Goal: Task Accomplishment & Management: Complete application form

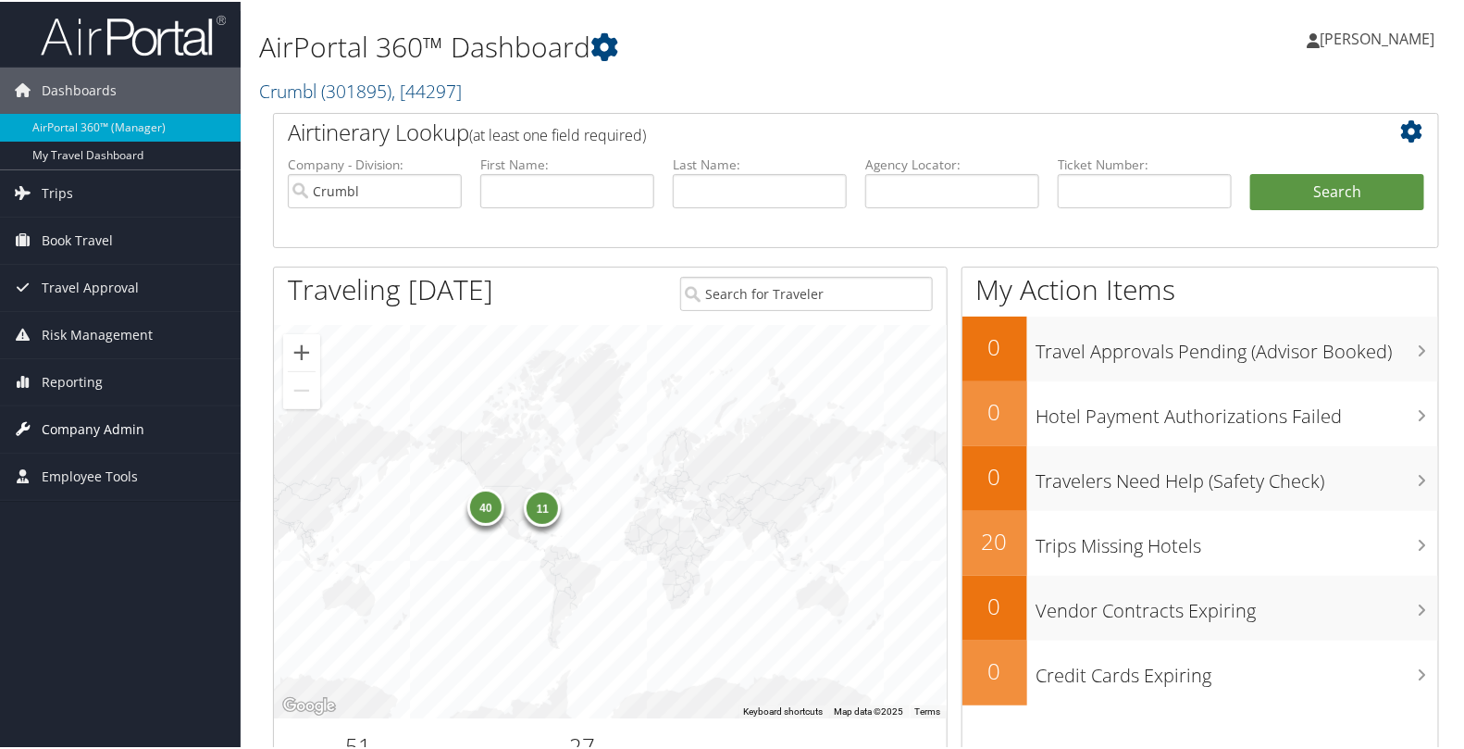
click at [97, 420] on span "Company Admin" at bounding box center [93, 427] width 103 height 46
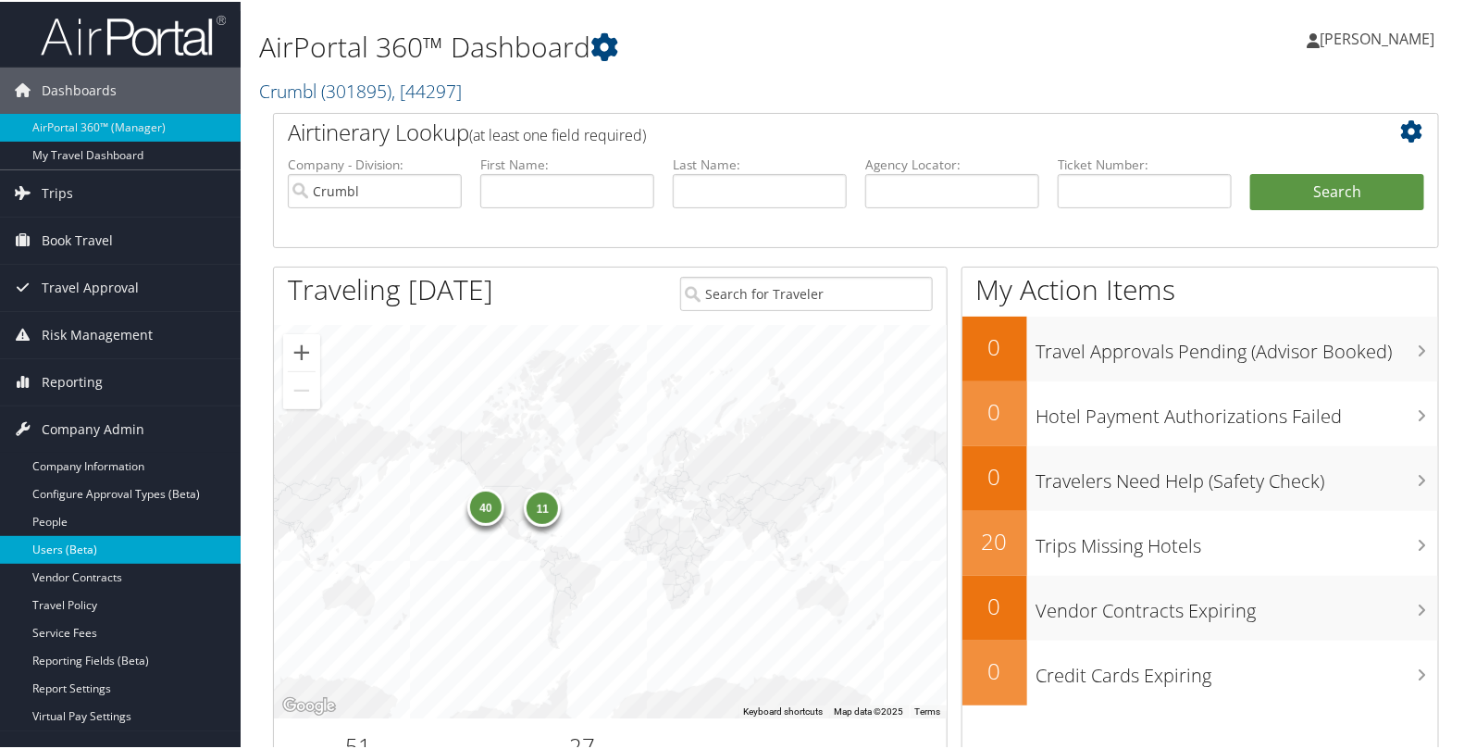
click at [69, 547] on link "Users (Beta)" at bounding box center [120, 548] width 241 height 28
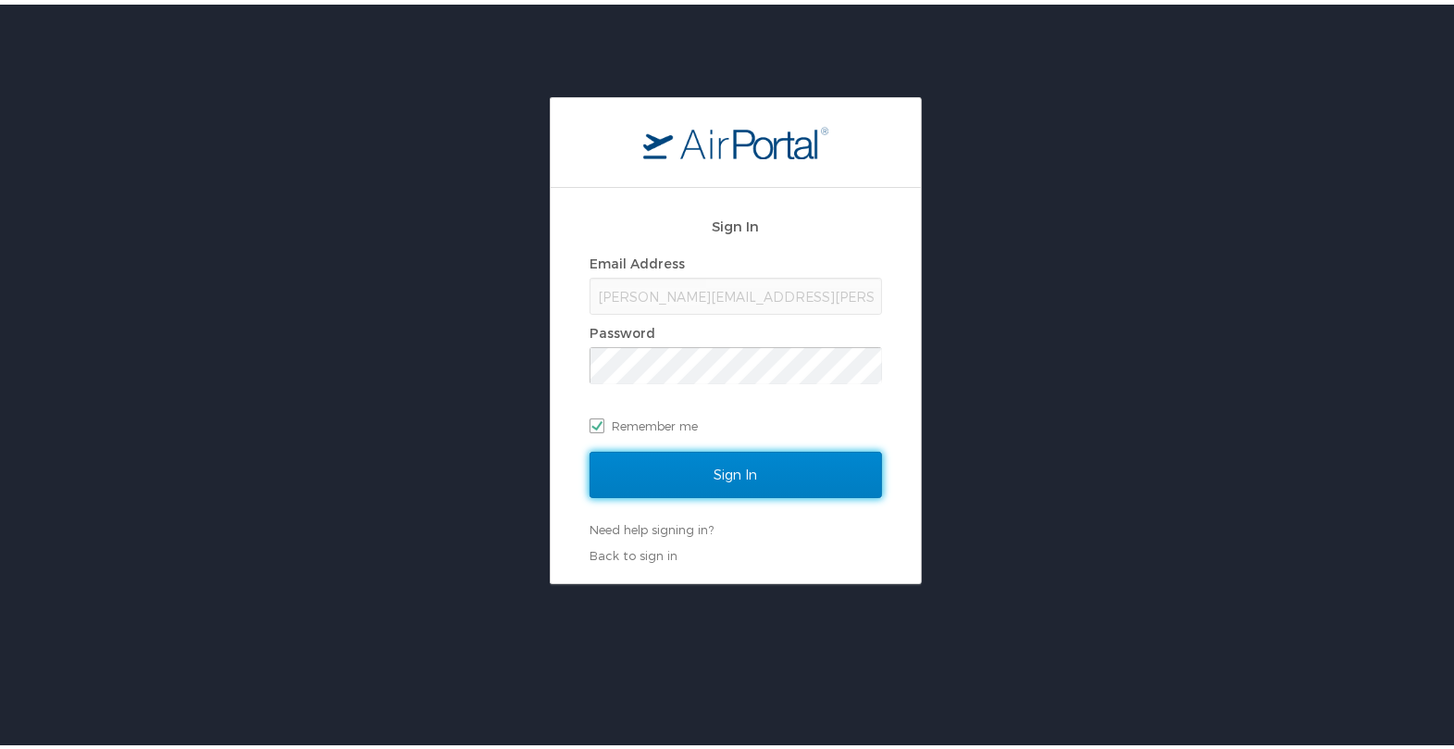
click at [719, 479] on input "Sign In" at bounding box center [736, 470] width 292 height 46
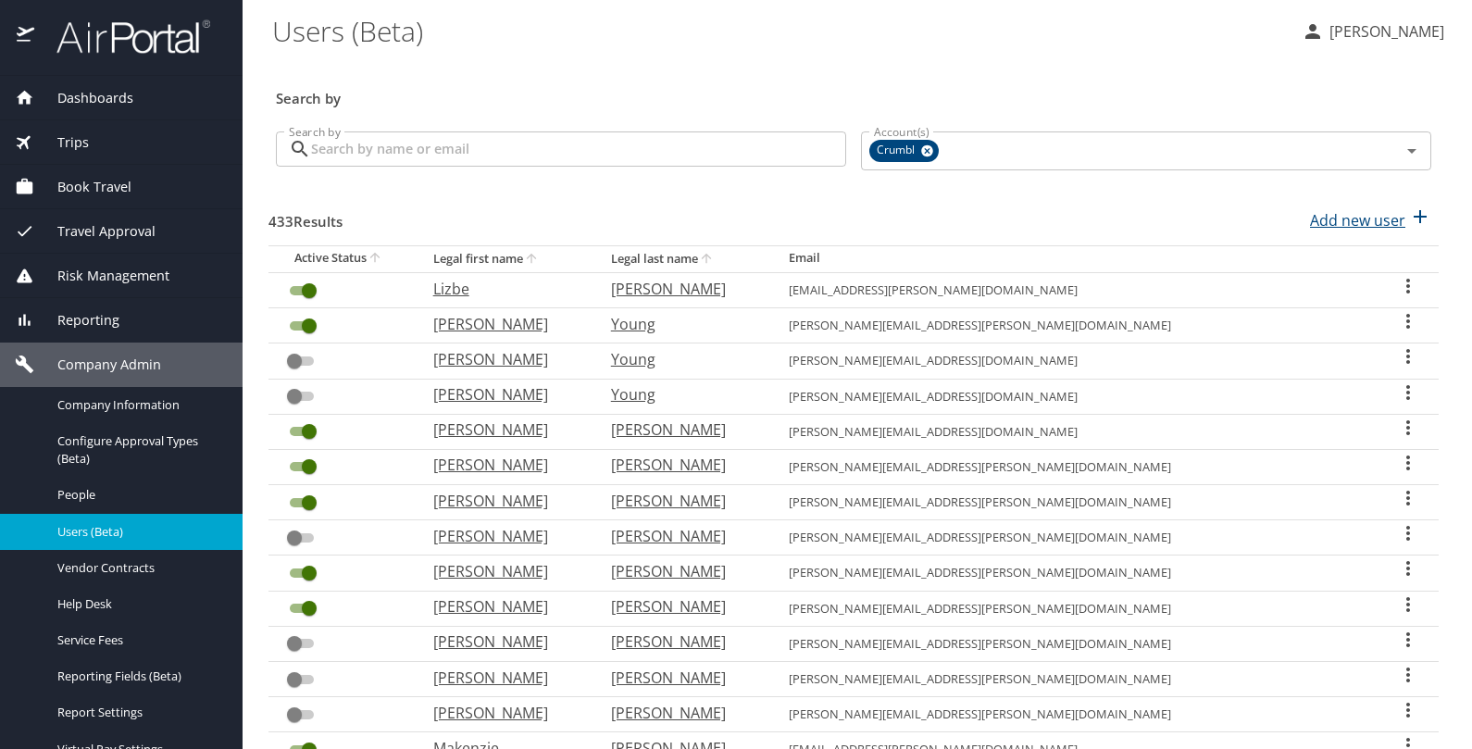
click at [1323, 223] on p "Add new user" at bounding box center [1357, 220] width 95 height 22
select select "US"
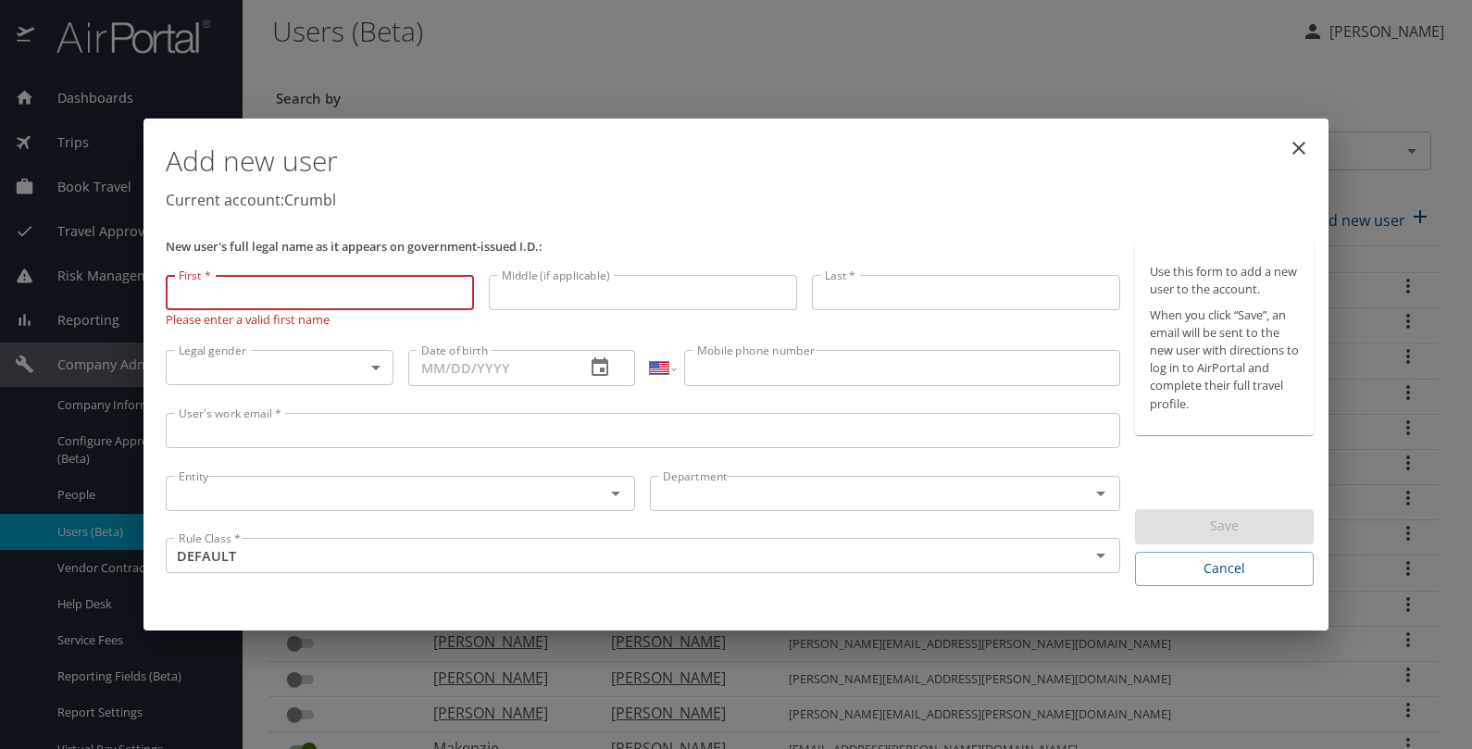
paste input "[PERSON_NAME]"
type input "[PERSON_NAME]"
click at [658, 288] on input "Middle (if applicable)" at bounding box center [643, 292] width 308 height 35
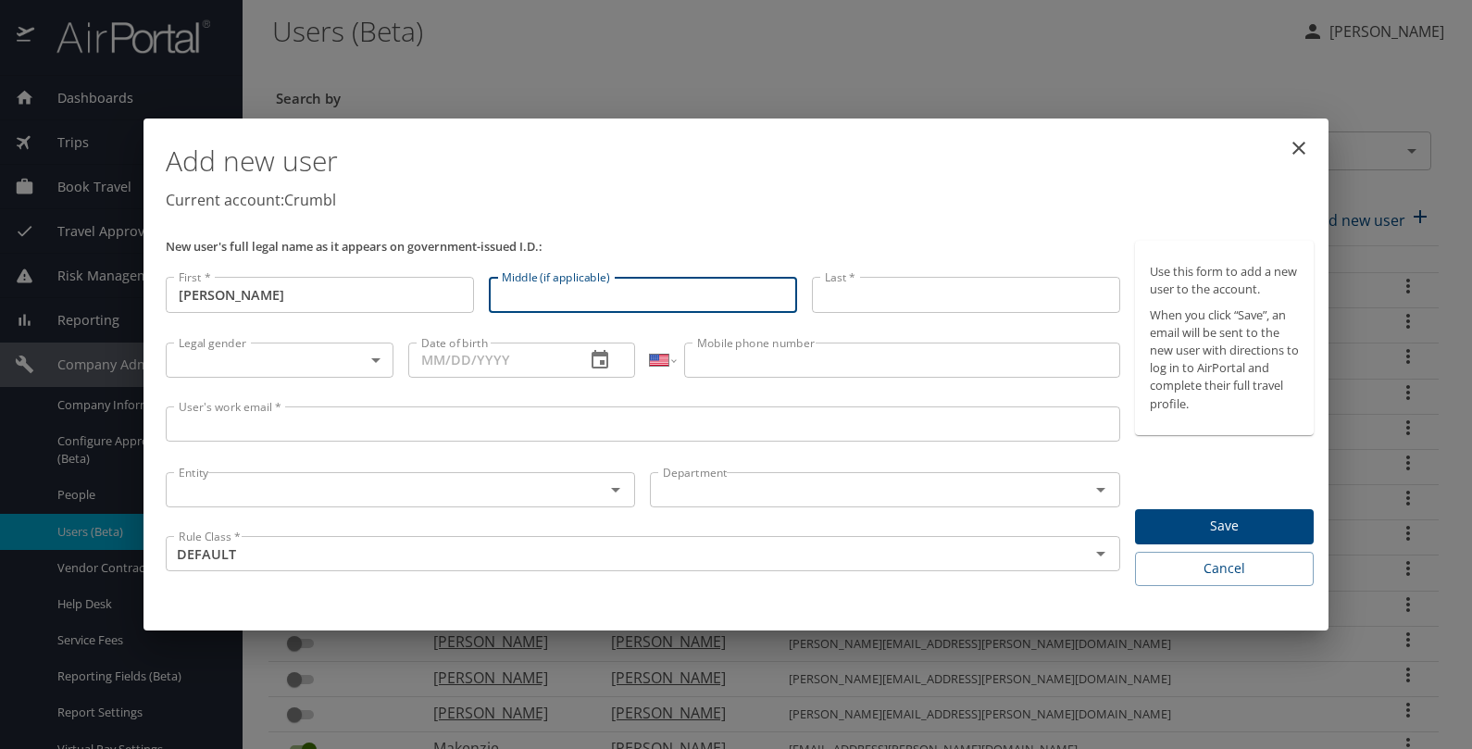
paste input "[PERSON_NAME]"
type input "[PERSON_NAME]"
click at [854, 292] on input "Last *" at bounding box center [966, 294] width 308 height 35
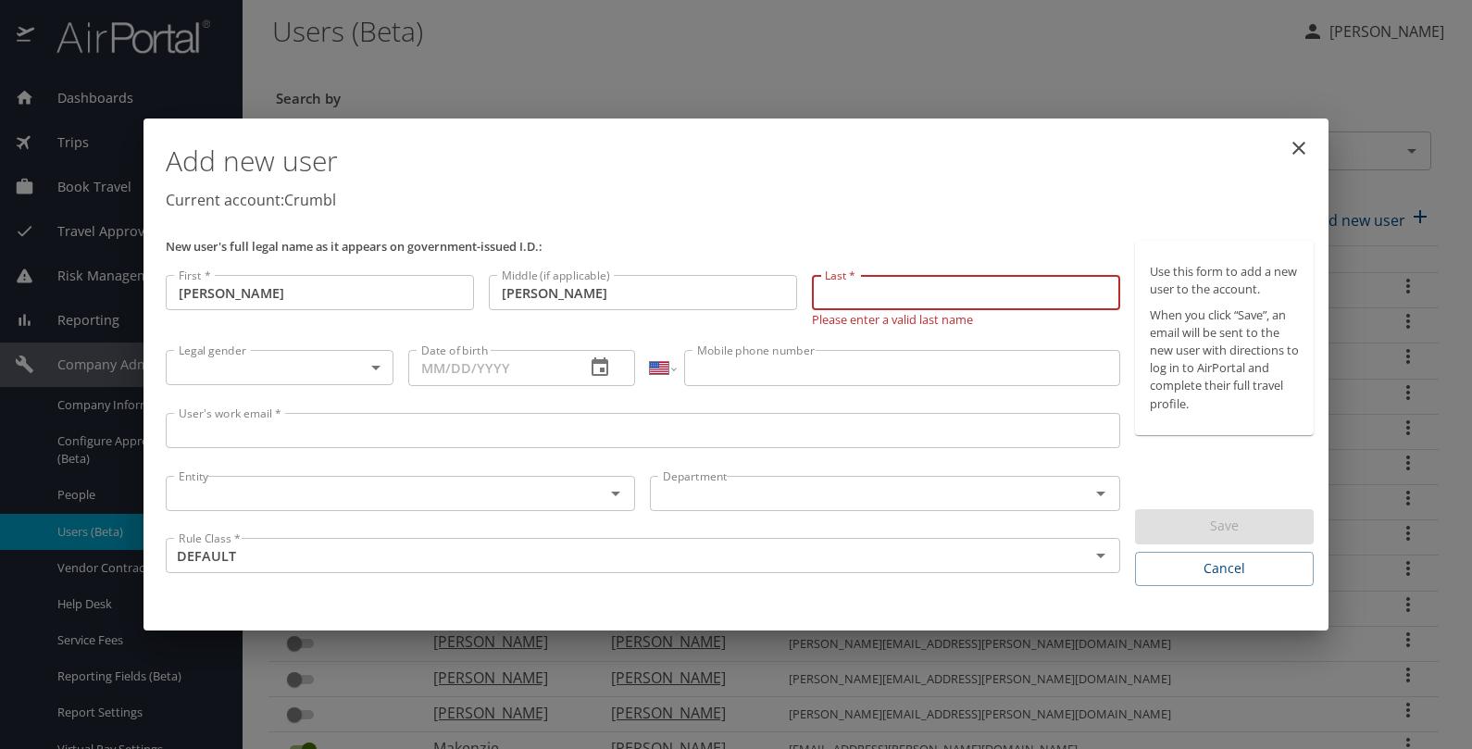
paste input "[PERSON_NAME]"
type input "[PERSON_NAME]"
click at [333, 357] on body "Dashboards AirPortal 360™ Manager My Travel Dashboard Trips Airtinerary® Lookup…" at bounding box center [736, 374] width 1472 height 749
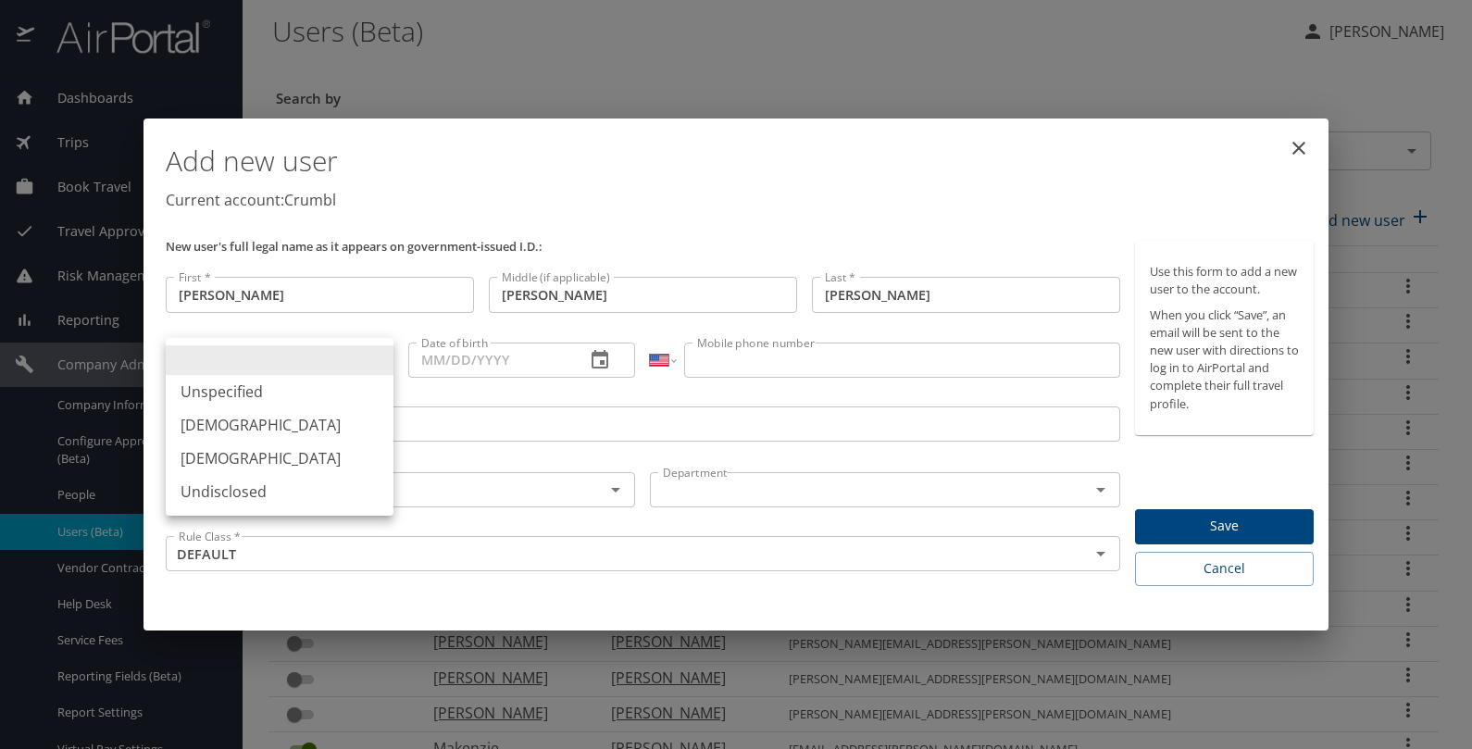
click at [281, 429] on li "[DEMOGRAPHIC_DATA]" at bounding box center [280, 424] width 228 height 33
type input "[DEMOGRAPHIC_DATA]"
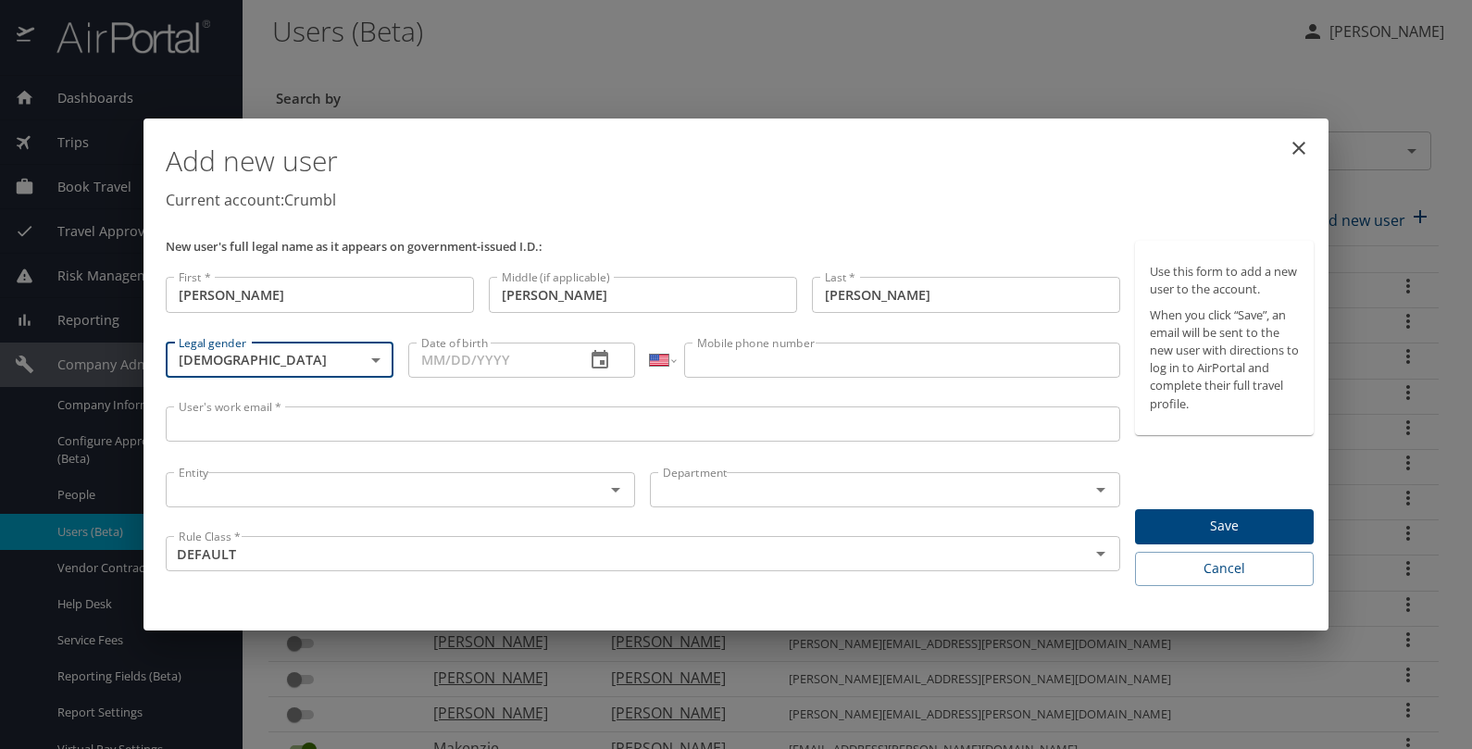
click at [443, 367] on input "Date of birth" at bounding box center [489, 359] width 163 height 35
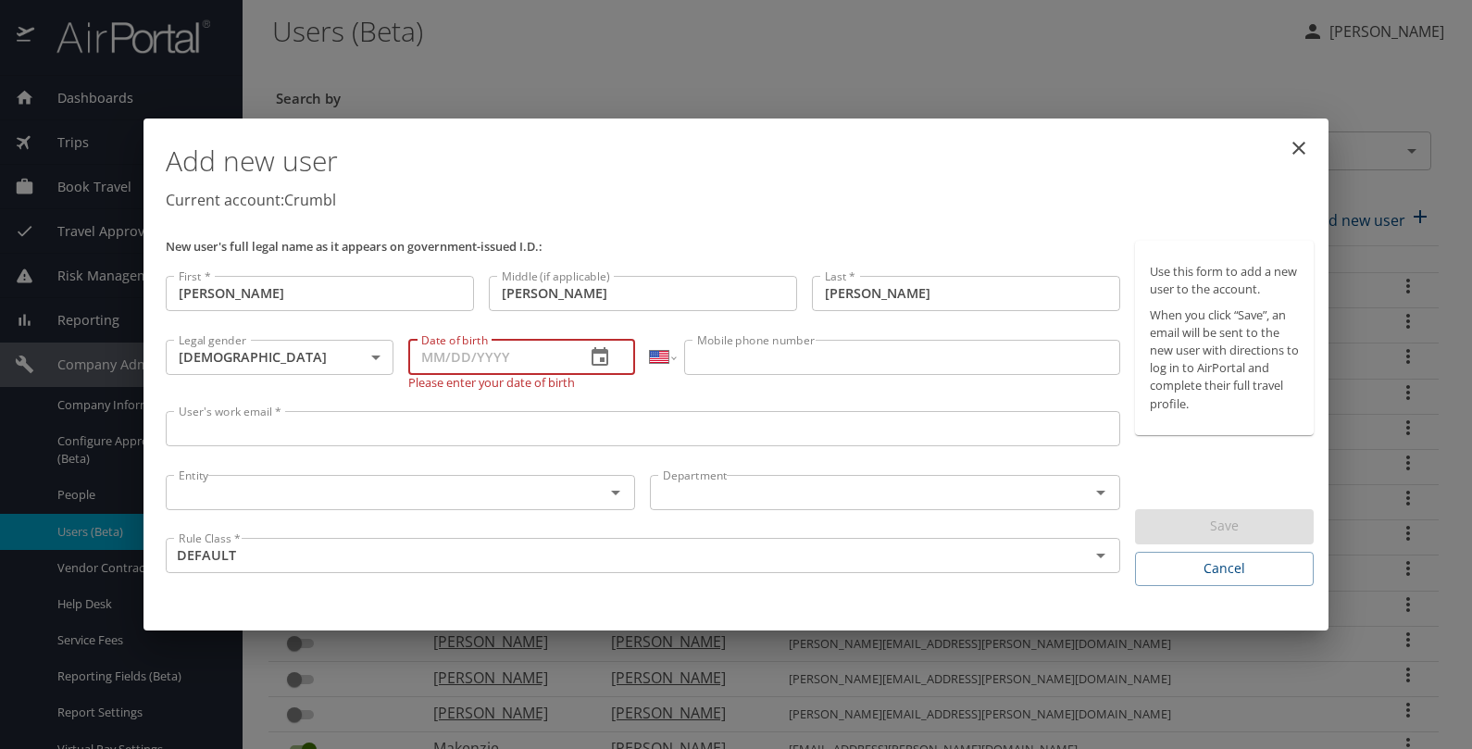
paste input "[DATE]"
type input "[DATE]"
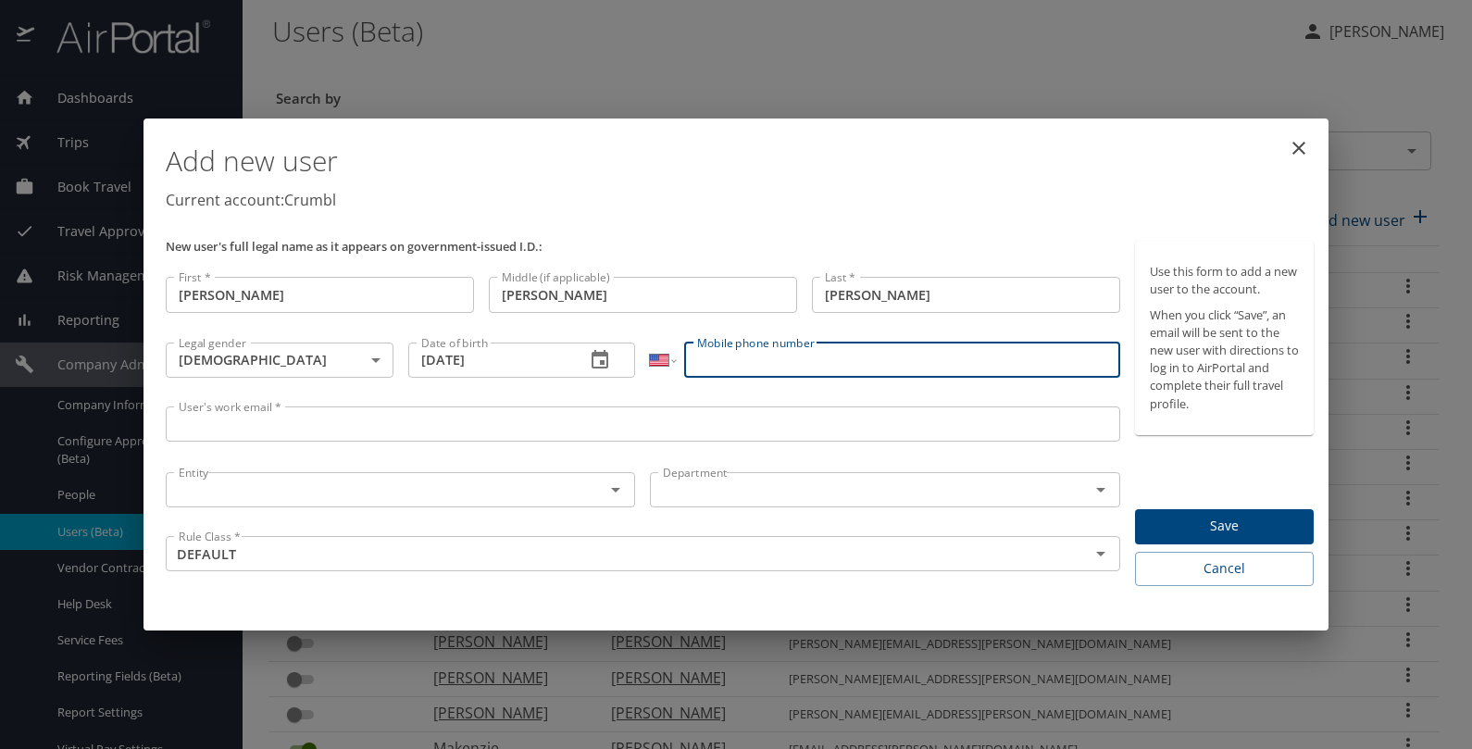
click at [729, 362] on input "Mobile phone number" at bounding box center [901, 359] width 435 height 35
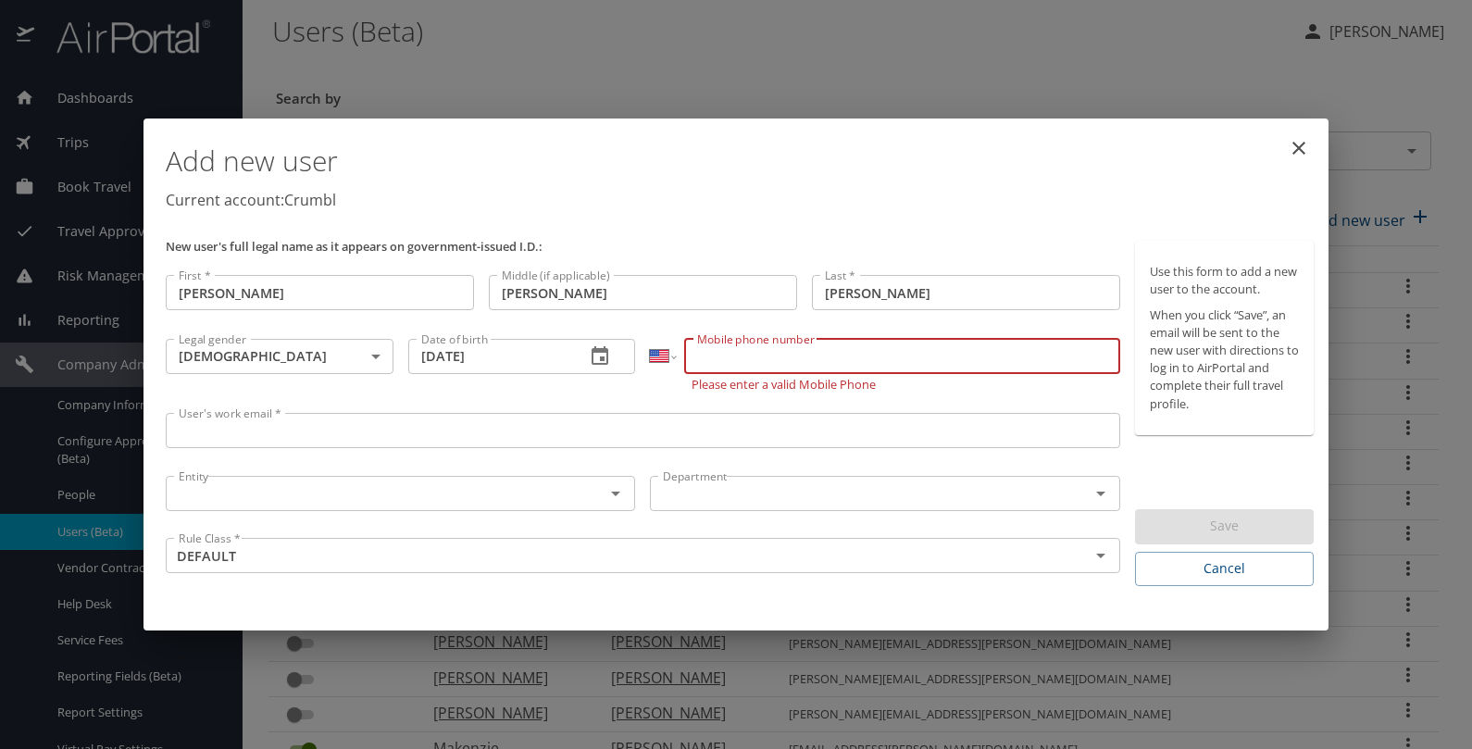
paste input "[PHONE_NUMBER]"
type input "[PHONE_NUMBER]"
click at [380, 435] on input "User's work email *" at bounding box center [643, 430] width 954 height 35
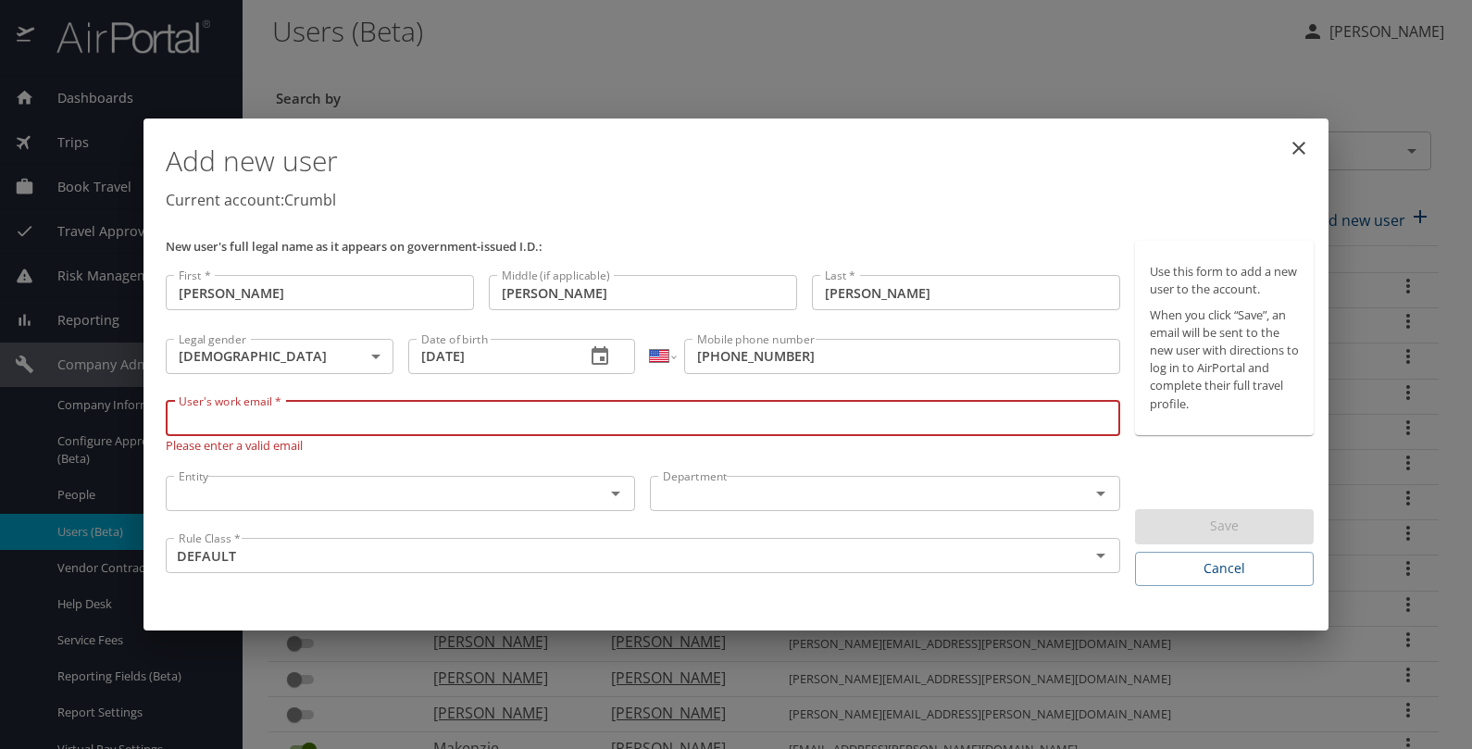
paste input "[PERSON_NAME][EMAIL_ADDRESS][PERSON_NAME][DOMAIN_NAME]"
type input "[PERSON_NAME][EMAIL_ADDRESS][PERSON_NAME][DOMAIN_NAME]"
click at [360, 504] on div "Entity" at bounding box center [400, 493] width 469 height 35
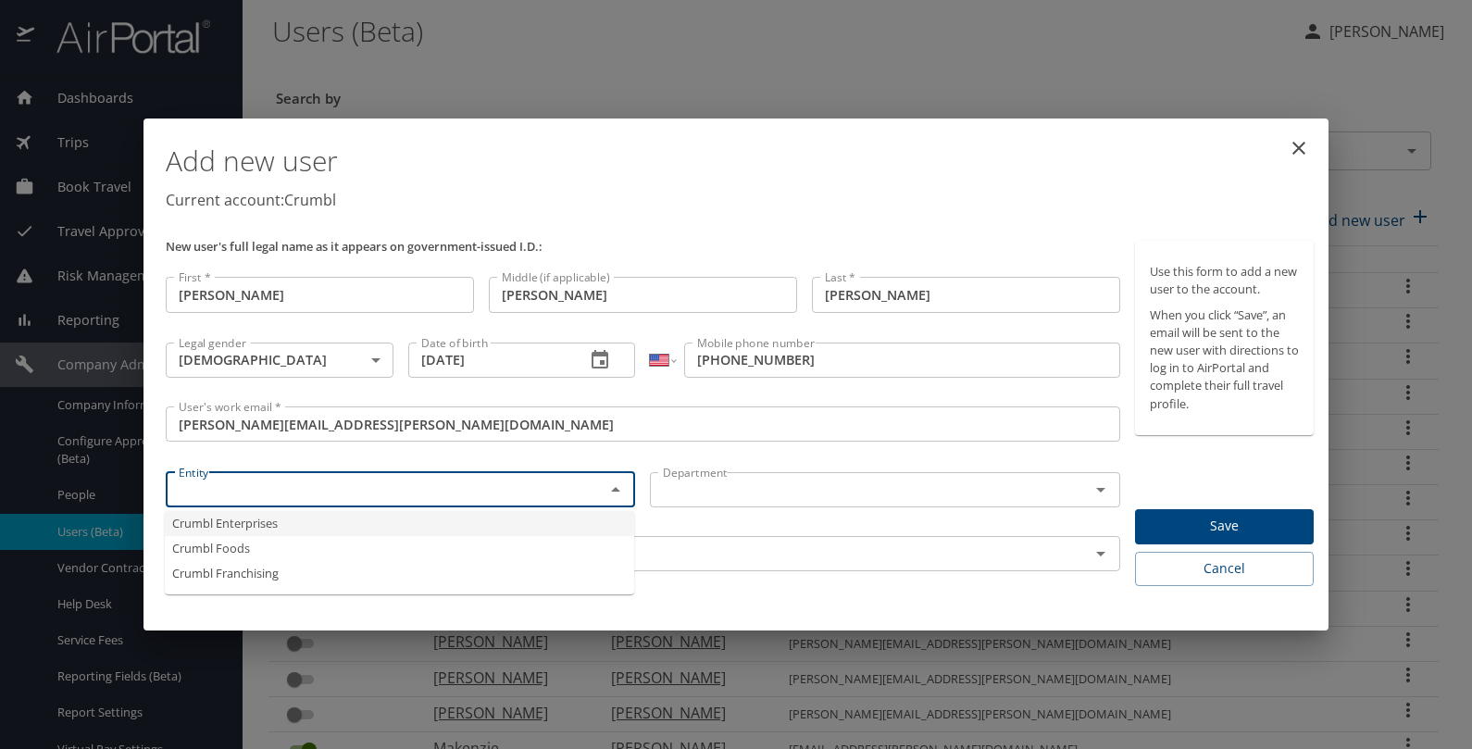
click at [339, 528] on li "Crumbl Enterprises" at bounding box center [399, 523] width 469 height 25
type input "Crumbl Enterprises"
click at [709, 488] on input "text" at bounding box center [857, 490] width 404 height 24
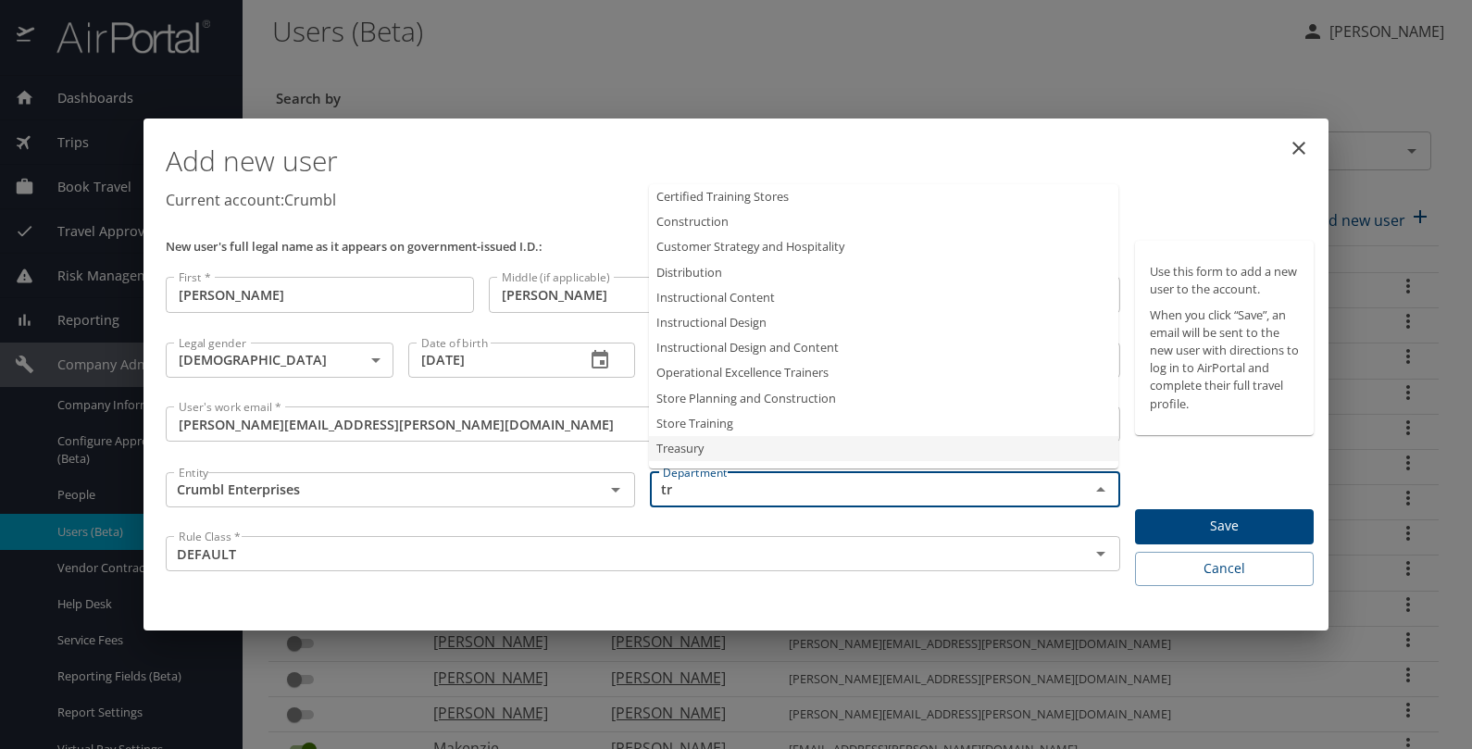
click at [703, 451] on li "Treasury" at bounding box center [883, 448] width 469 height 25
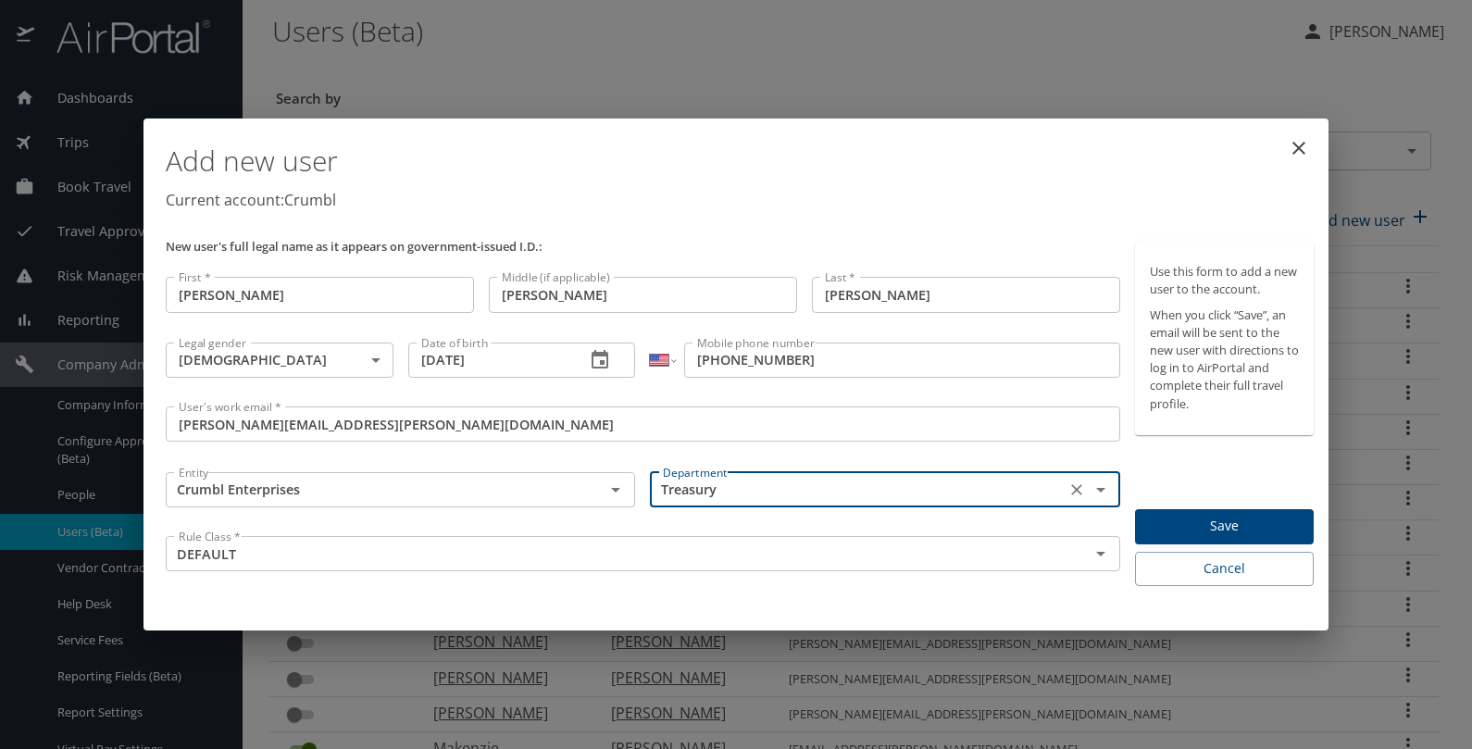
type input "Treasury"
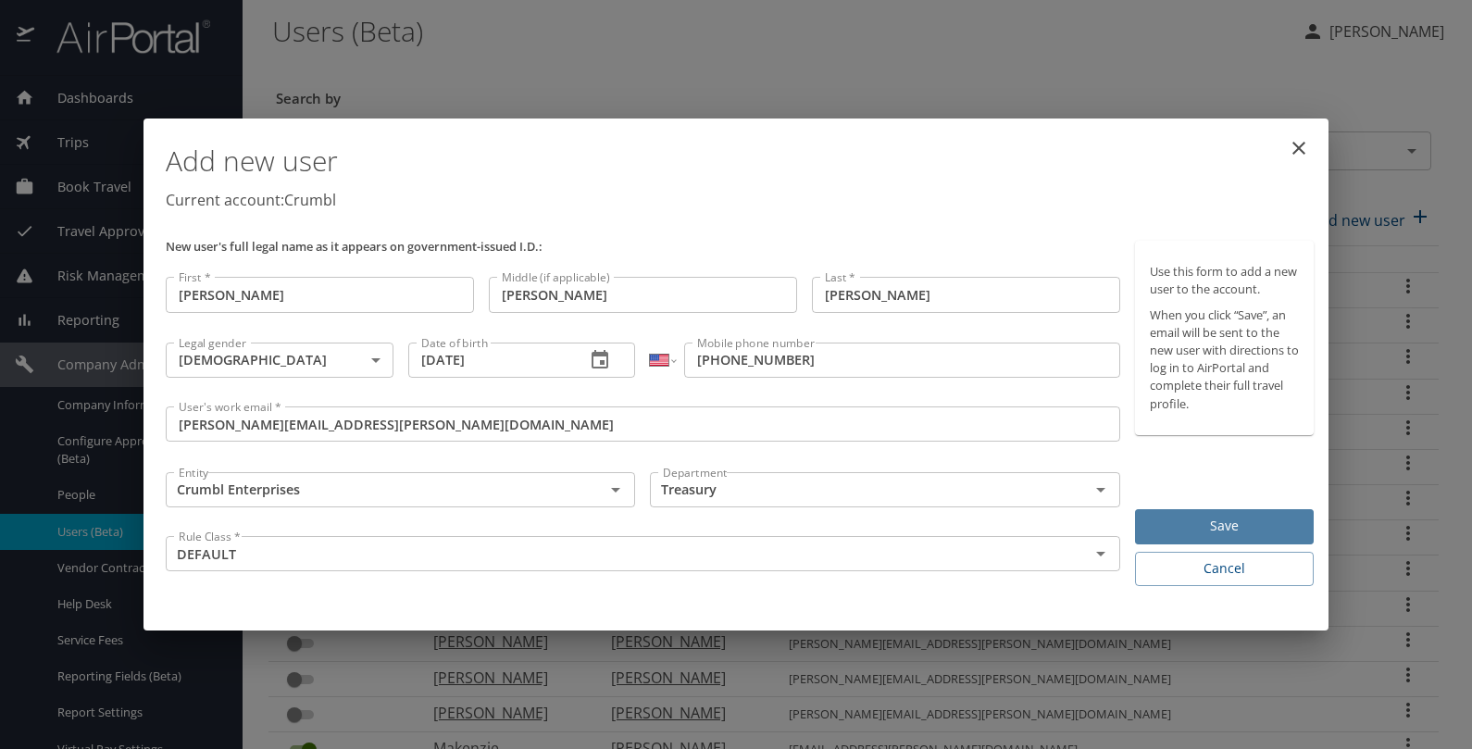
click at [1182, 517] on span "Save" at bounding box center [1224, 526] width 149 height 23
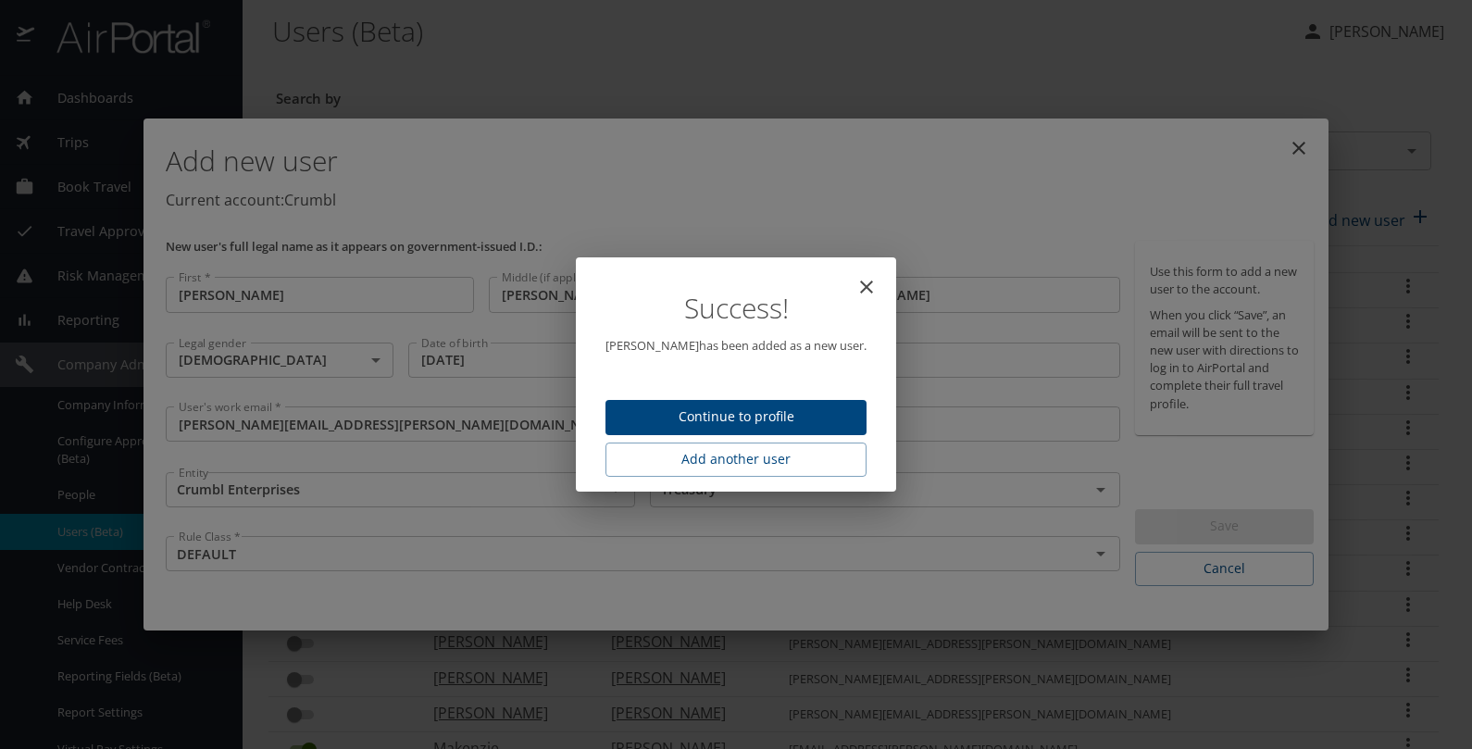
click at [827, 413] on span "Continue to profile" at bounding box center [735, 416] width 231 height 23
select select "US"
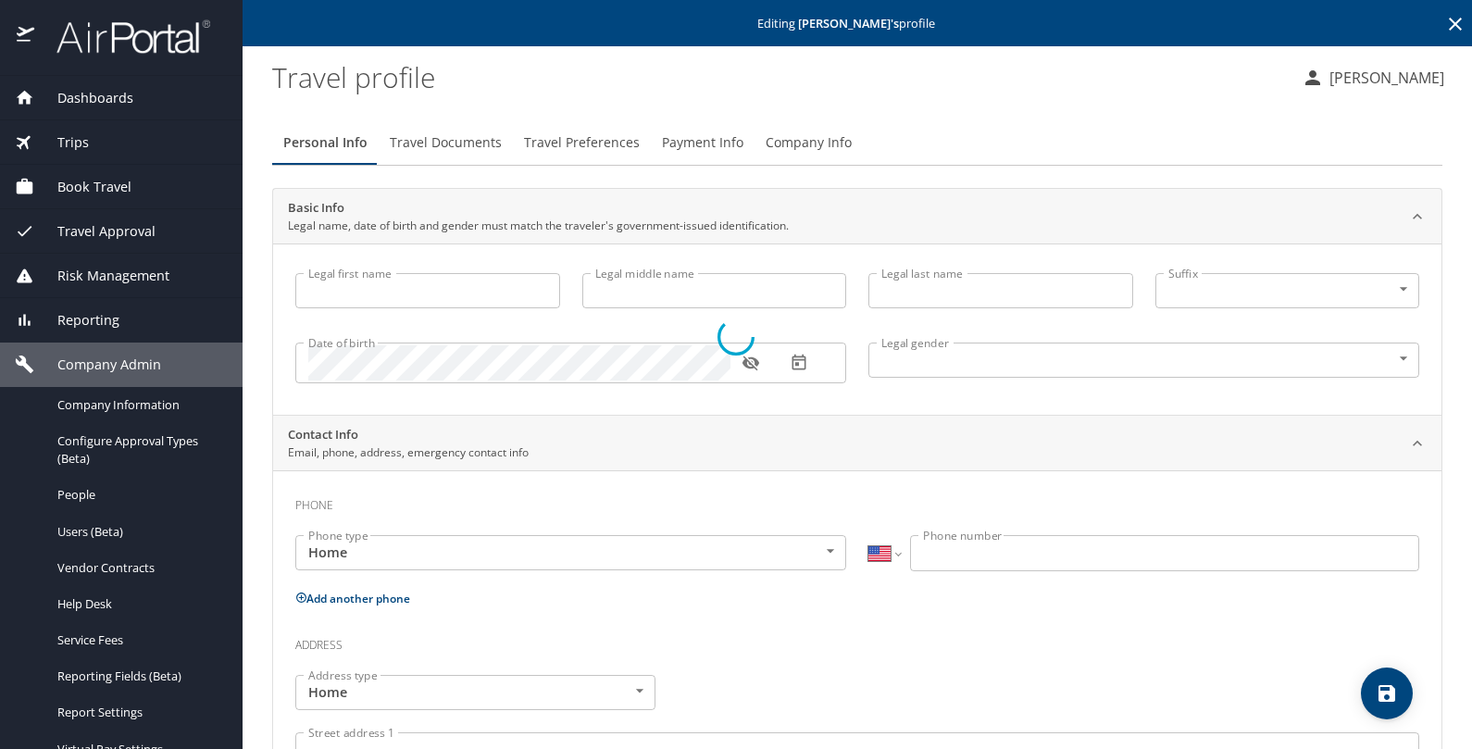
type input "[PERSON_NAME]"
type input "[DEMOGRAPHIC_DATA]"
select select "US"
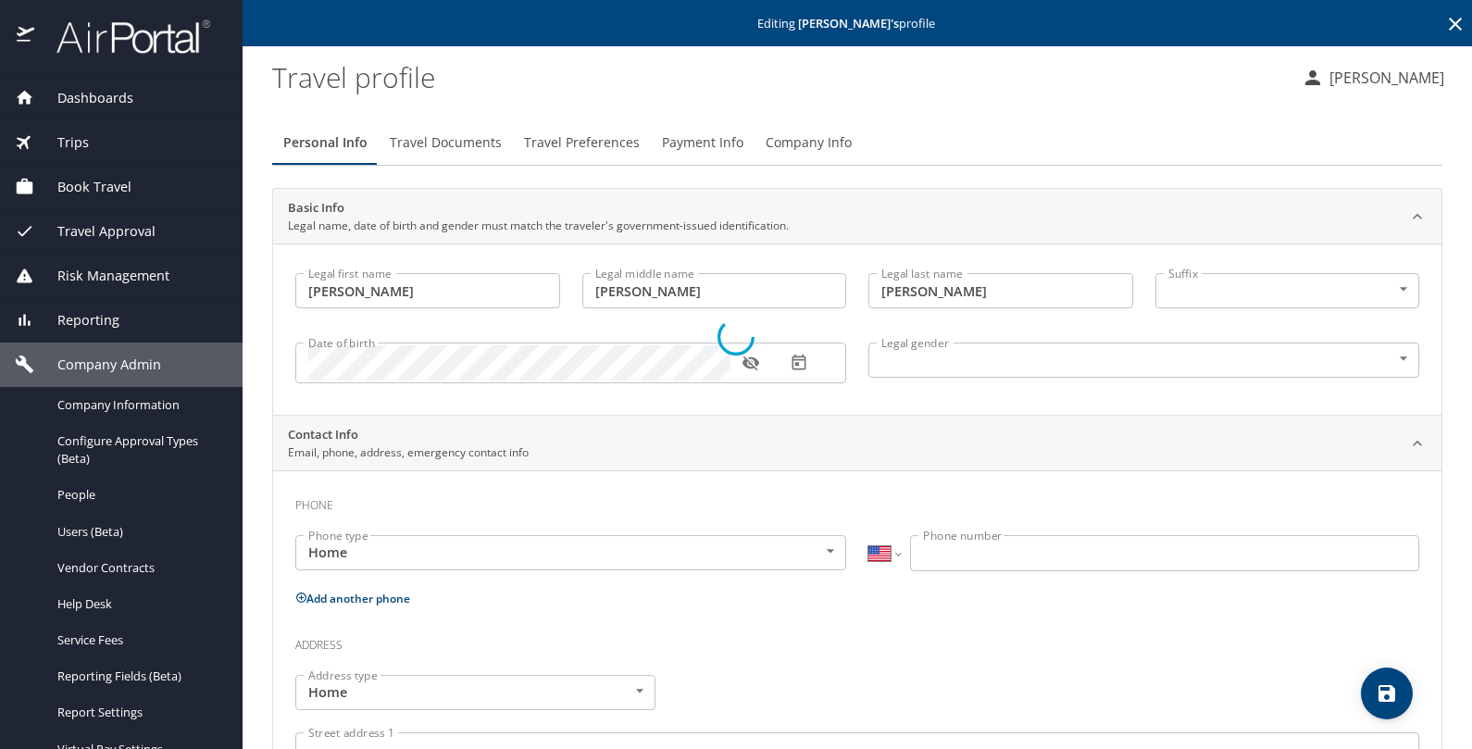
select select "US"
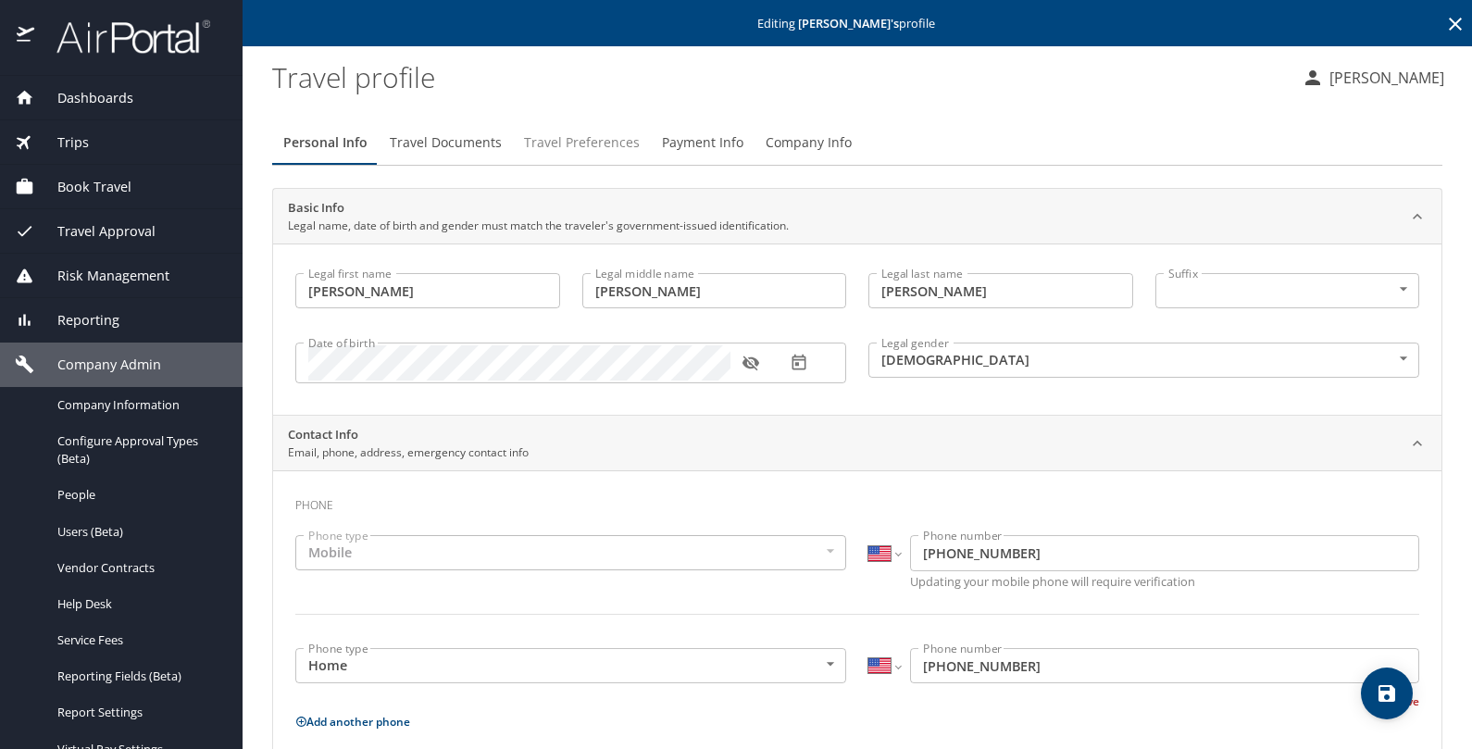
click at [599, 139] on span "Travel Preferences" at bounding box center [582, 142] width 116 height 23
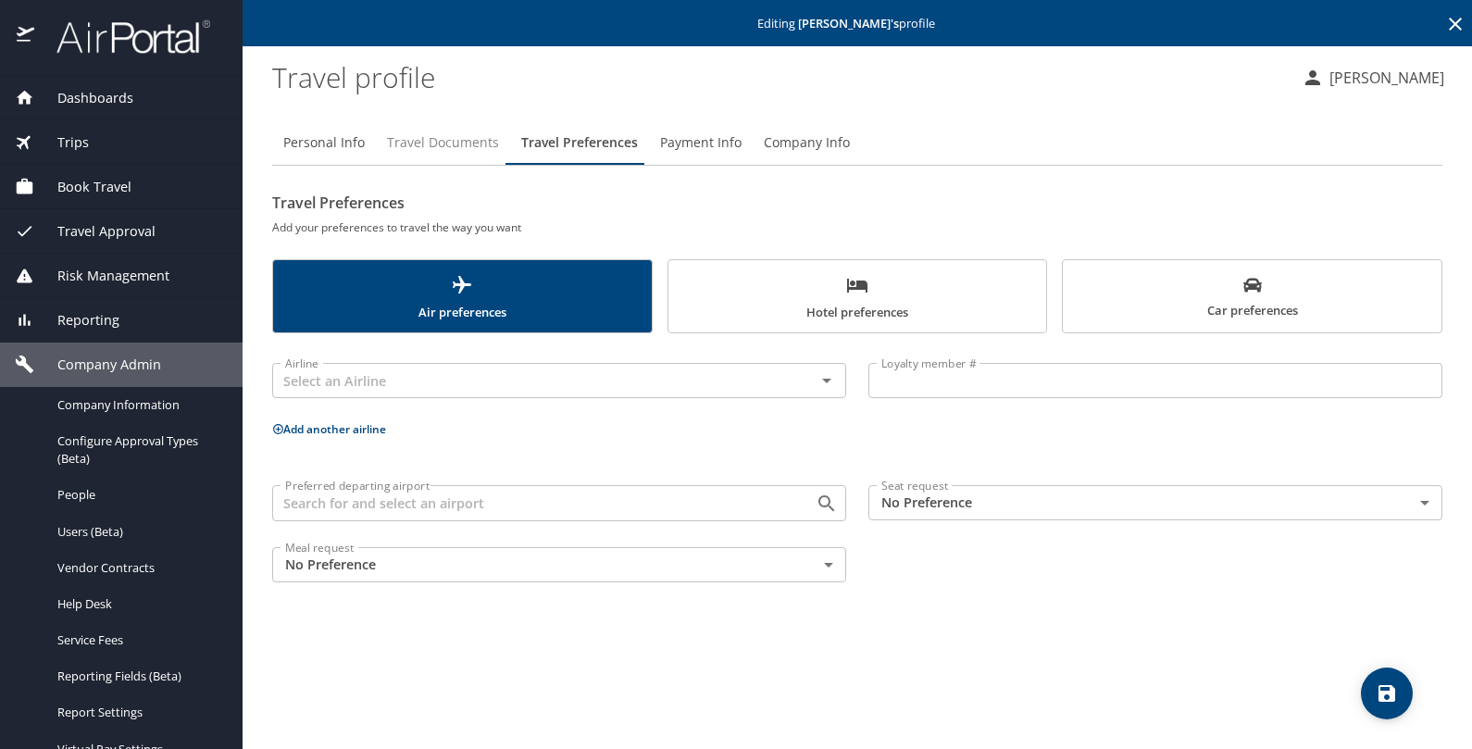
click at [394, 153] on span "Travel Documents" at bounding box center [443, 142] width 112 height 23
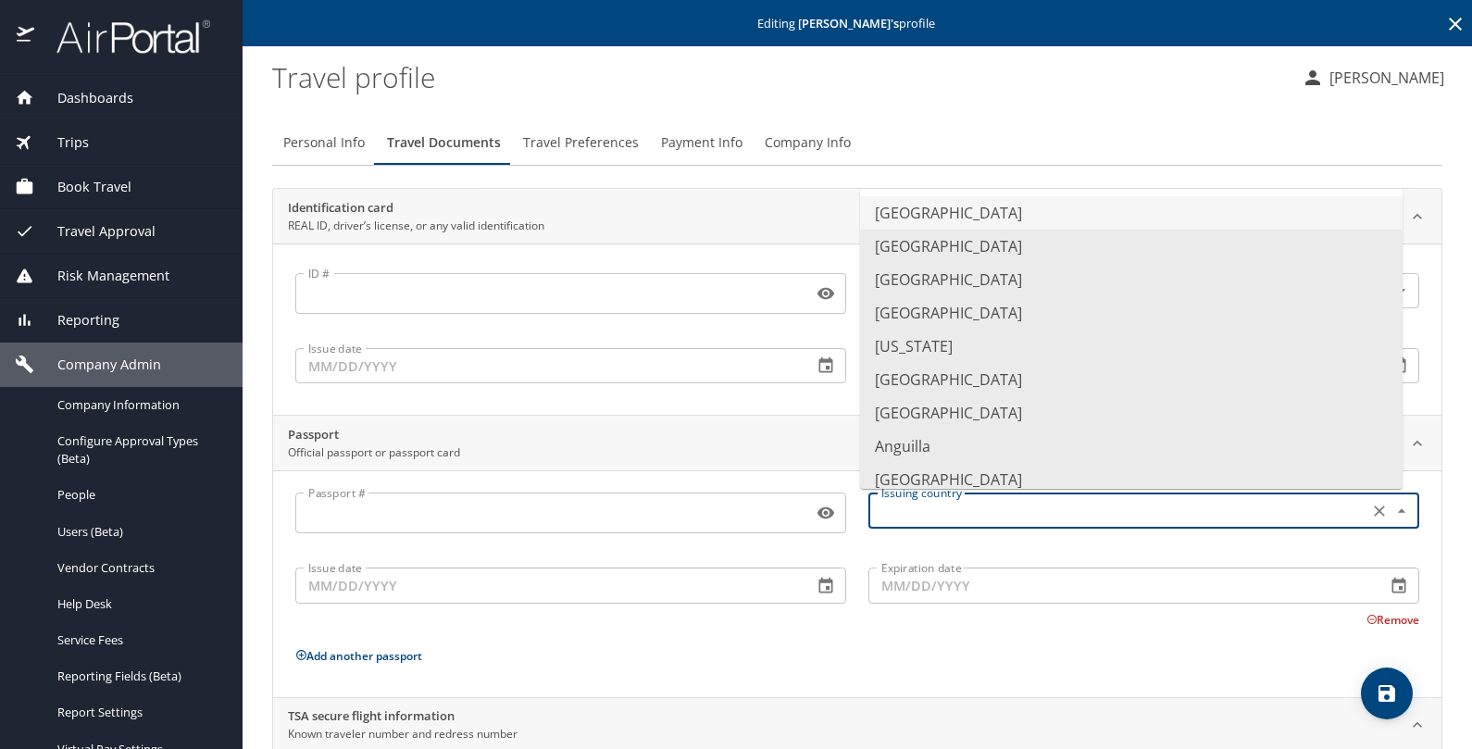
click at [923, 504] on input "text" at bounding box center [1116, 510] width 485 height 24
click at [960, 205] on li "[GEOGRAPHIC_DATA]" at bounding box center [1131, 212] width 542 height 33
type input "[GEOGRAPHIC_DATA]"
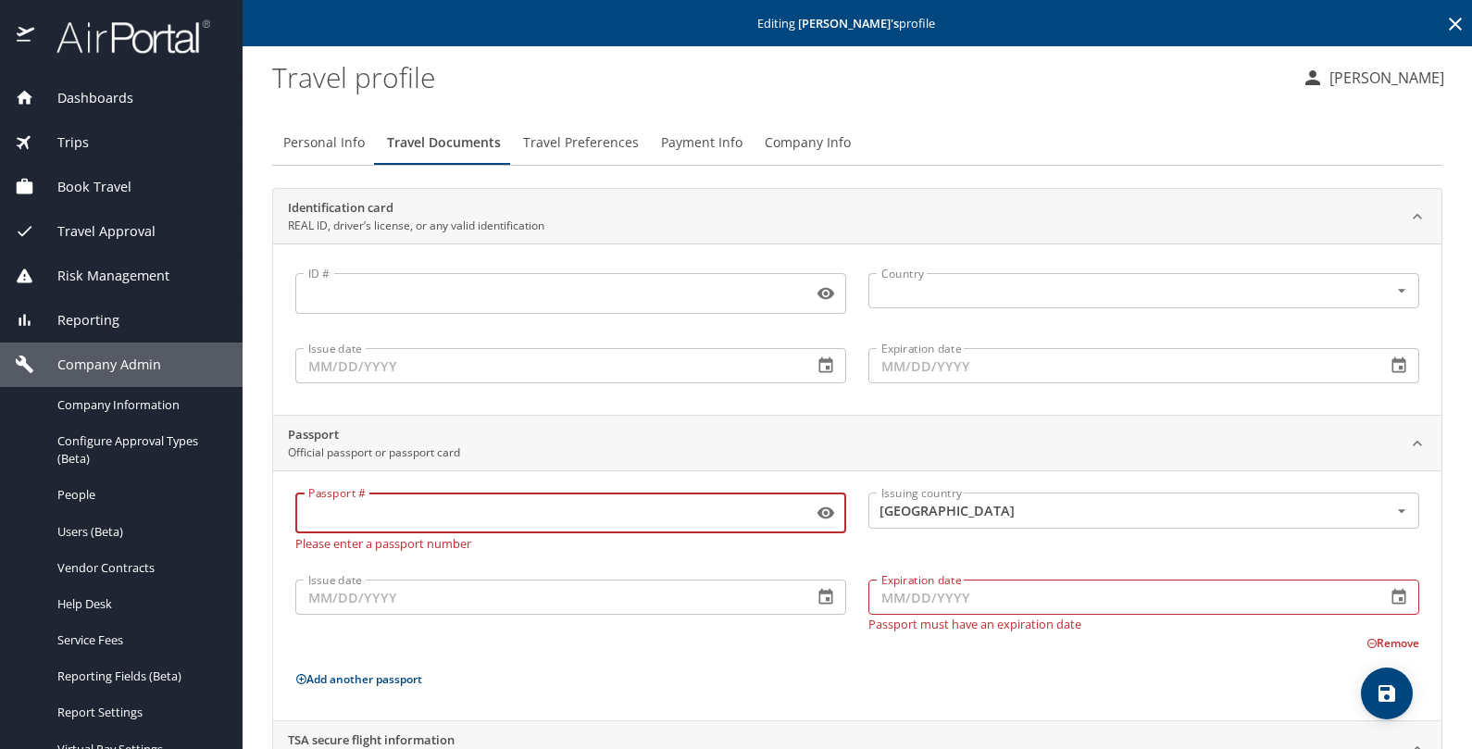
click at [329, 503] on input "Passport #" at bounding box center [550, 512] width 510 height 35
paste input "577482770"
type input "577482770"
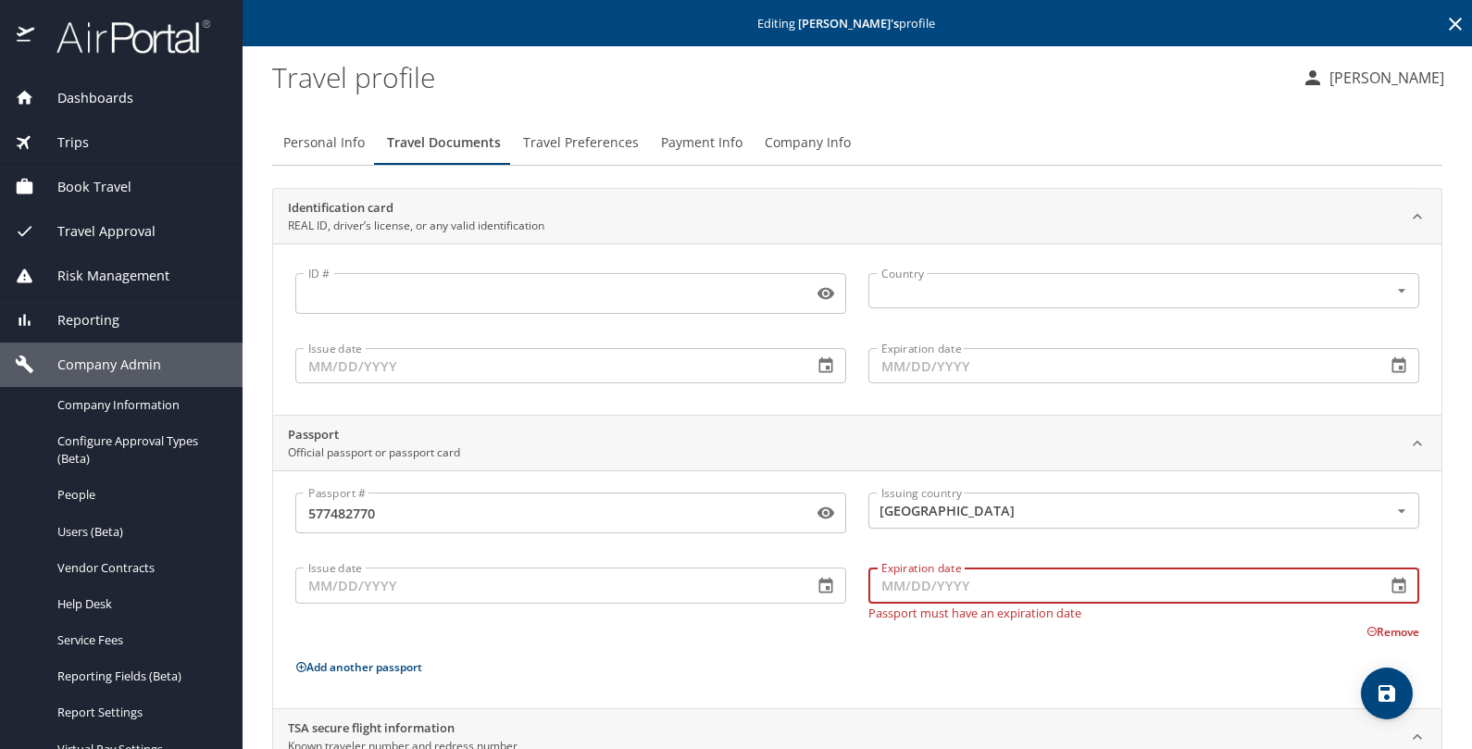
click at [891, 576] on input "Expiration date" at bounding box center [1119, 584] width 503 height 35
paste input "[DATE]"
type input "[DATE]"
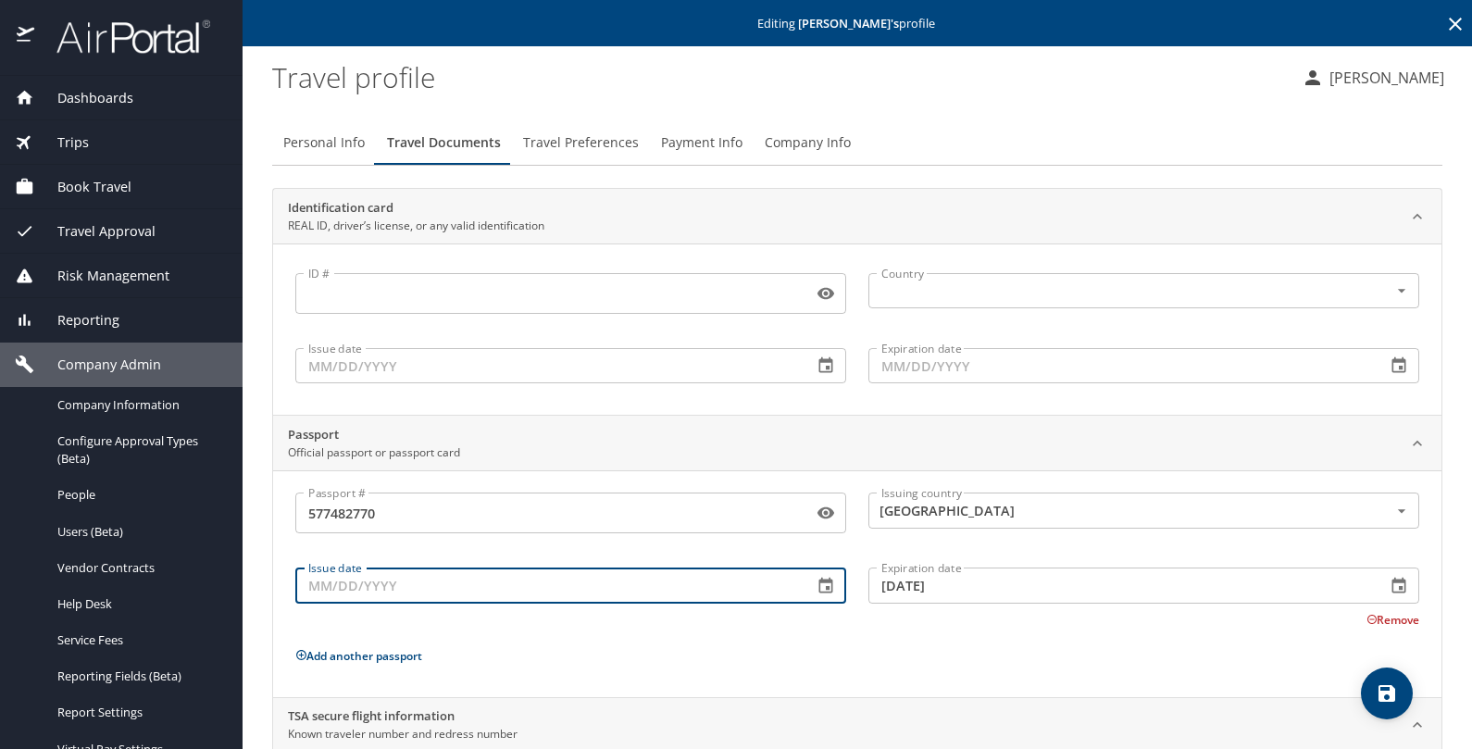
click at [379, 583] on input "Issue date" at bounding box center [546, 584] width 503 height 35
paste input "[DATE]"
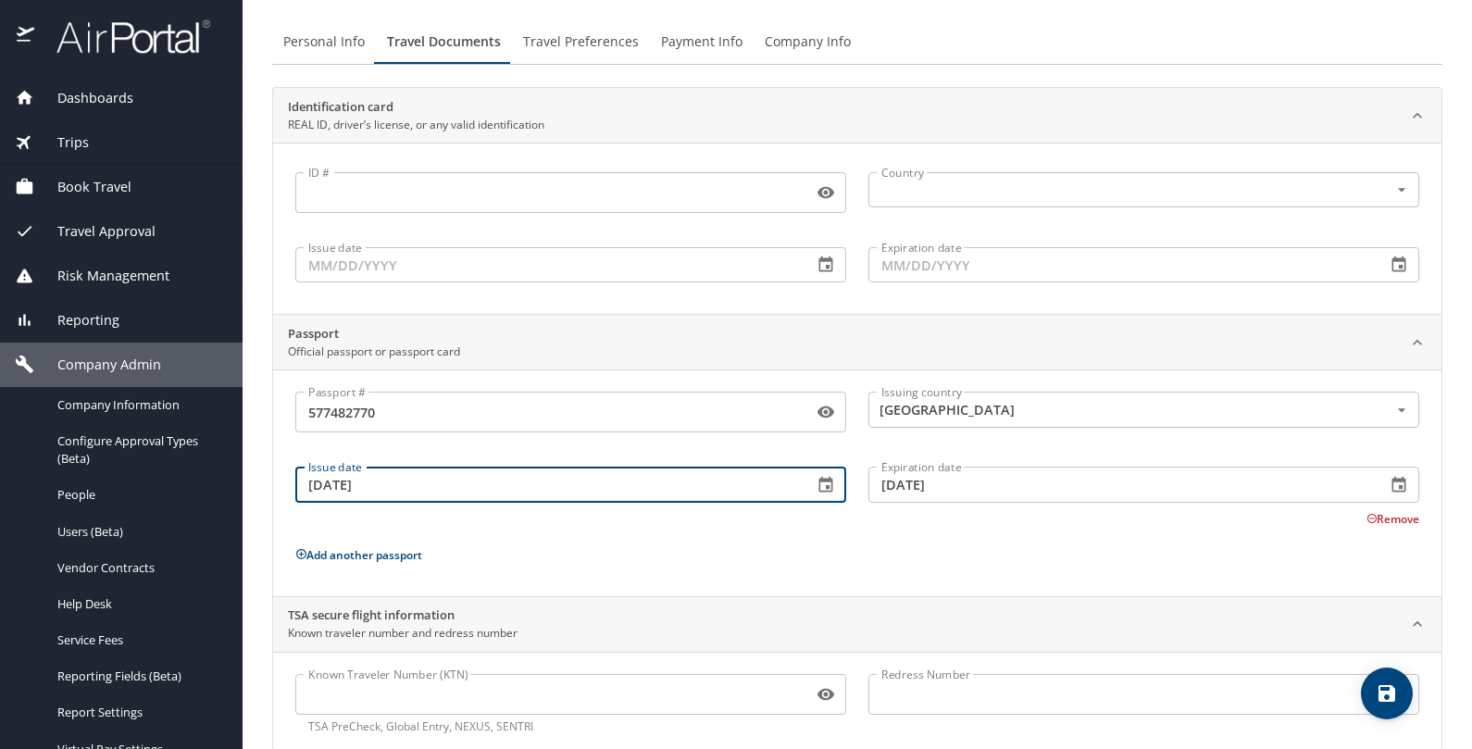
scroll to position [138, 0]
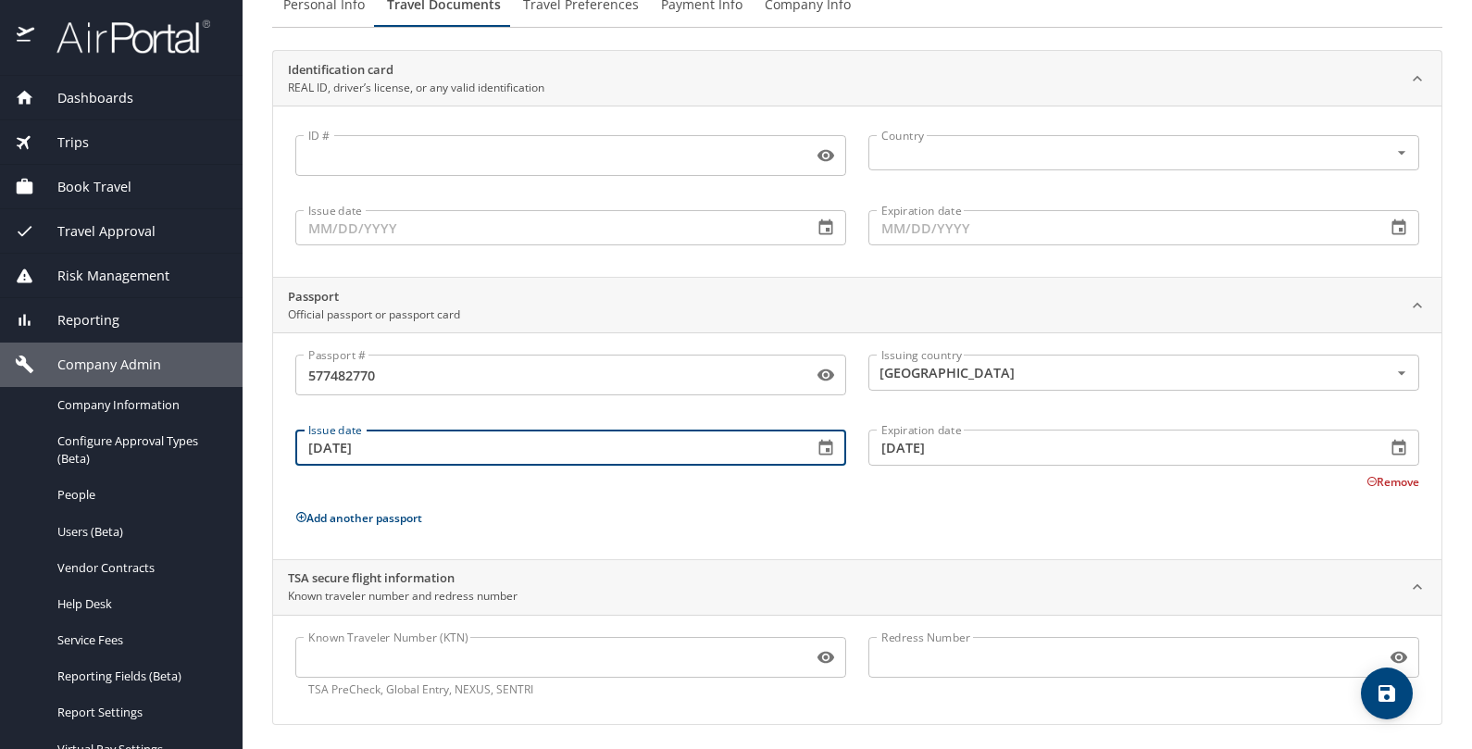
type input "[DATE]"
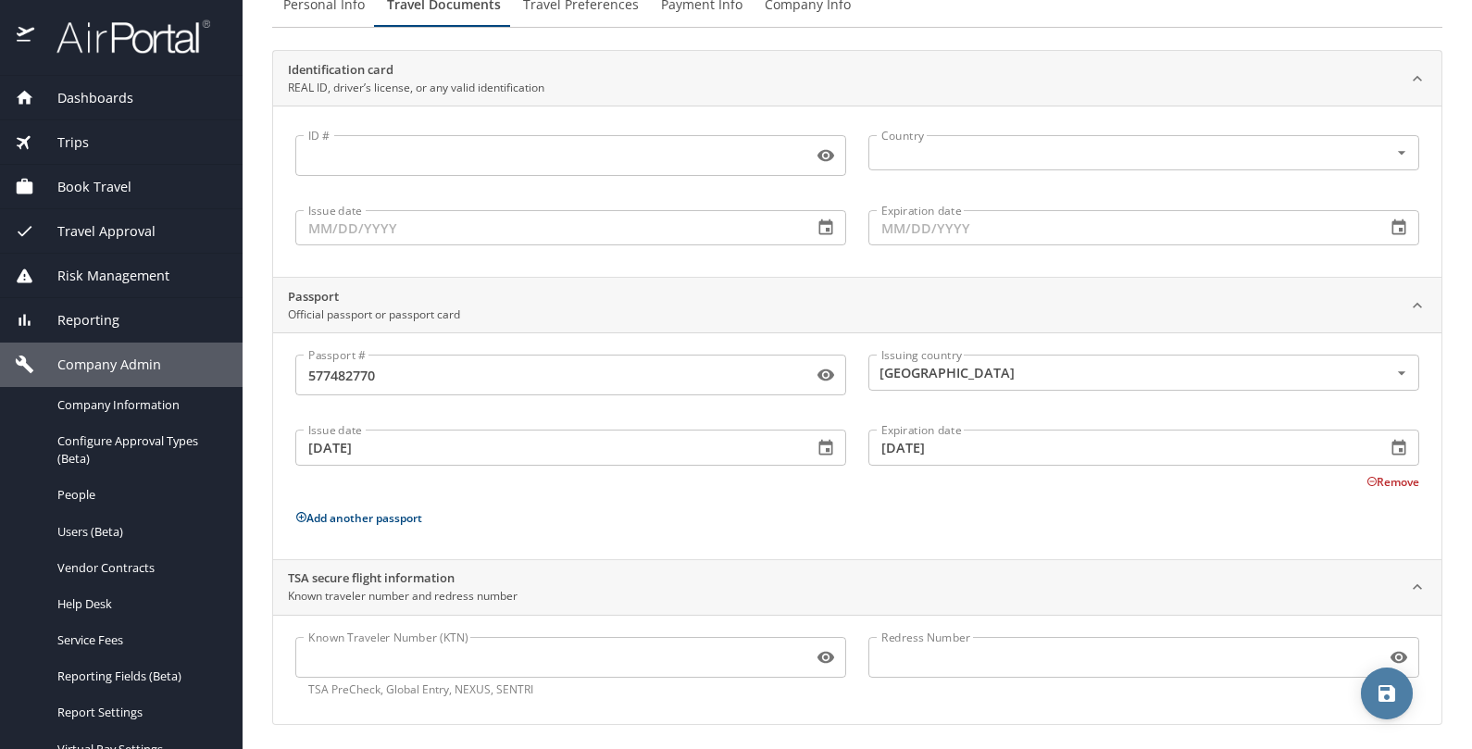
click at [1378, 689] on icon "save" at bounding box center [1386, 693] width 17 height 17
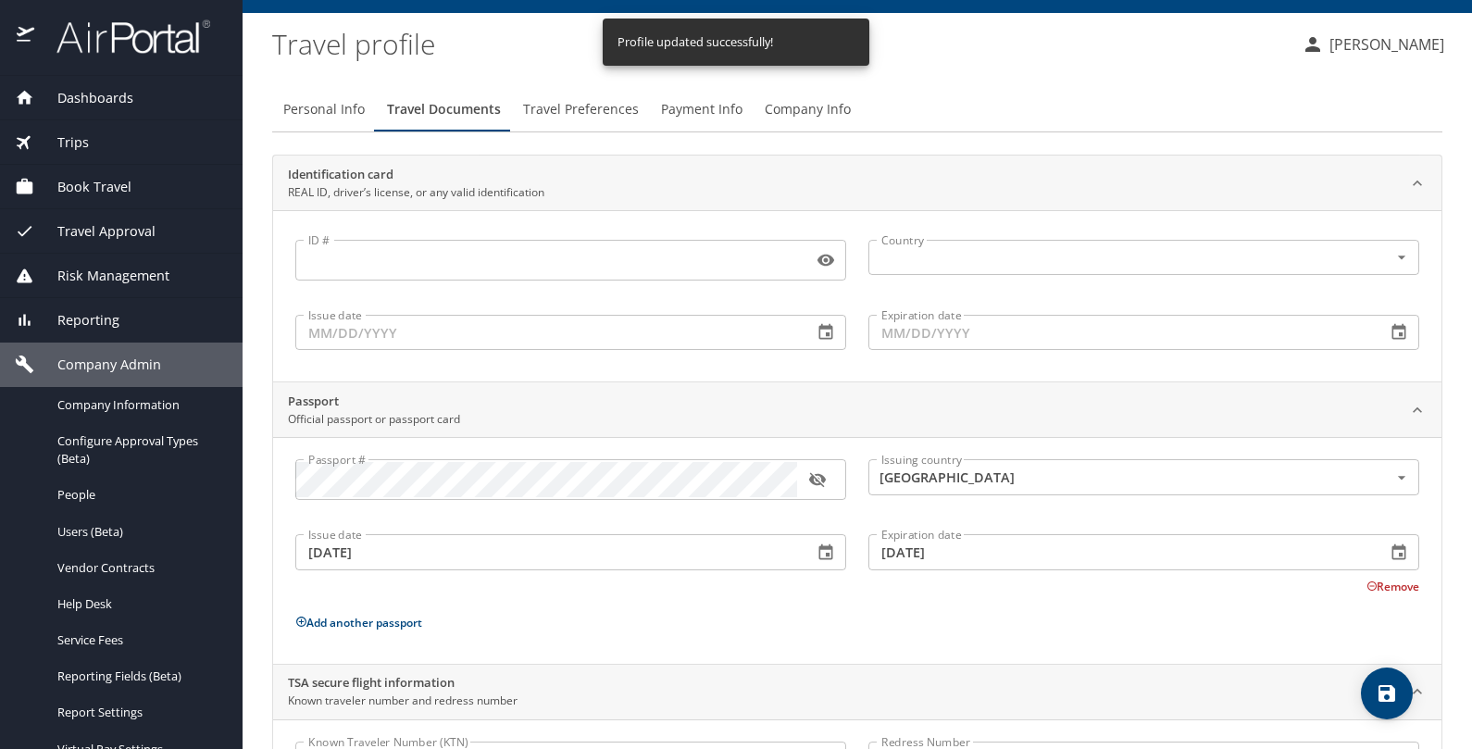
scroll to position [5, 0]
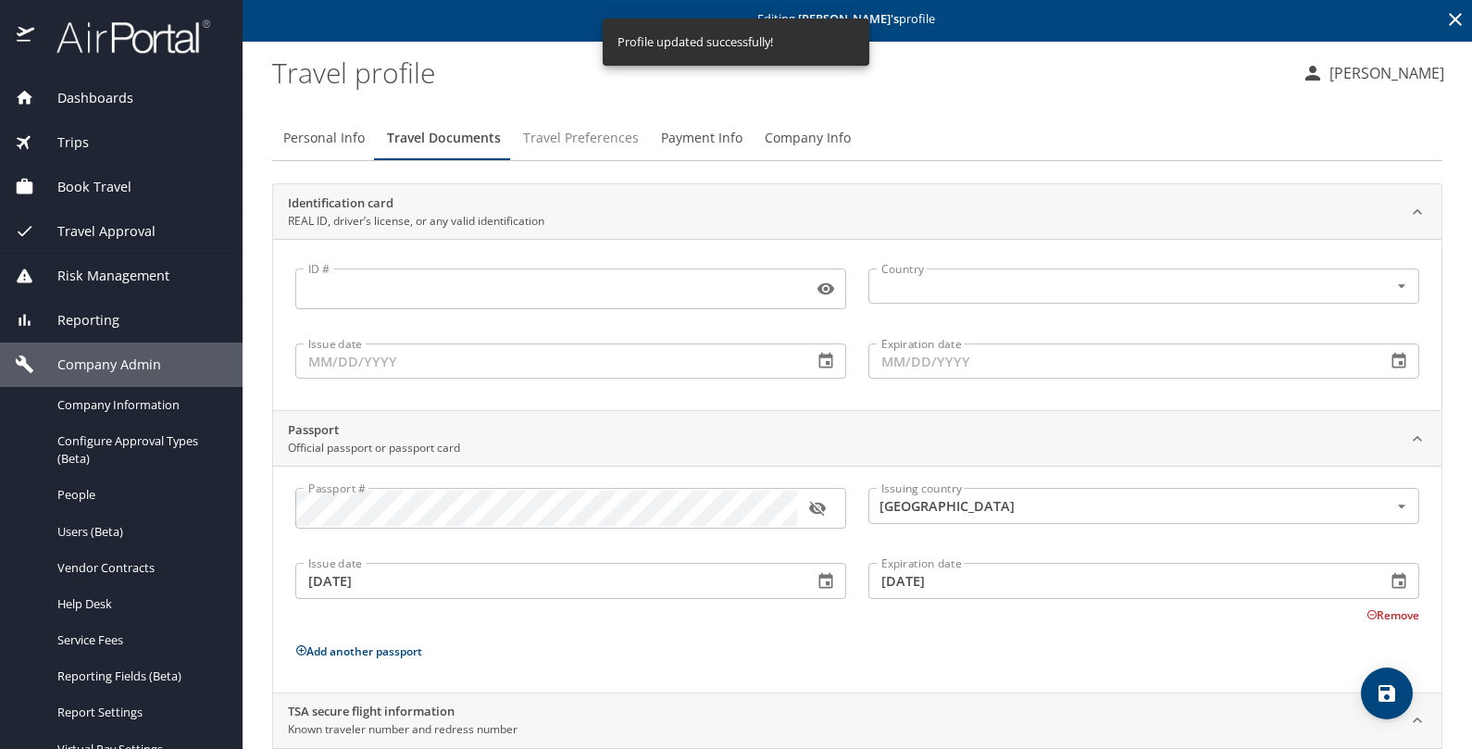
click at [618, 131] on span "Travel Preferences" at bounding box center [581, 138] width 116 height 23
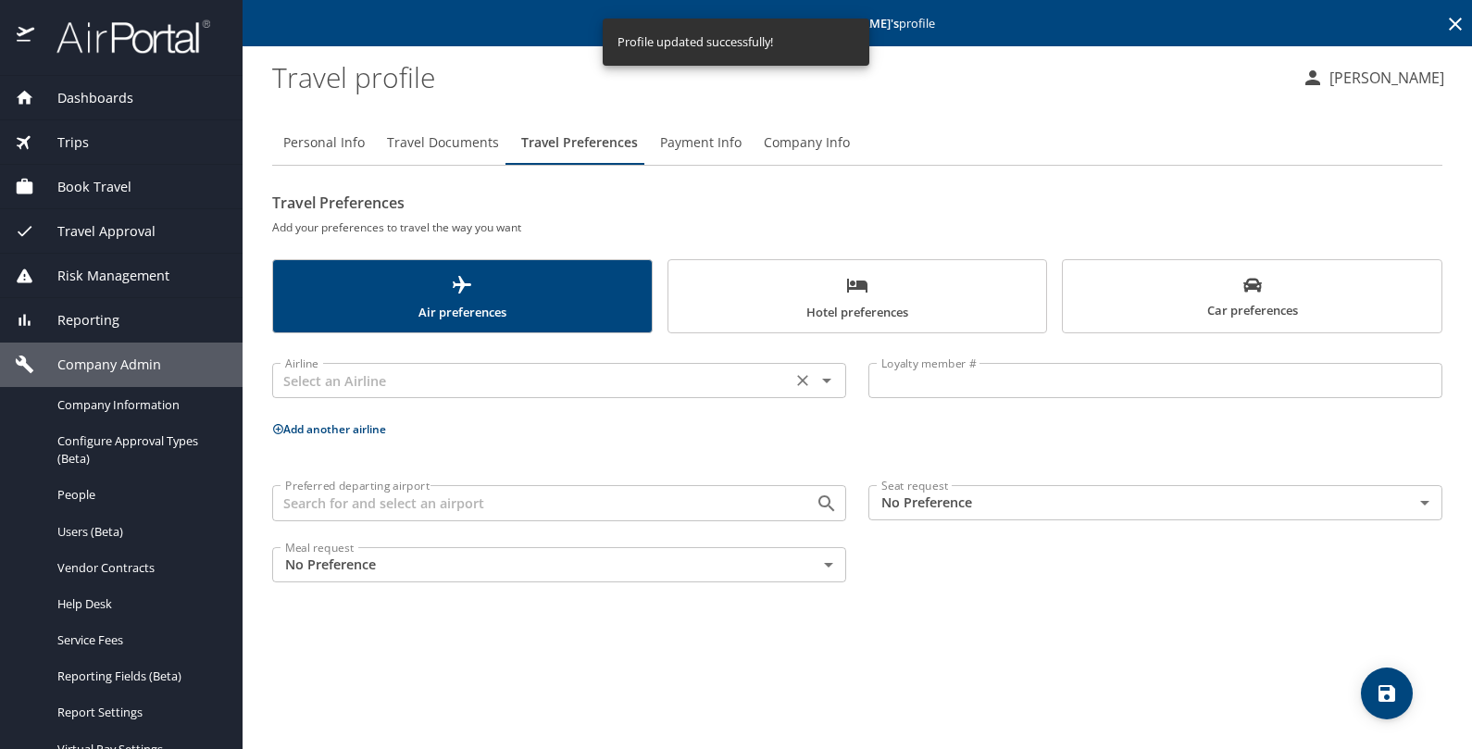
click at [461, 368] on input "text" at bounding box center [532, 380] width 508 height 24
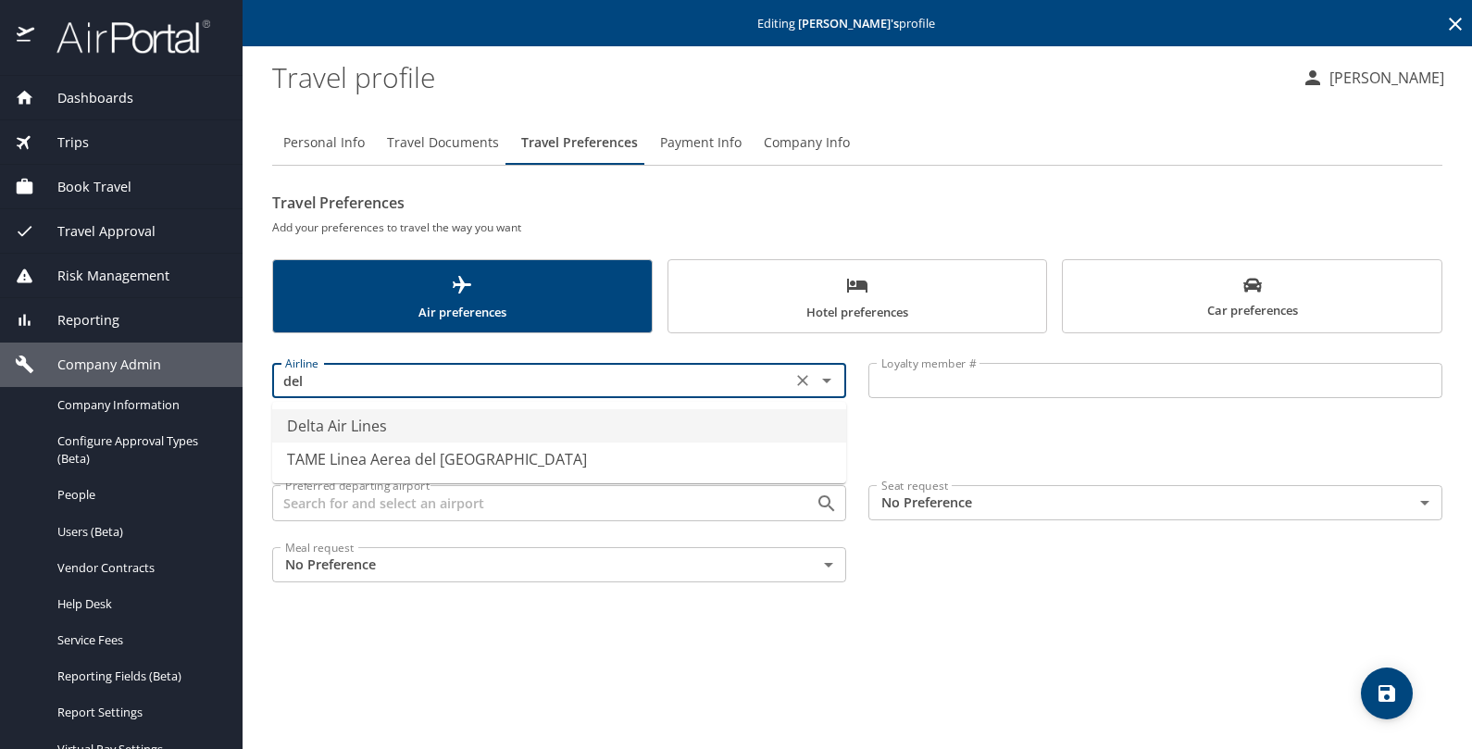
click at [432, 418] on li "Delta Air Lines" at bounding box center [559, 425] width 574 height 33
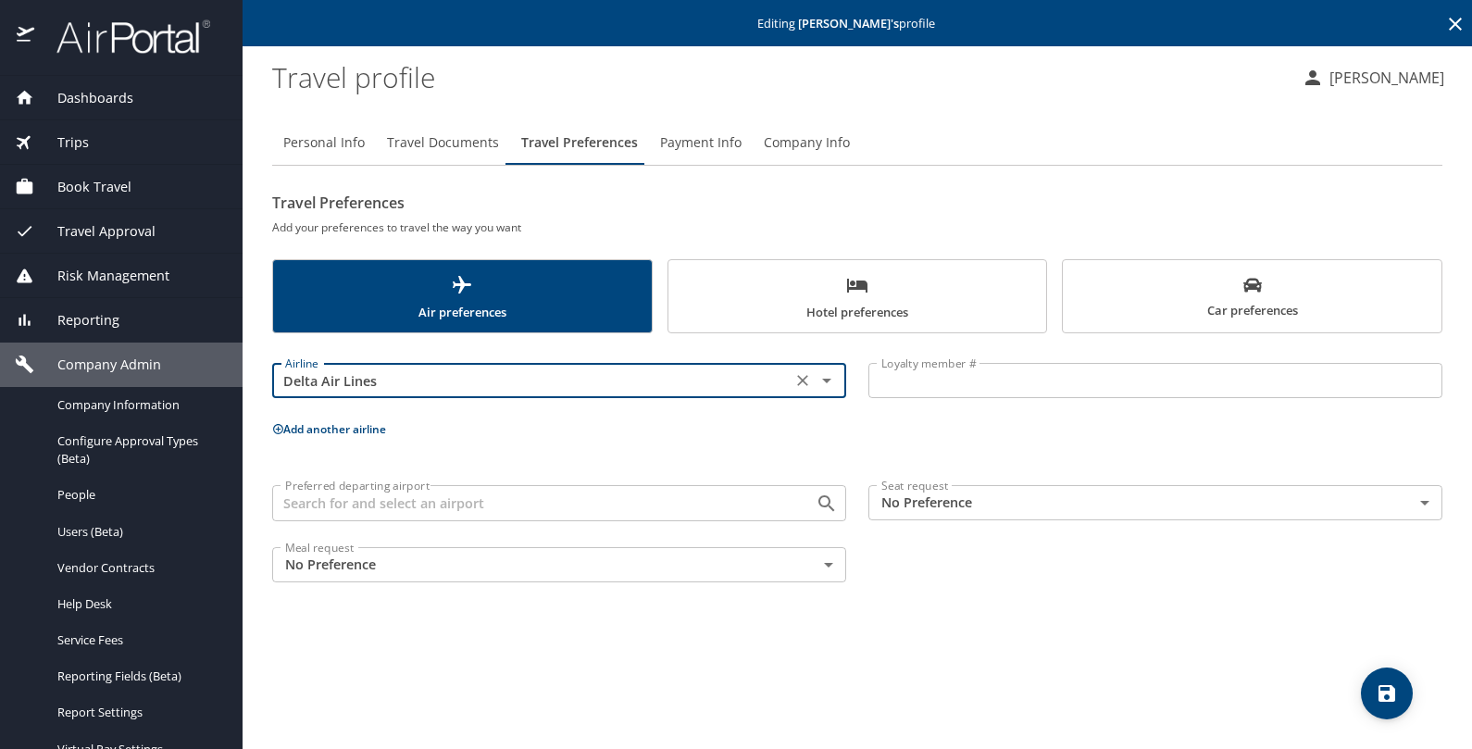
type input "Delta Air Lines"
click at [953, 387] on input "Loyalty member #" at bounding box center [1155, 380] width 574 height 35
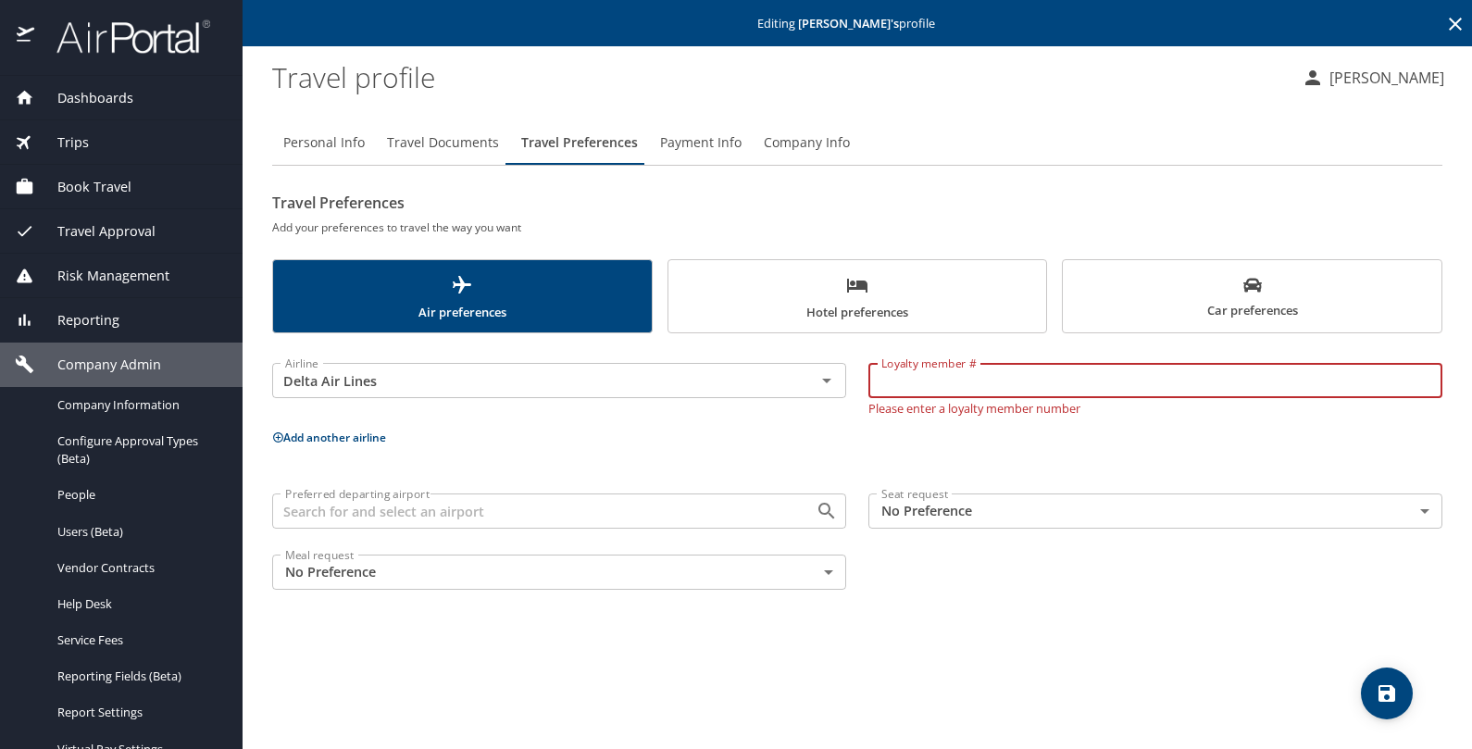
paste input "9264097719"
type input "9264097719"
click at [465, 509] on input "Preferred departing airport" at bounding box center [532, 511] width 508 height 24
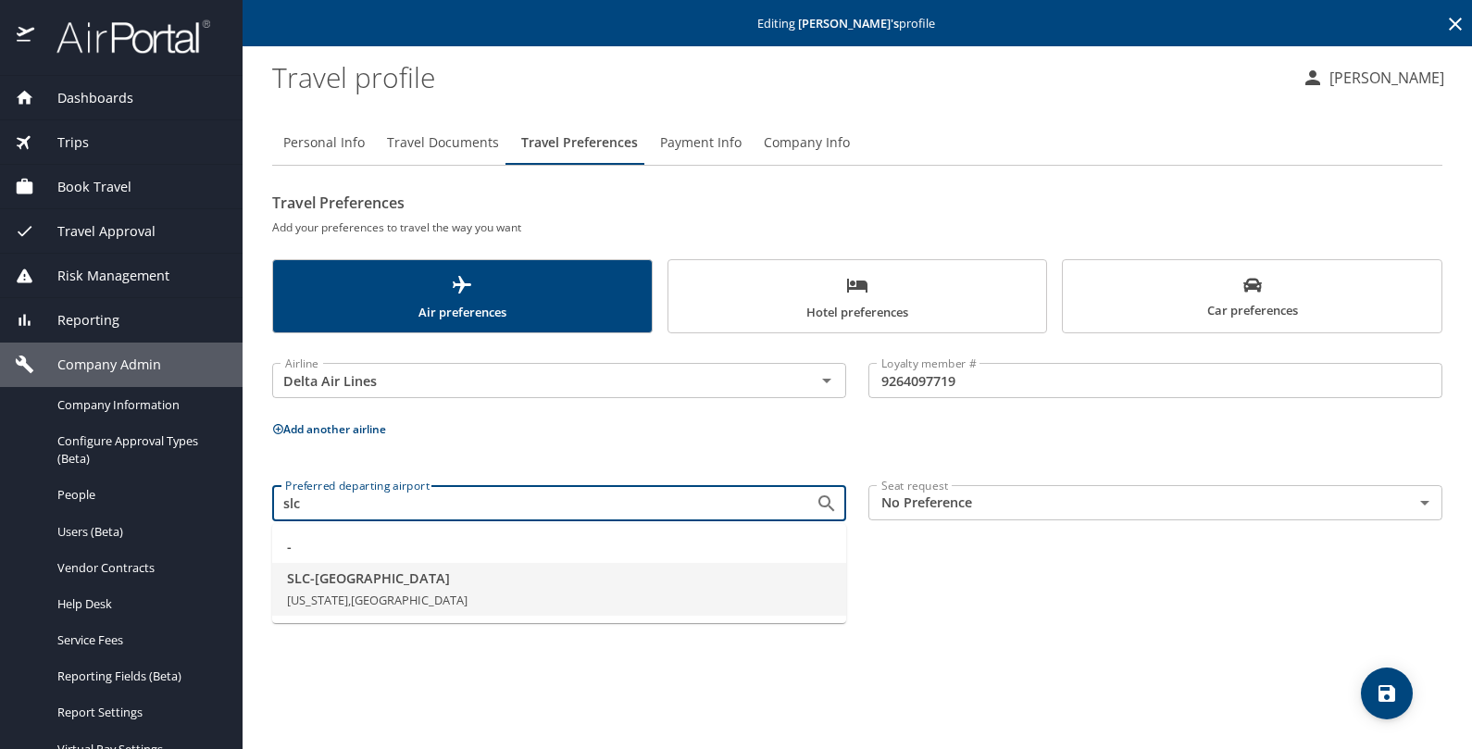
click at [410, 577] on span "SLC - [GEOGRAPHIC_DATA]" at bounding box center [559, 578] width 544 height 20
type input "SLC - [GEOGRAPHIC_DATA]"
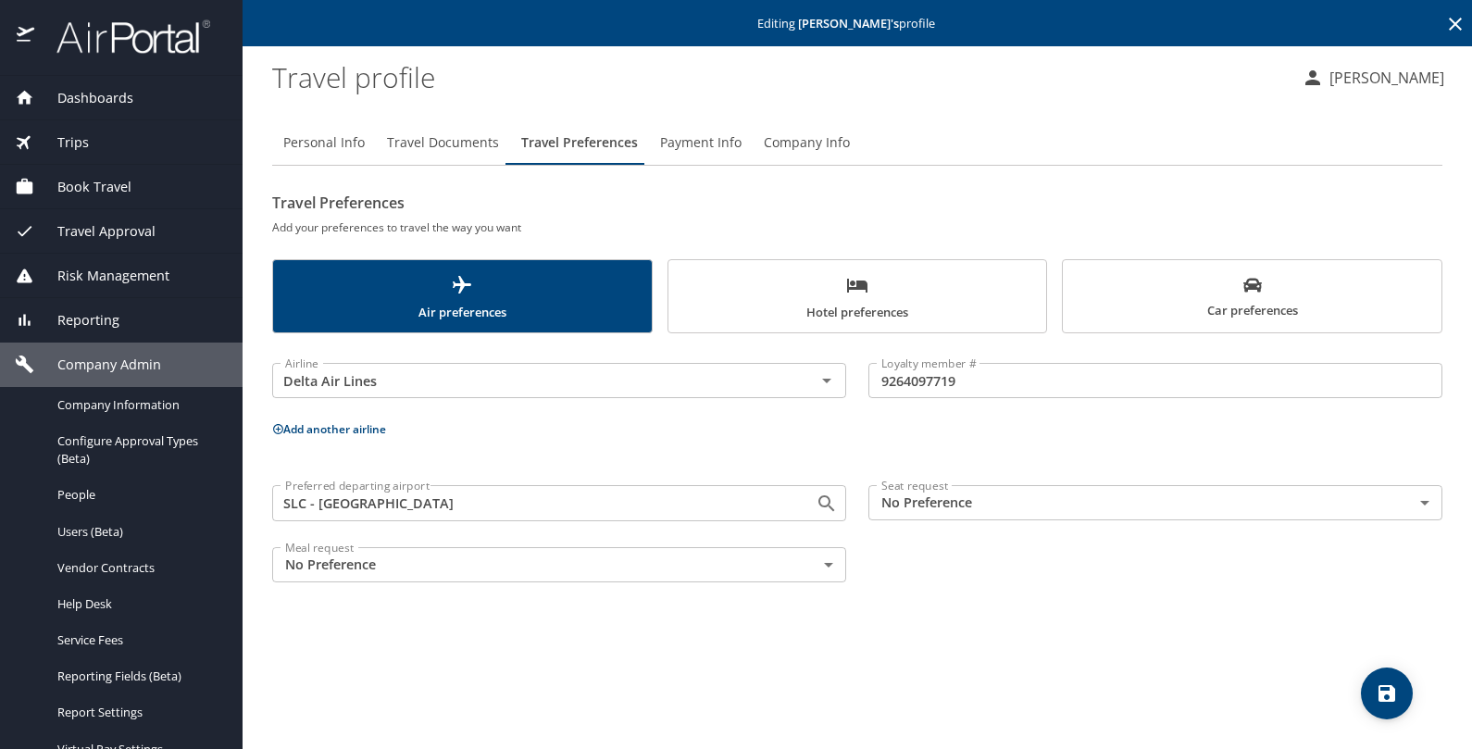
click at [1125, 493] on body "Dashboards AirPortal 360™ Manager My Travel Dashboard Trips Airtinerary® Lookup…" at bounding box center [736, 374] width 1472 height 749
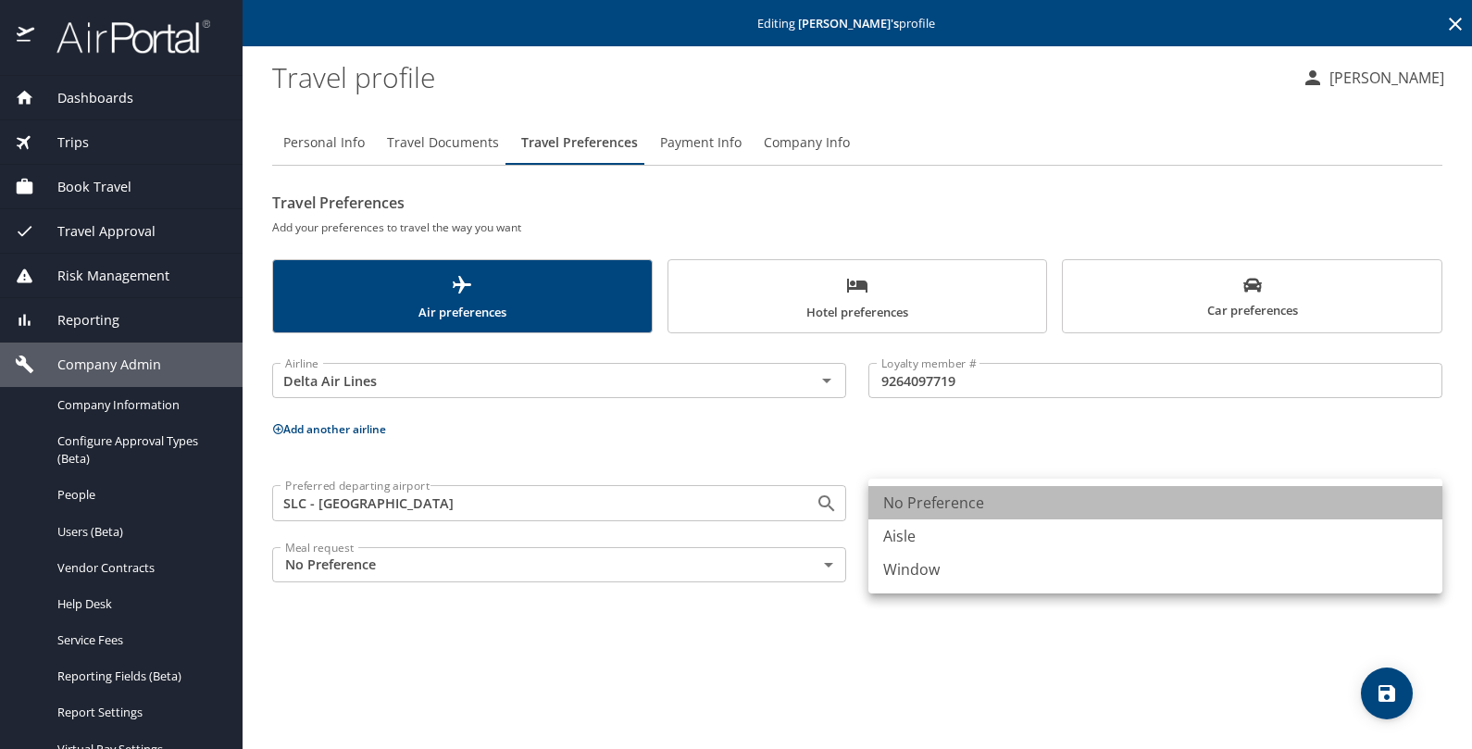
click at [970, 516] on li "No Preference" at bounding box center [1155, 502] width 574 height 33
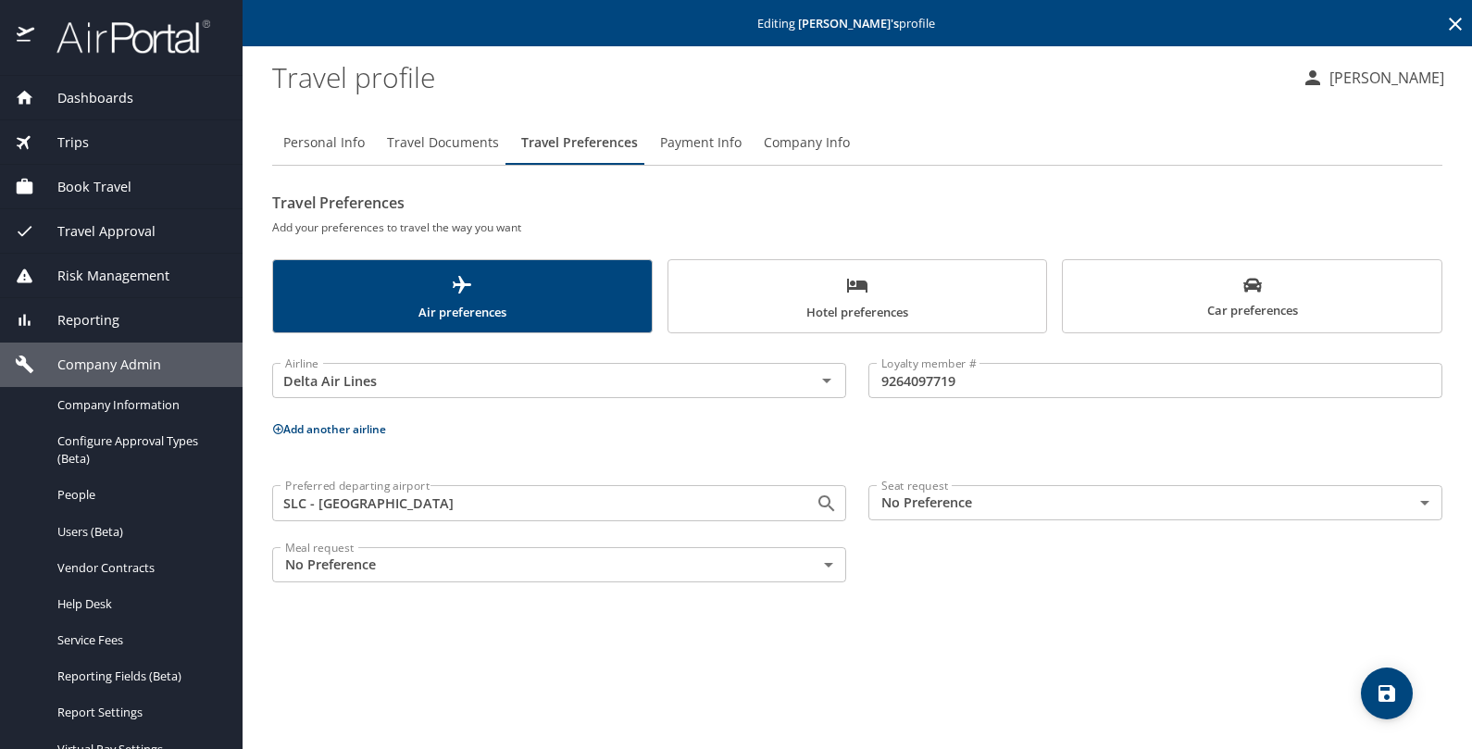
click at [970, 516] on ul "No Preference Aisle Window" at bounding box center [1083, 521] width 430 height 65
click at [967, 498] on body "Dashboards AirPortal 360™ Manager My Travel Dashboard Trips Airtinerary® Lookup…" at bounding box center [736, 374] width 1472 height 749
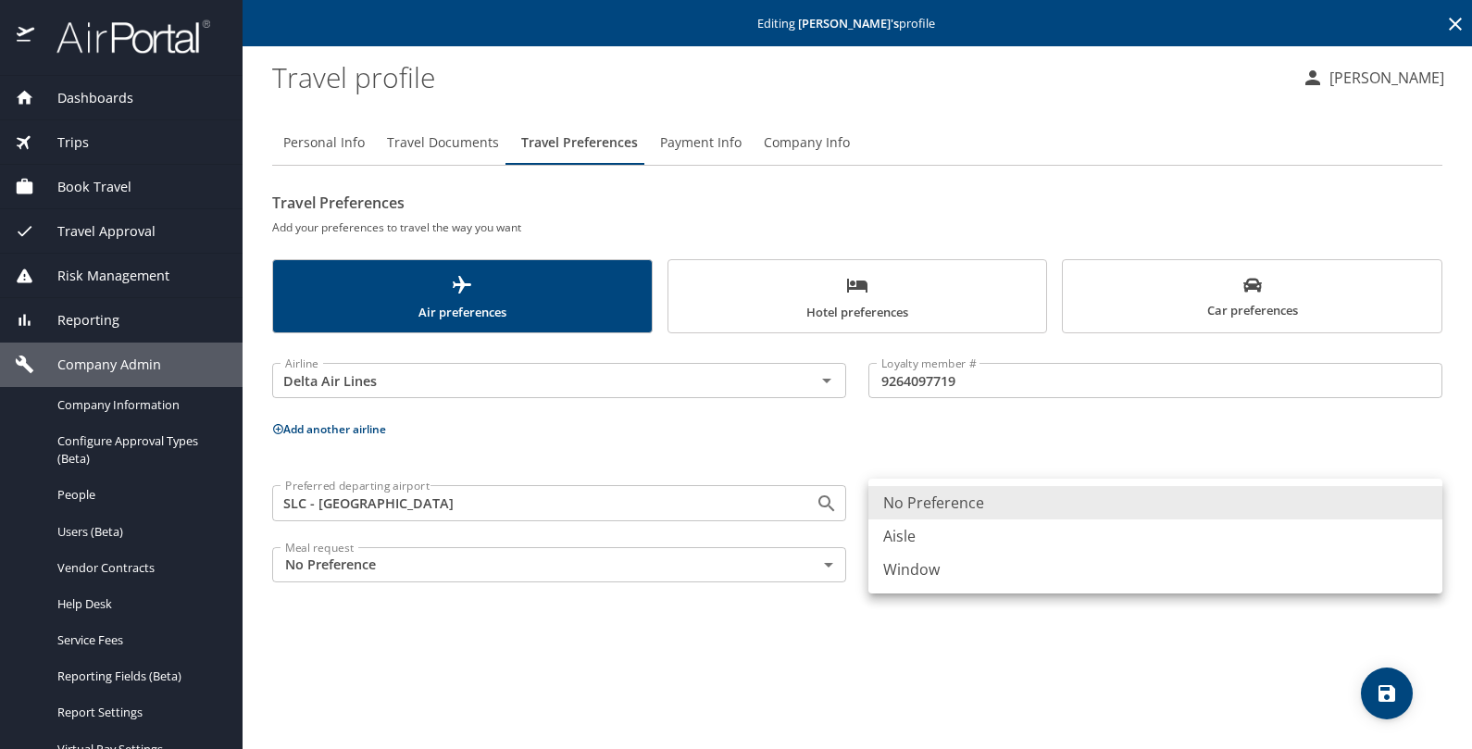
click at [954, 535] on li "Aisle" at bounding box center [1155, 535] width 574 height 33
type input "Aisle"
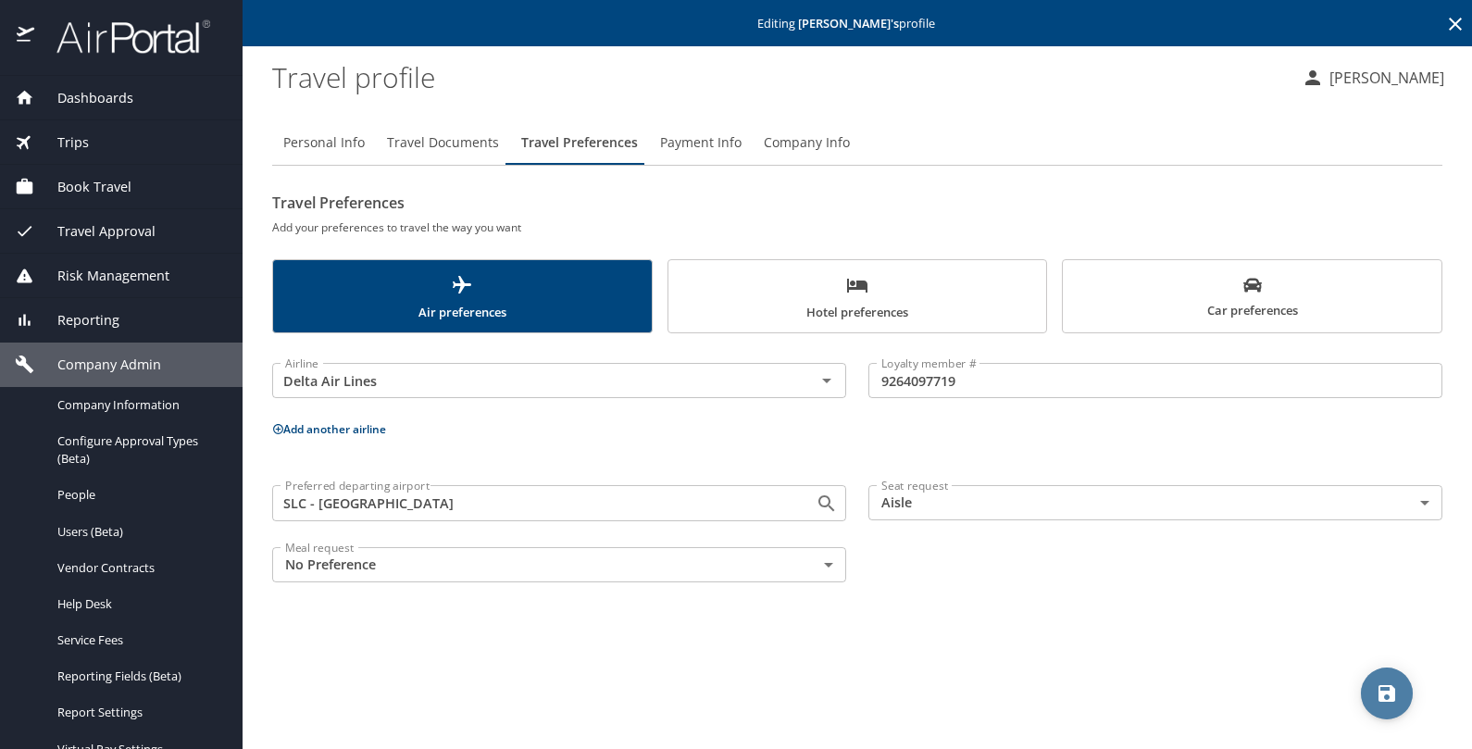
click at [1372, 683] on span "save" at bounding box center [1387, 693] width 52 height 22
click at [855, 312] on div at bounding box center [736, 337] width 1472 height 824
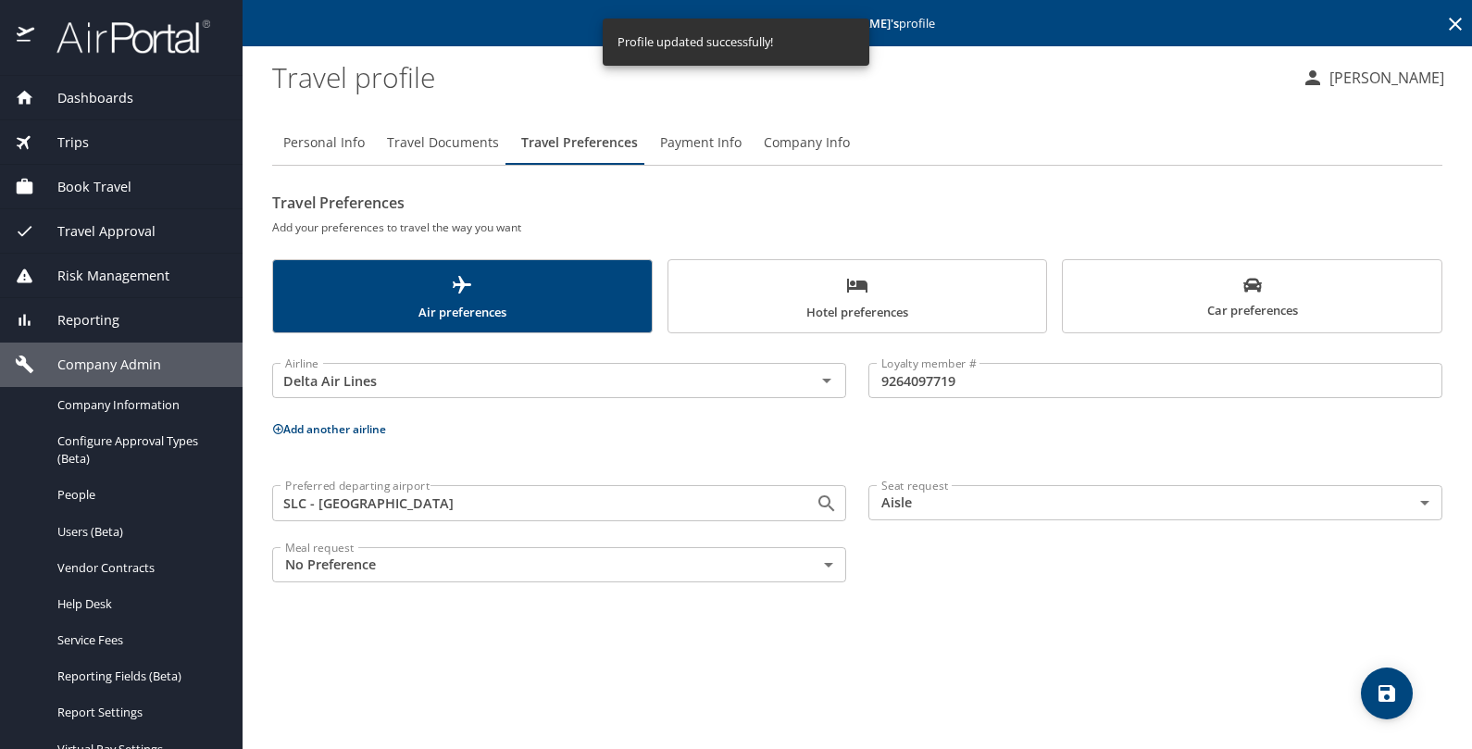
click at [829, 253] on div "Travel Preferences Add your preferences to travel the way you want Air preferen…" at bounding box center [857, 390] width 1170 height 404
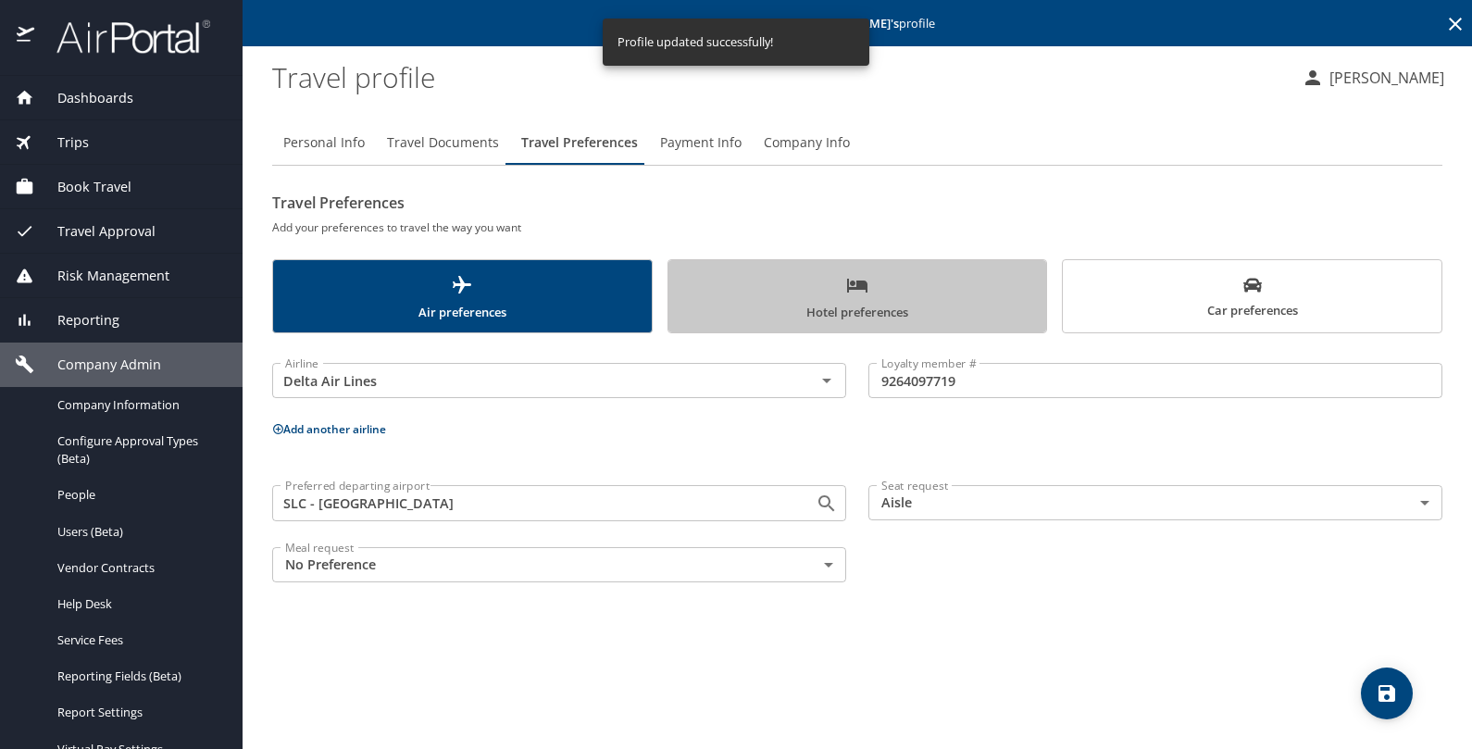
click at [924, 271] on button "Hotel preferences" at bounding box center [857, 296] width 380 height 74
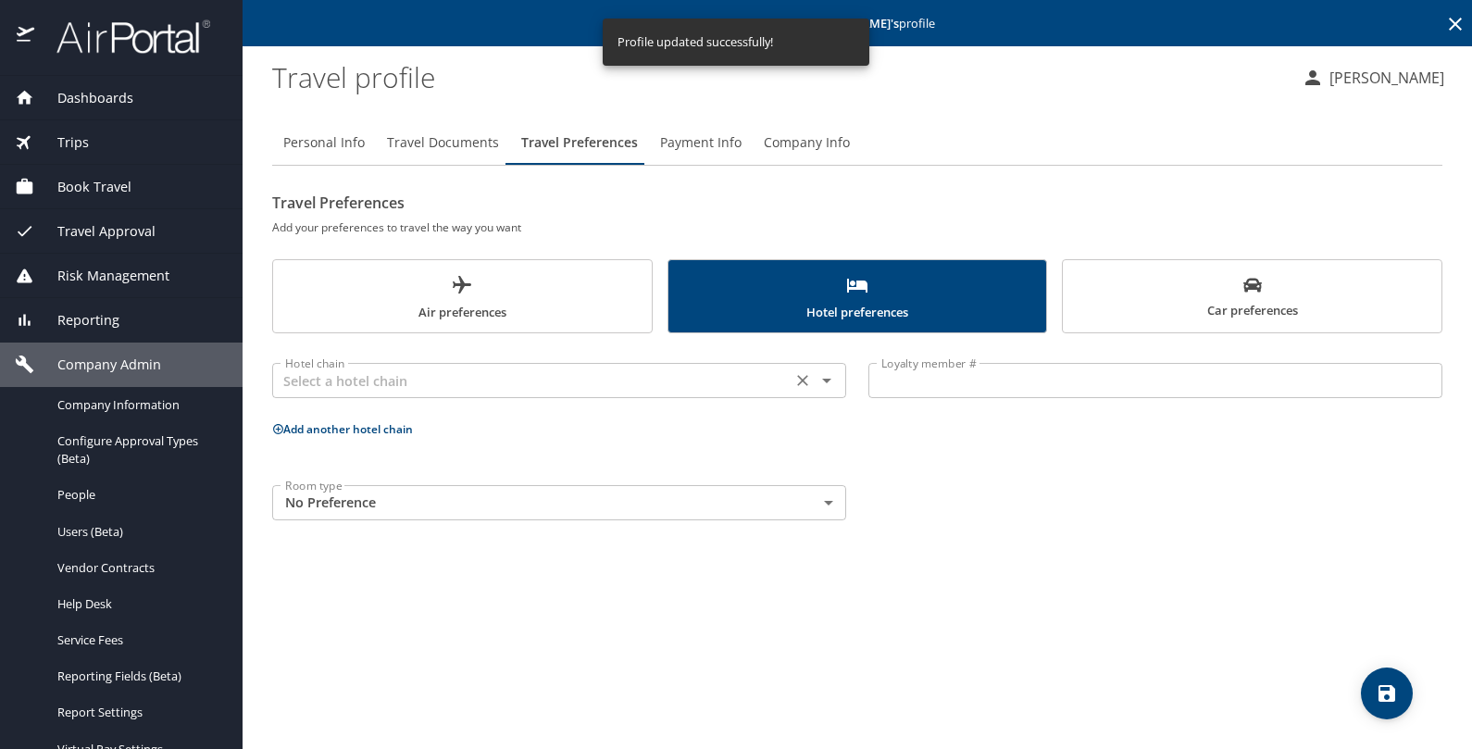
click at [481, 357] on div "Hotel chain Hotel chain" at bounding box center [559, 378] width 574 height 46
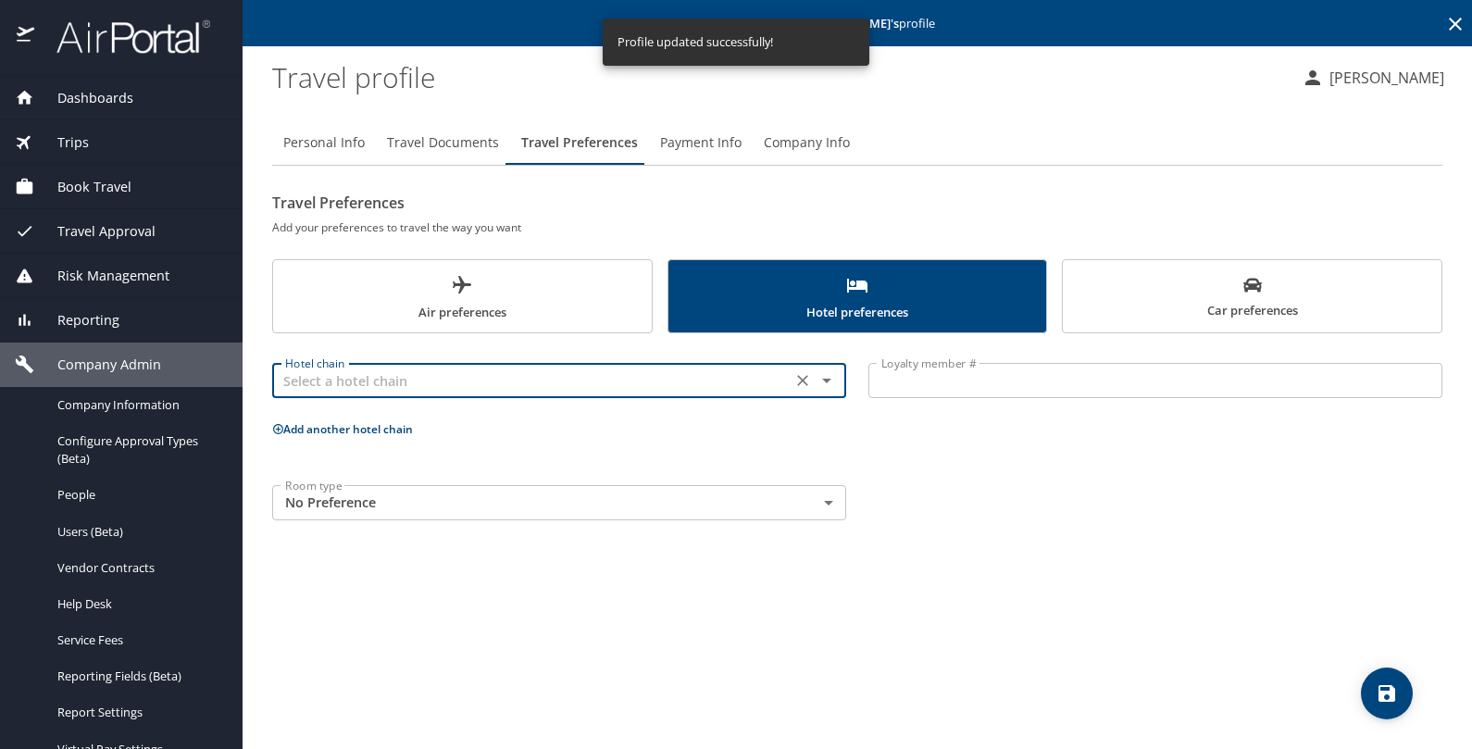
click at [479, 374] on input "text" at bounding box center [532, 380] width 508 height 24
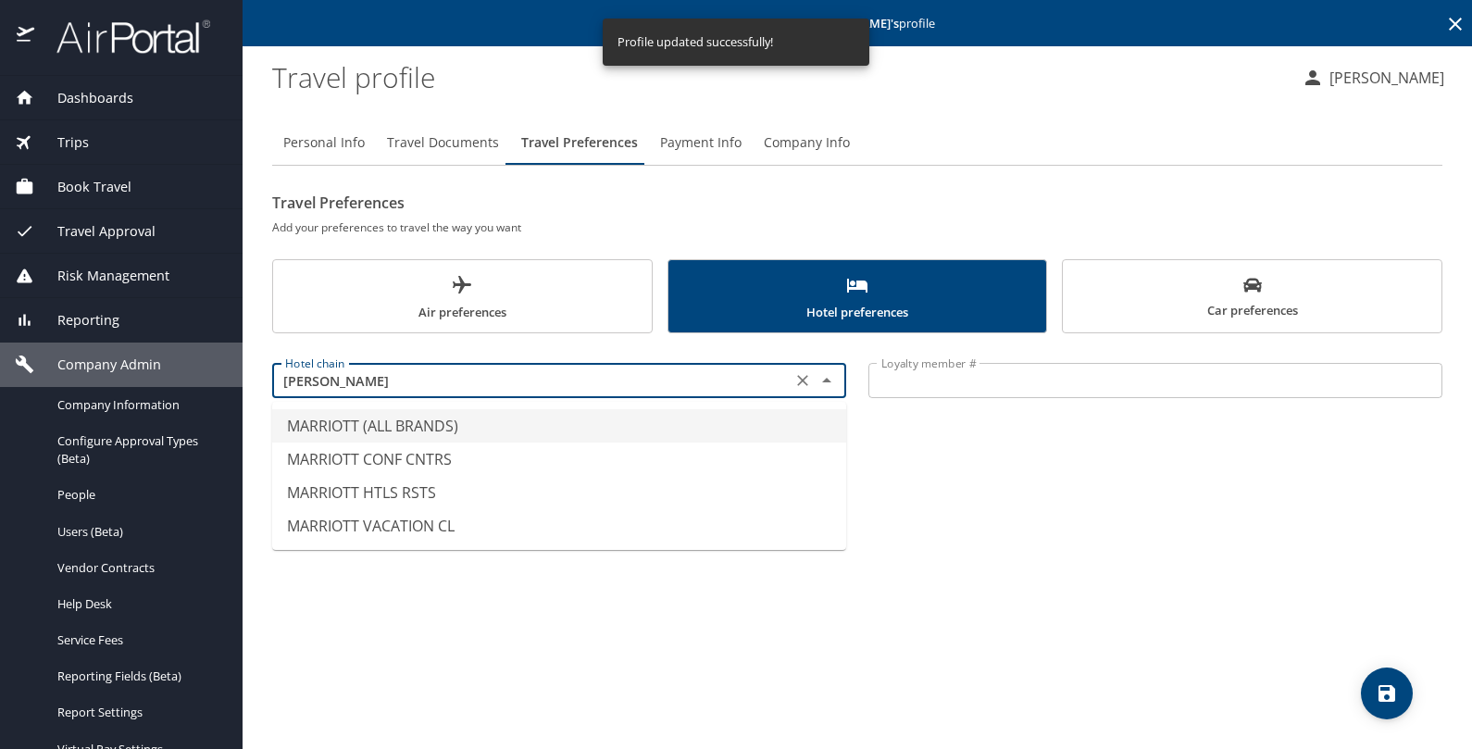
click at [387, 417] on li "MARRIOTT (ALL BRANDS)" at bounding box center [559, 425] width 574 height 33
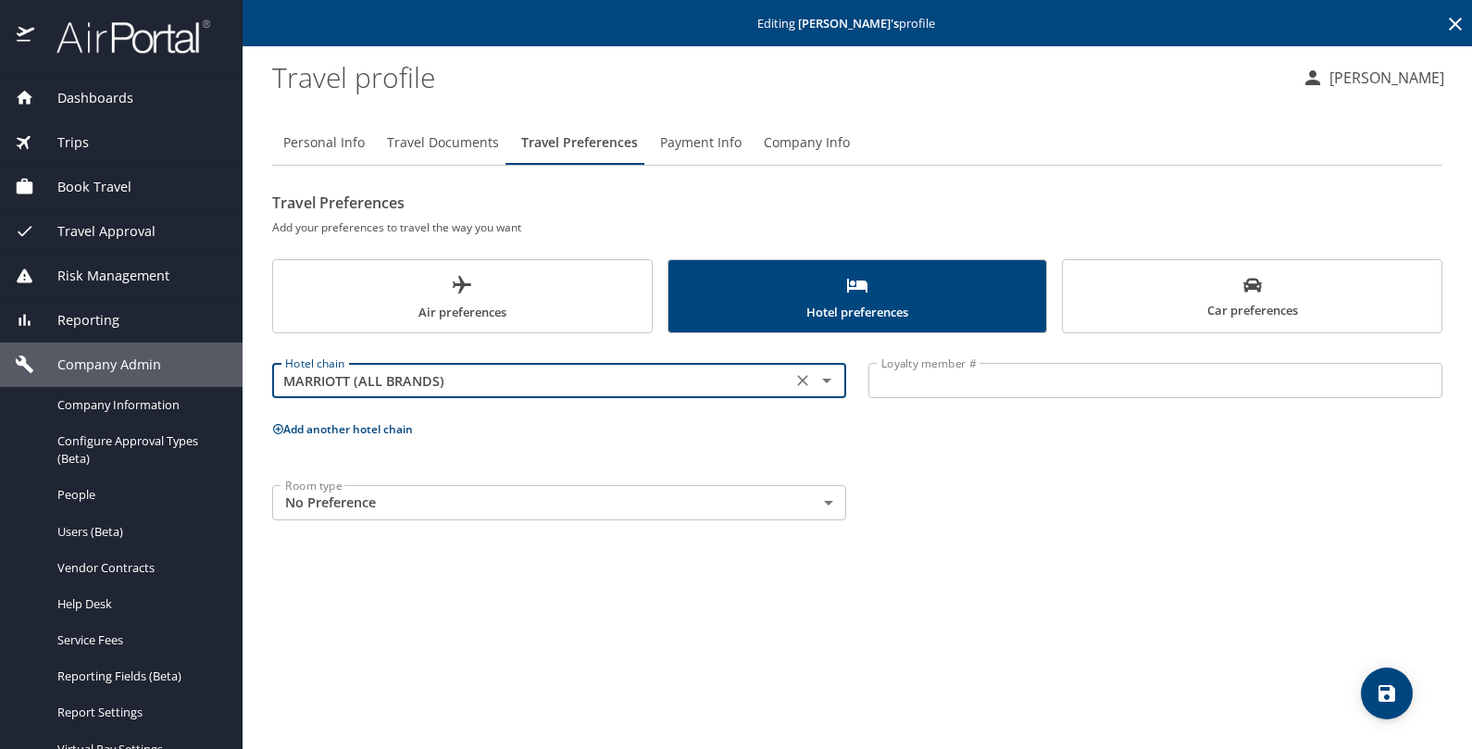
type input "MARRIOTT (ALL BRANDS)"
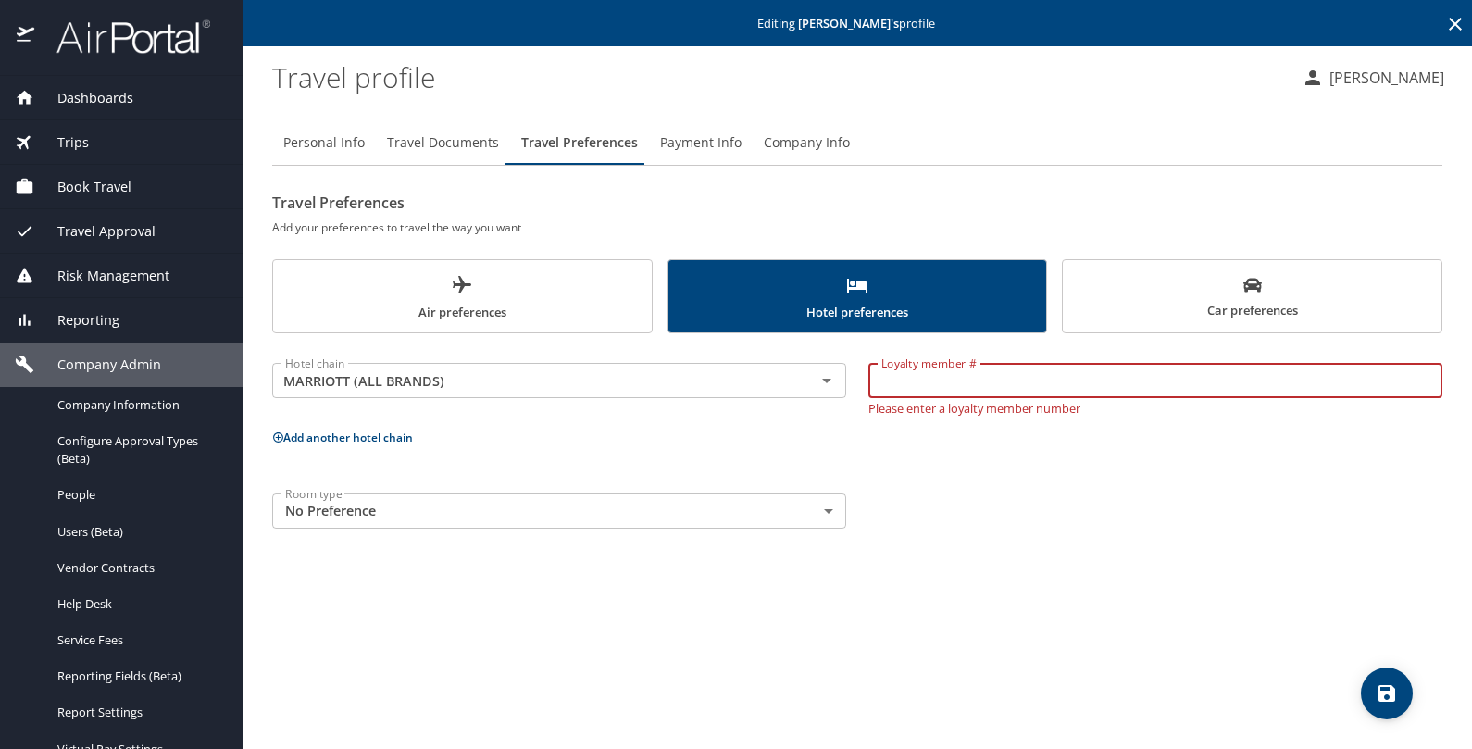
click at [908, 374] on input "Loyalty member #" at bounding box center [1155, 380] width 574 height 35
paste input "533109146"
type input "533109146"
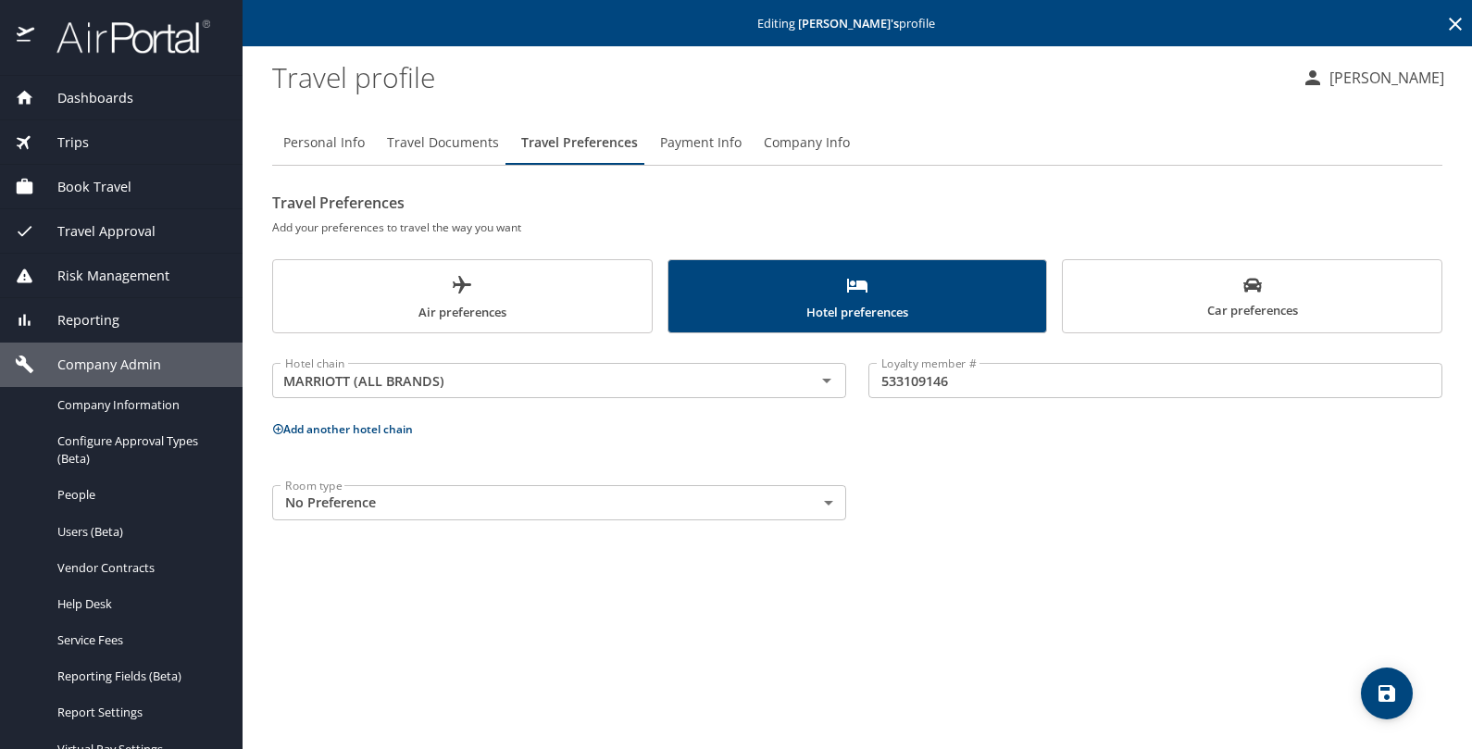
click at [378, 433] on button "Add another hotel chain" at bounding box center [342, 429] width 141 height 16
click at [317, 487] on input "text" at bounding box center [532, 499] width 508 height 24
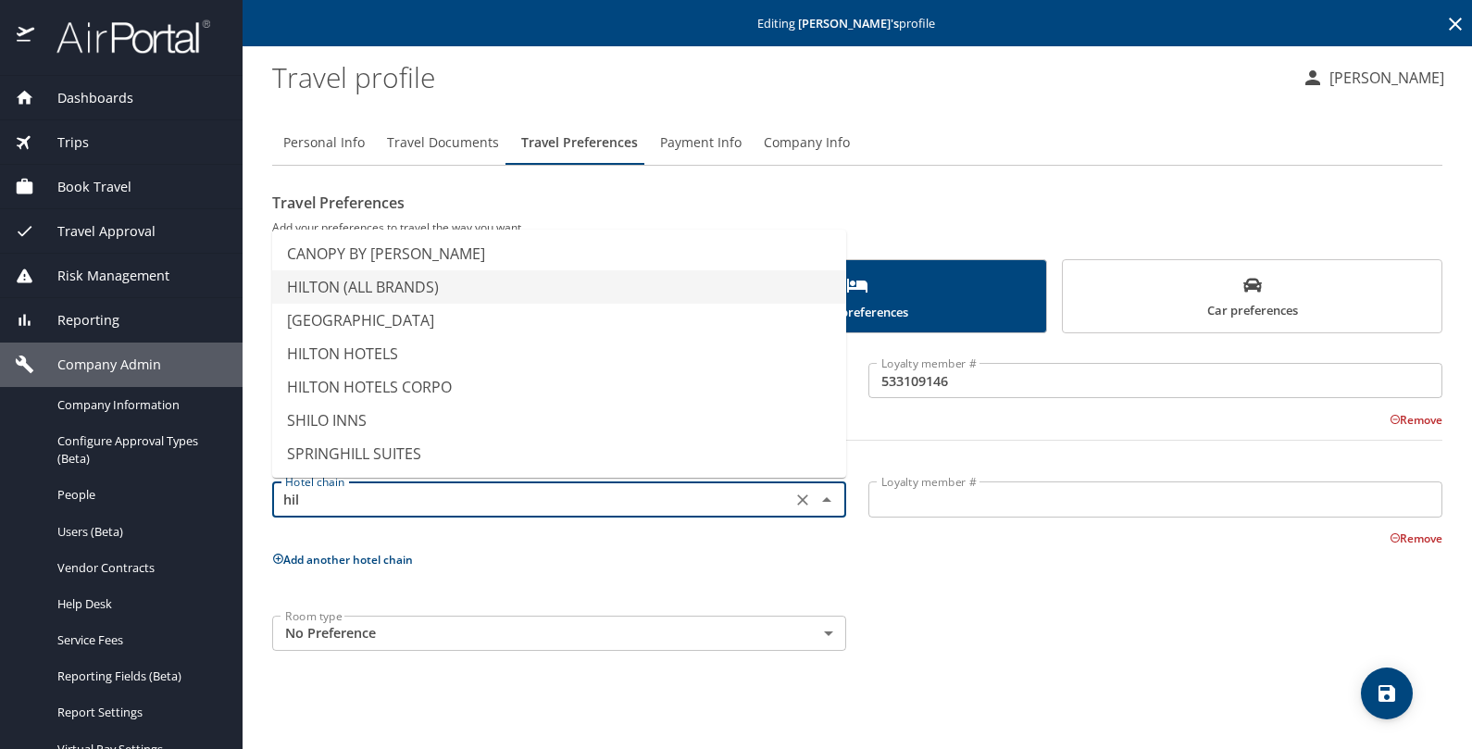
click at [422, 276] on li "HILTON (ALL BRANDS)" at bounding box center [559, 286] width 574 height 33
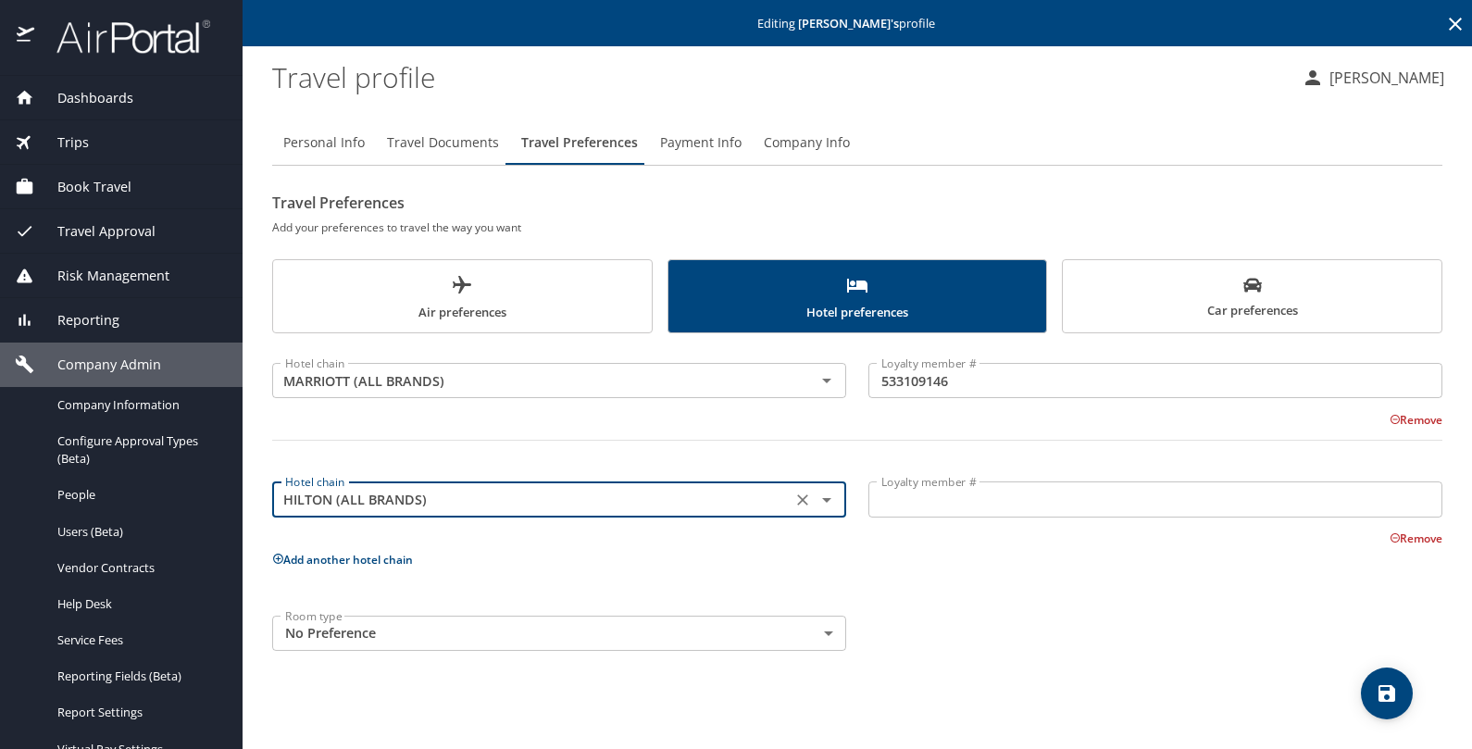
type input "HILTON (ALL BRANDS)"
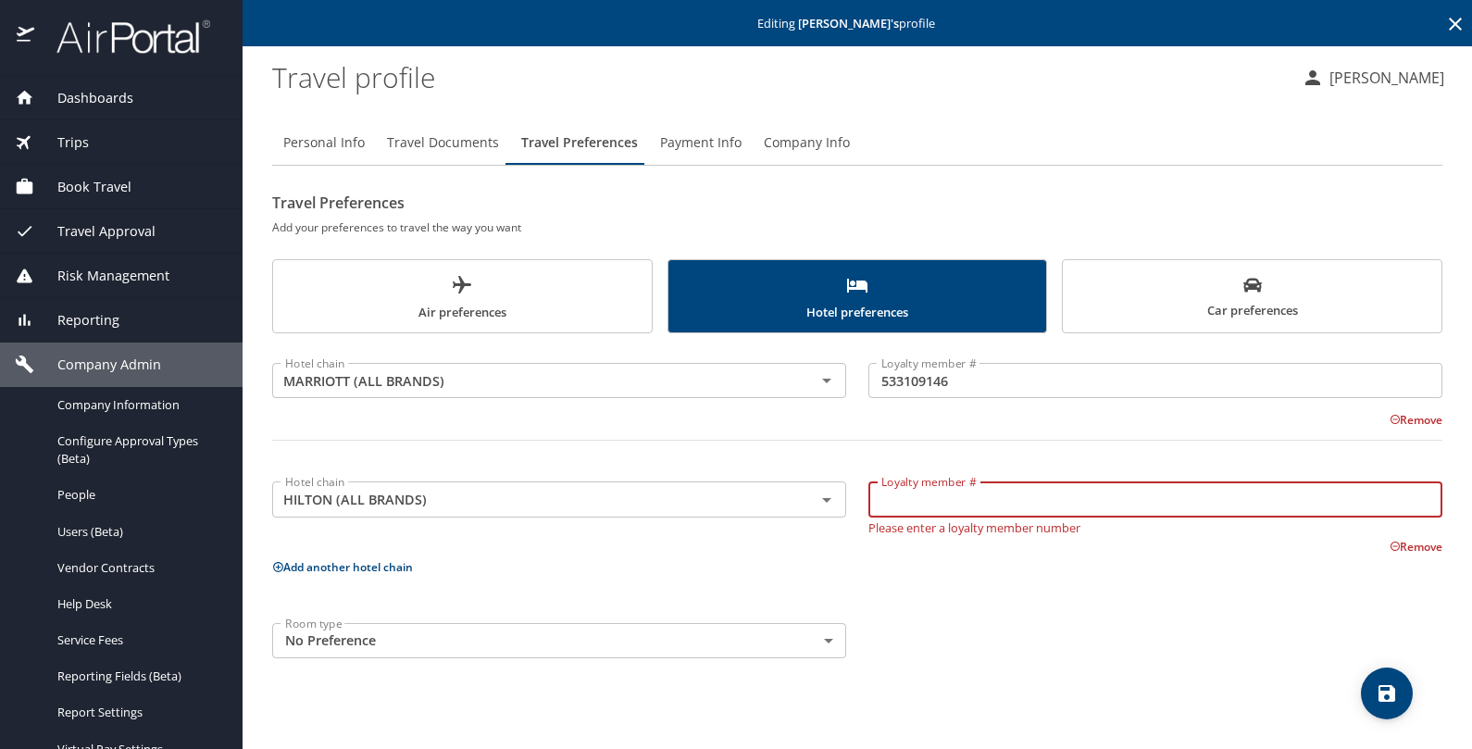
click at [940, 497] on input "Loyalty member #" at bounding box center [1155, 498] width 574 height 35
paste input "550805838"
type input "550805838"
click at [352, 567] on p "Add another hotel chain" at bounding box center [857, 566] width 1170 height 23
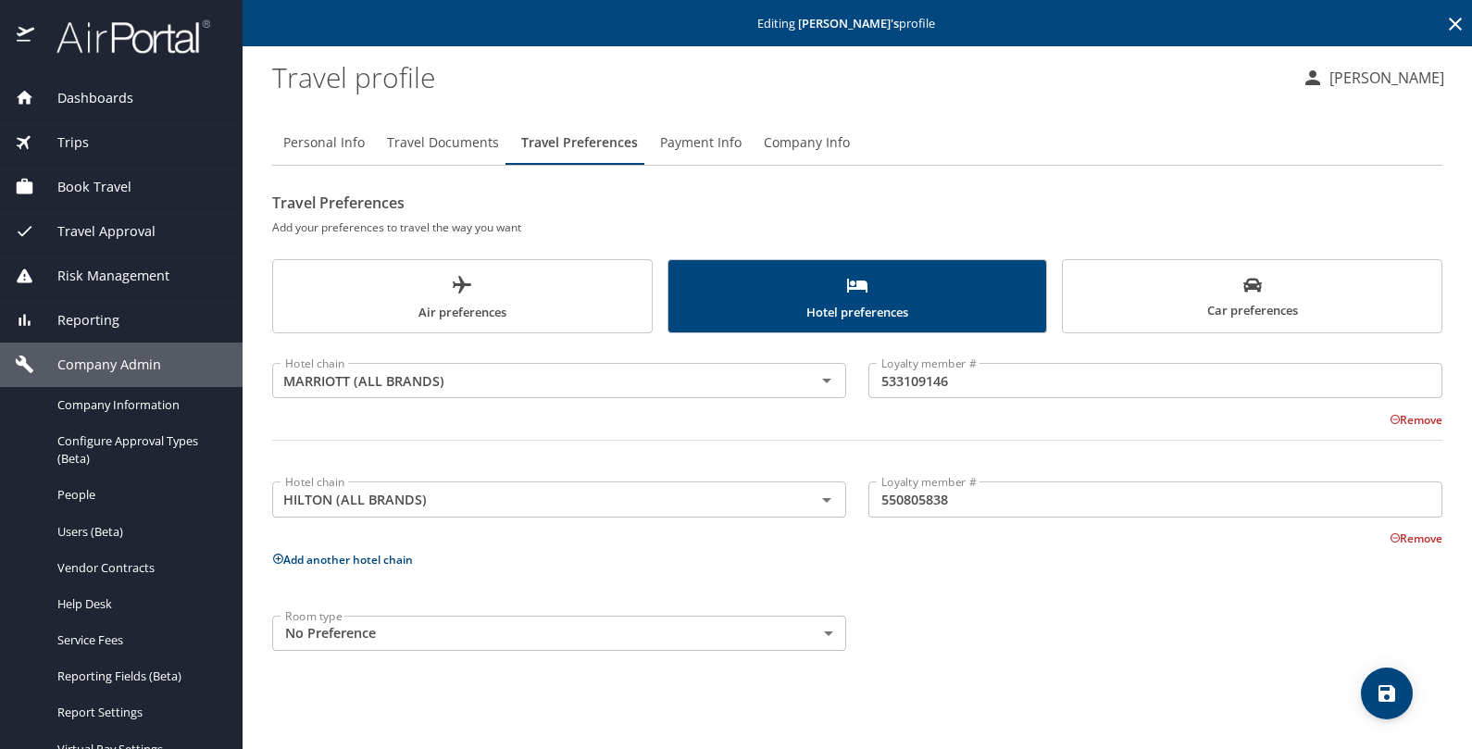
click at [302, 548] on p "Add another hotel chain" at bounding box center [857, 559] width 1170 height 23
click at [301, 554] on button "Add another hotel chain" at bounding box center [342, 560] width 141 height 16
click at [436, 617] on input "text" at bounding box center [532, 618] width 508 height 24
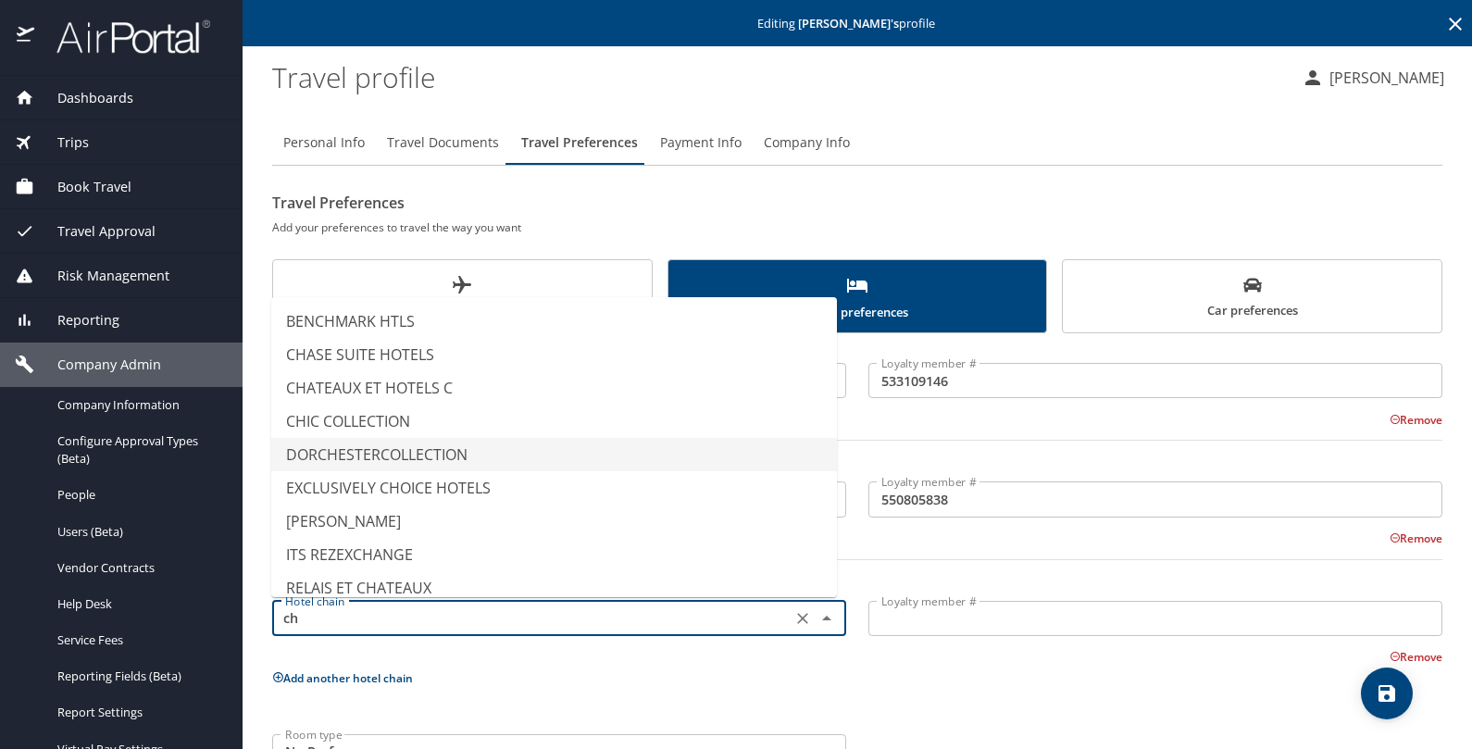
type input "c"
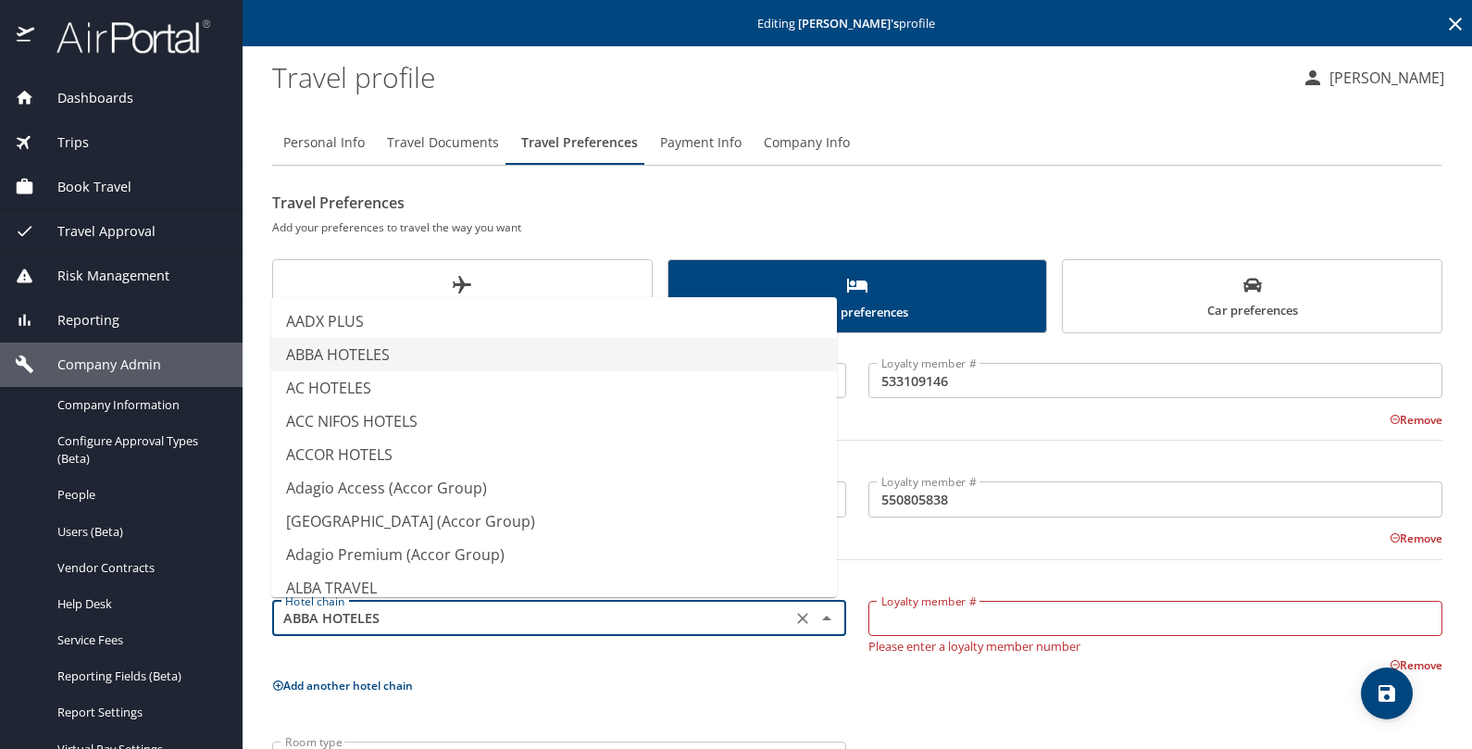
click at [434, 612] on input "ABBA HOTELES" at bounding box center [532, 618] width 508 height 24
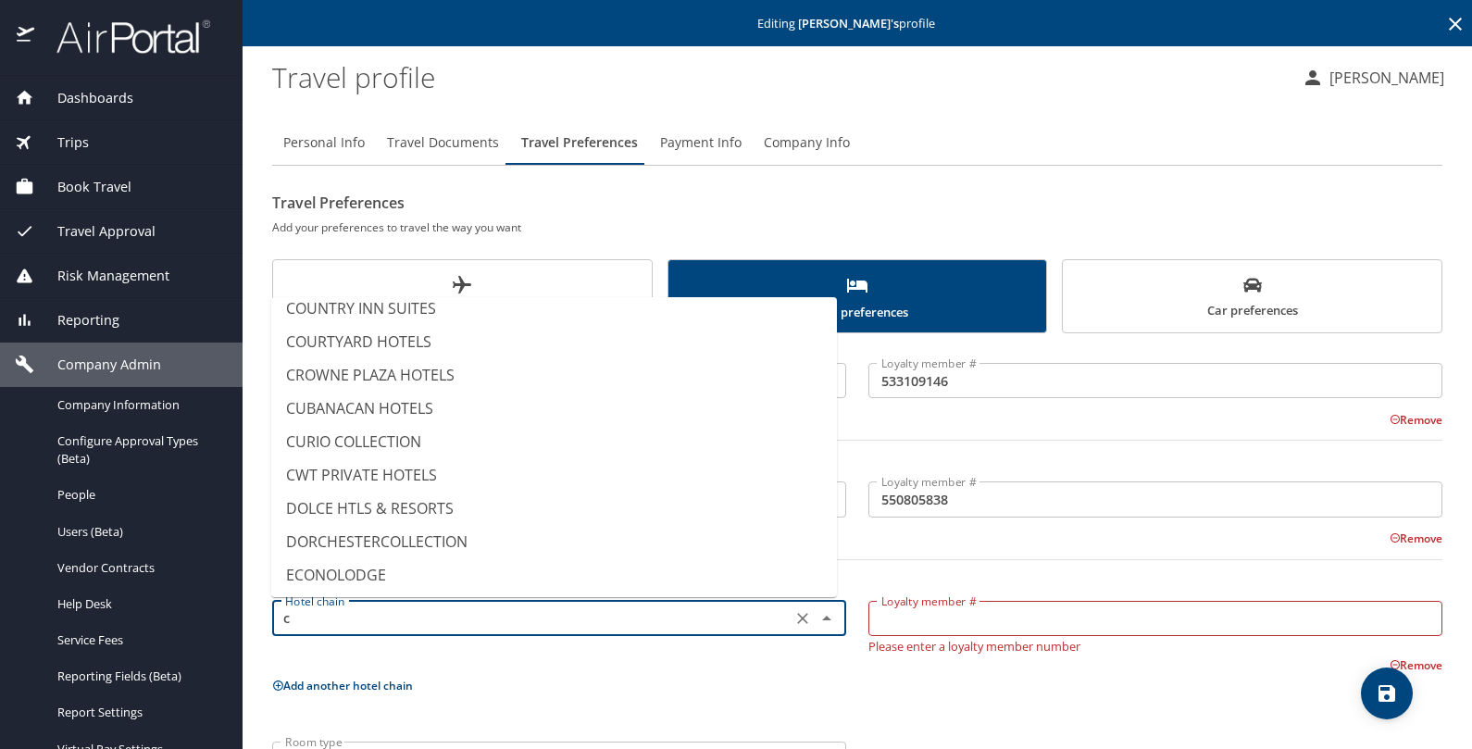
scroll to position [1275, 0]
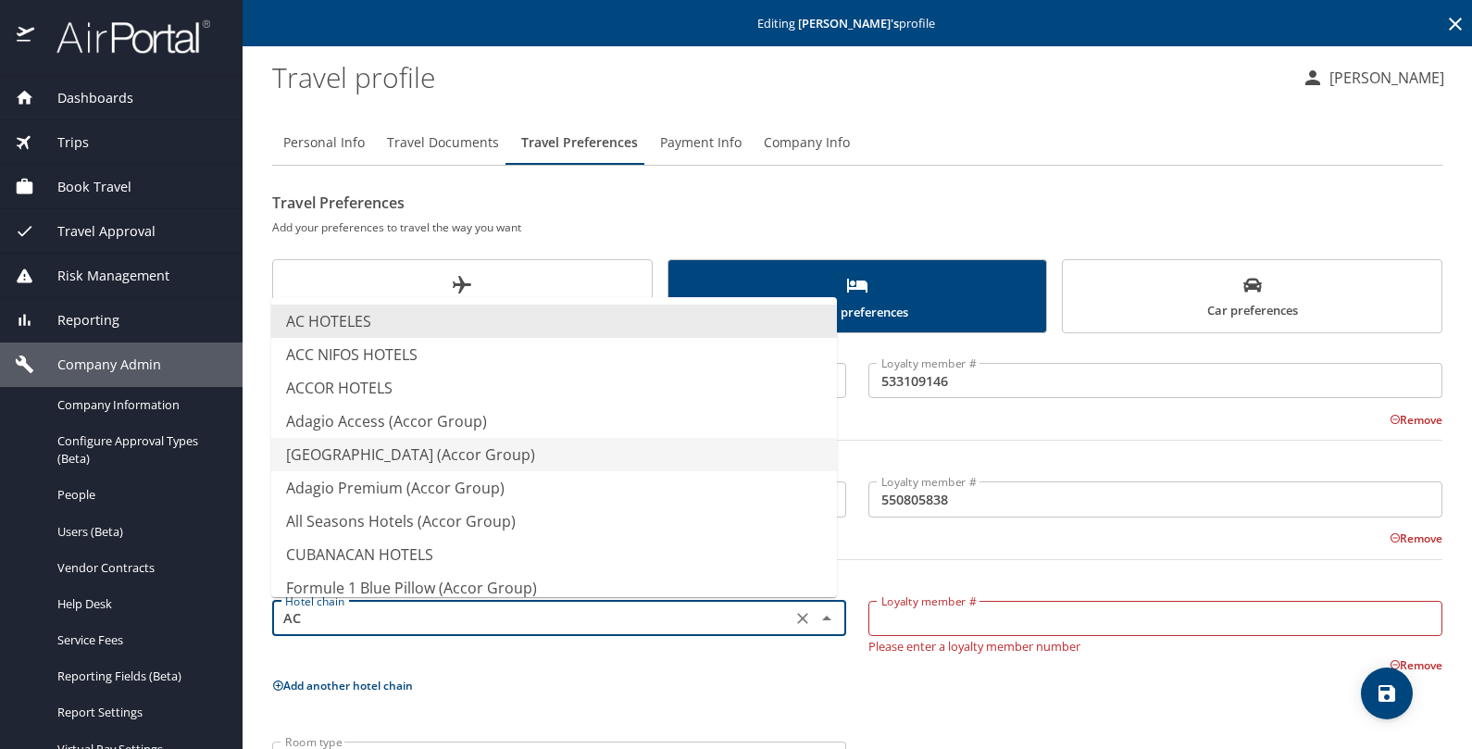
type input "A"
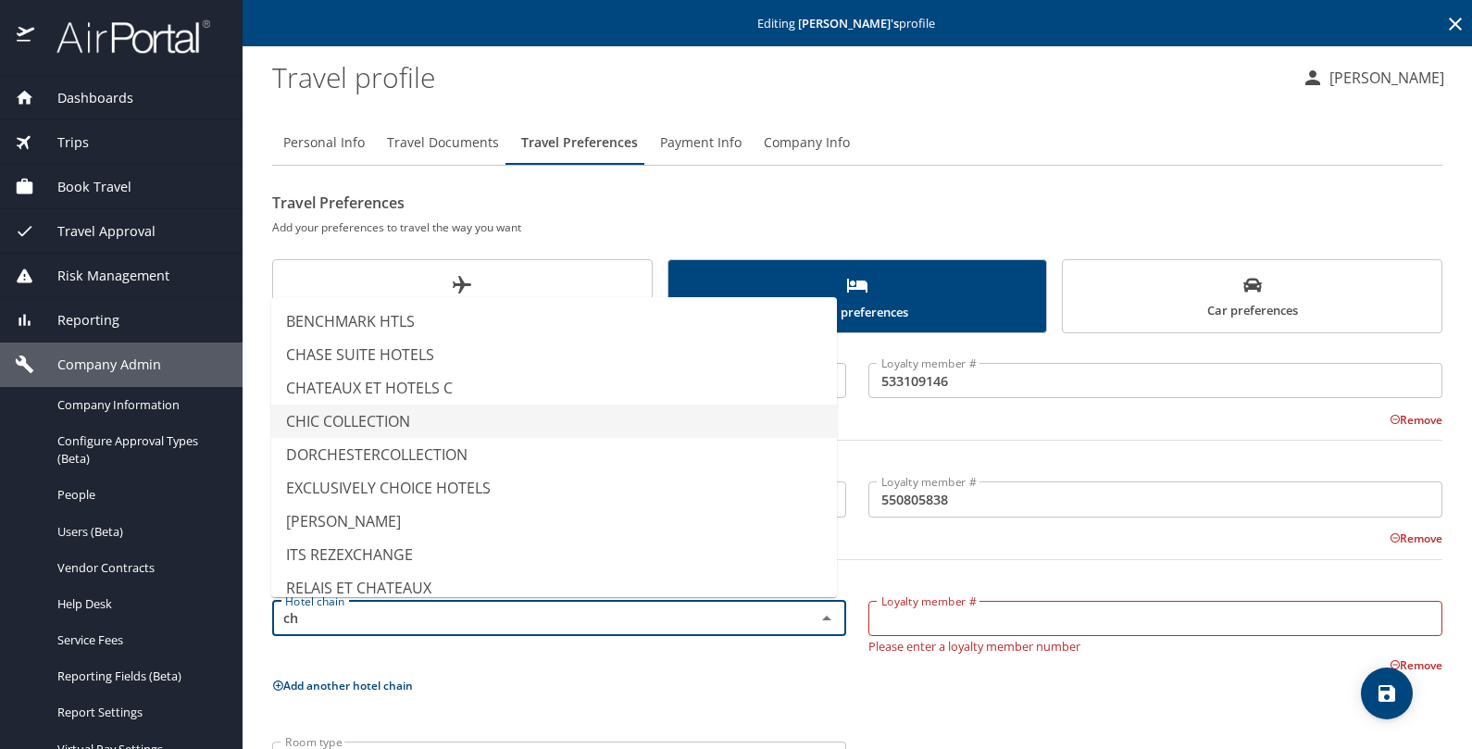
type input "CHIC COLLECTION"
click at [1060, 566] on div at bounding box center [857, 570] width 1192 height 45
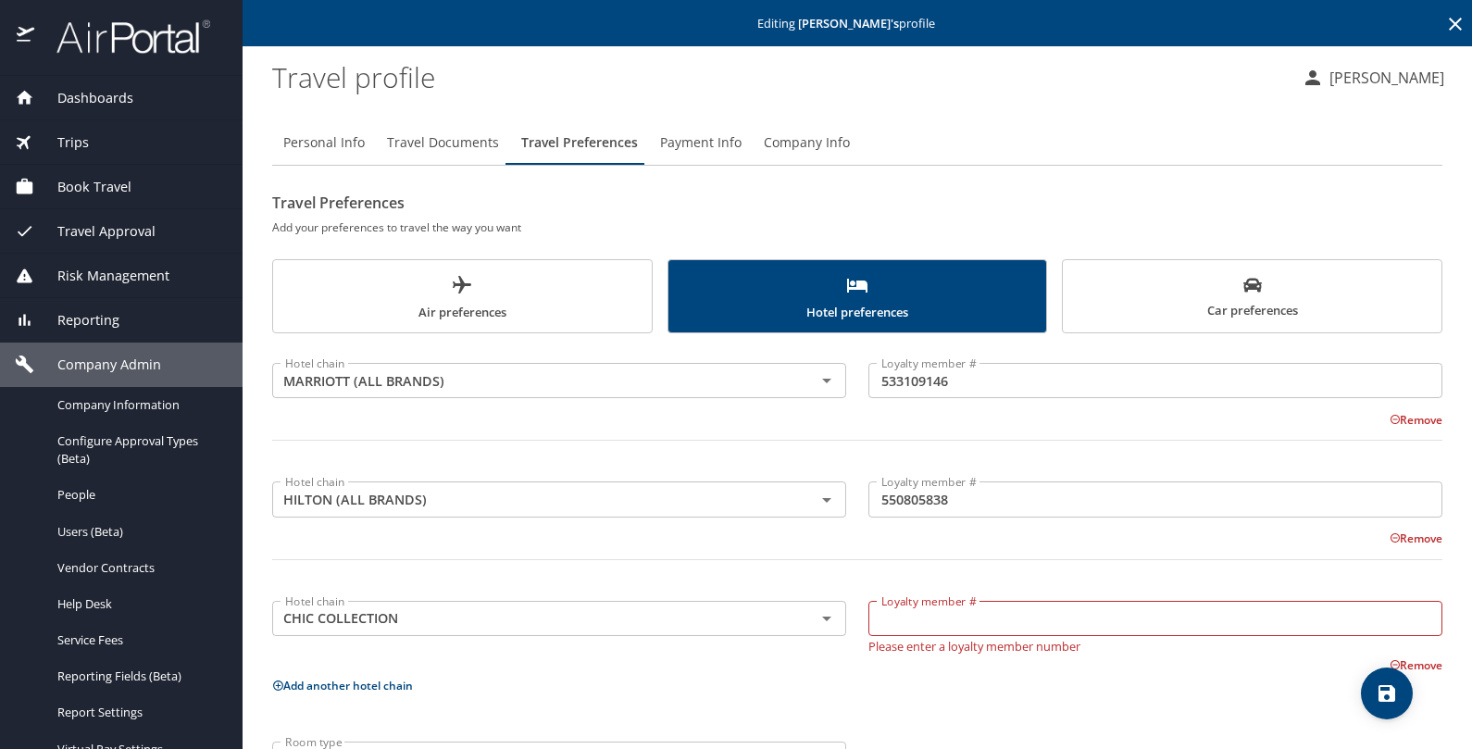
scroll to position [68, 0]
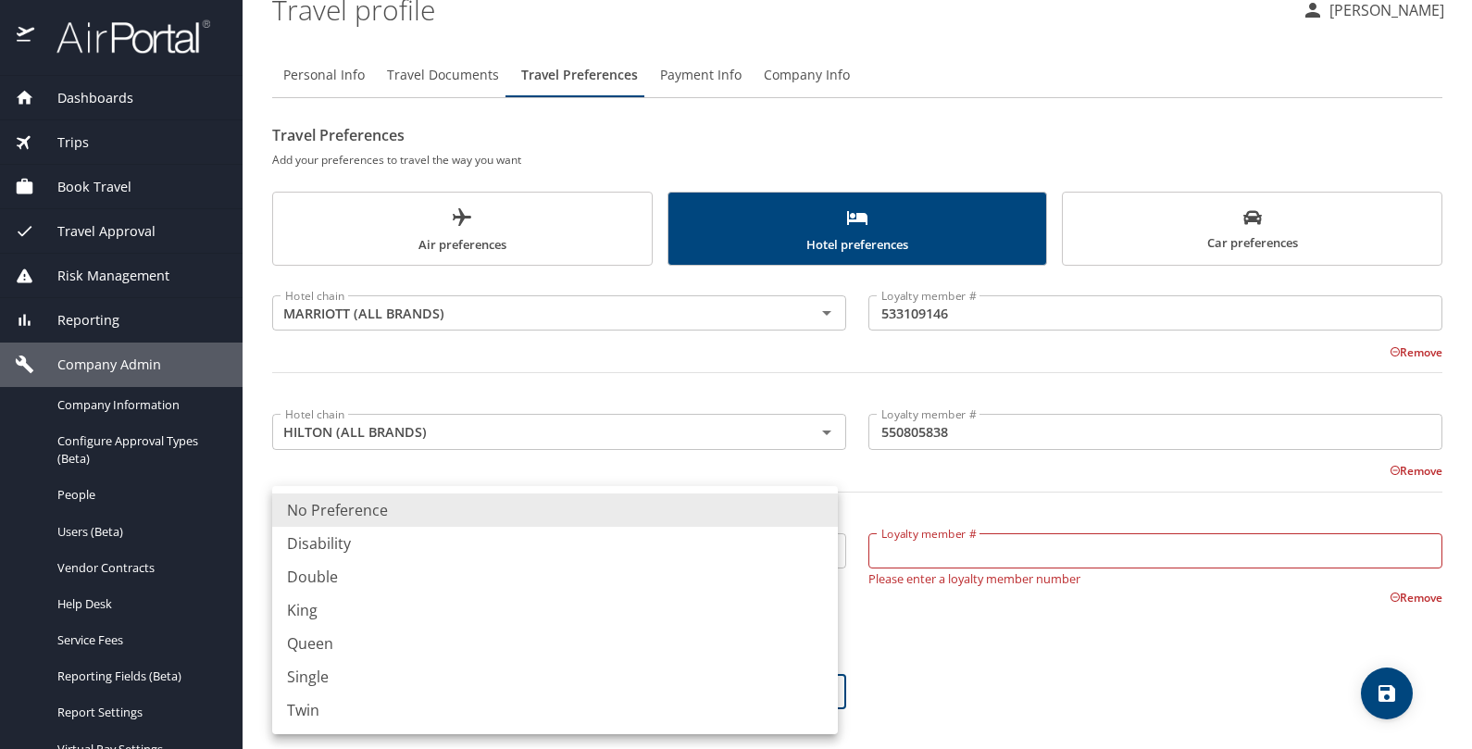
click at [379, 696] on body "Dashboards AirPortal 360™ Manager My Travel Dashboard Trips Airtinerary® Lookup…" at bounding box center [736, 374] width 1472 height 749
click at [390, 598] on ul "No Preference Disability Double King Queen Single Twin" at bounding box center [555, 610] width 566 height 248
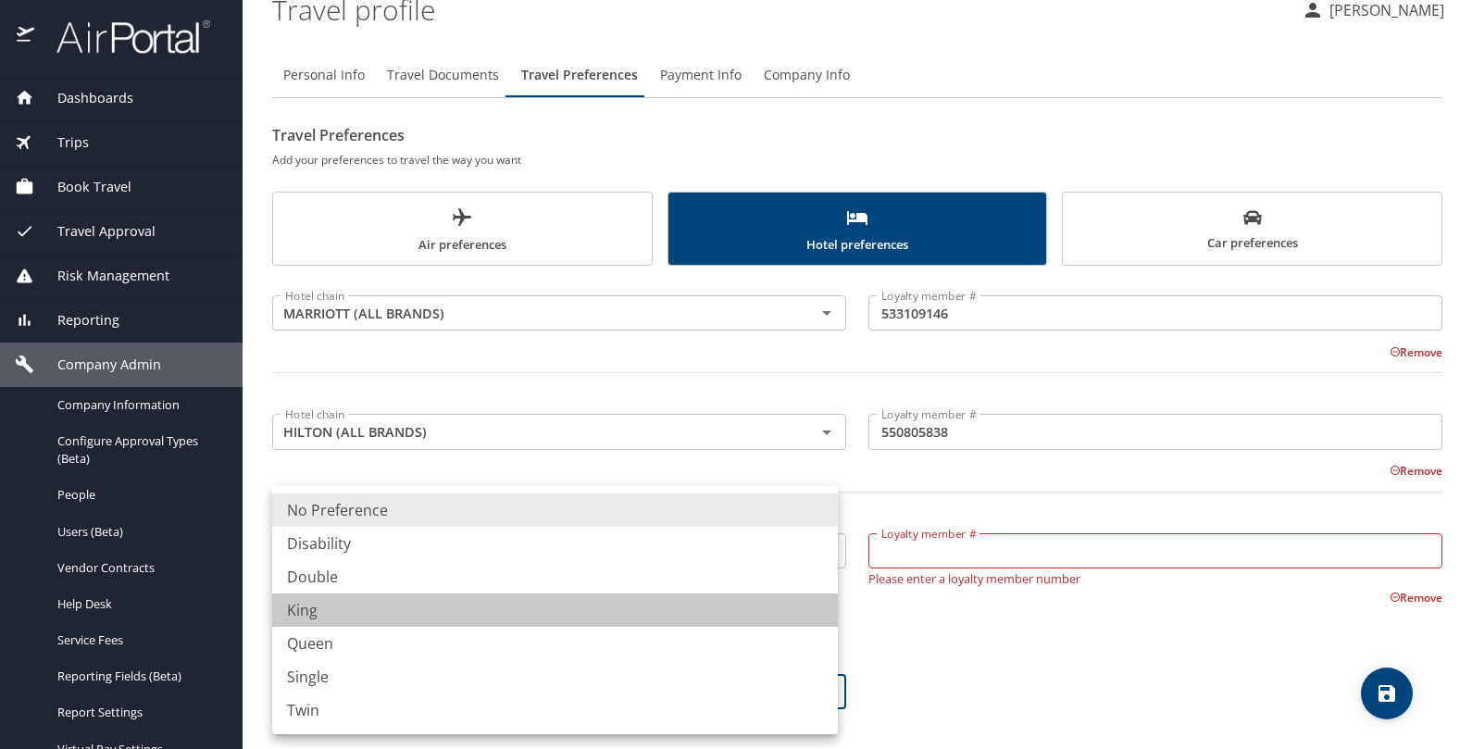
click at [356, 617] on li "King" at bounding box center [555, 609] width 566 height 33
type input "King"
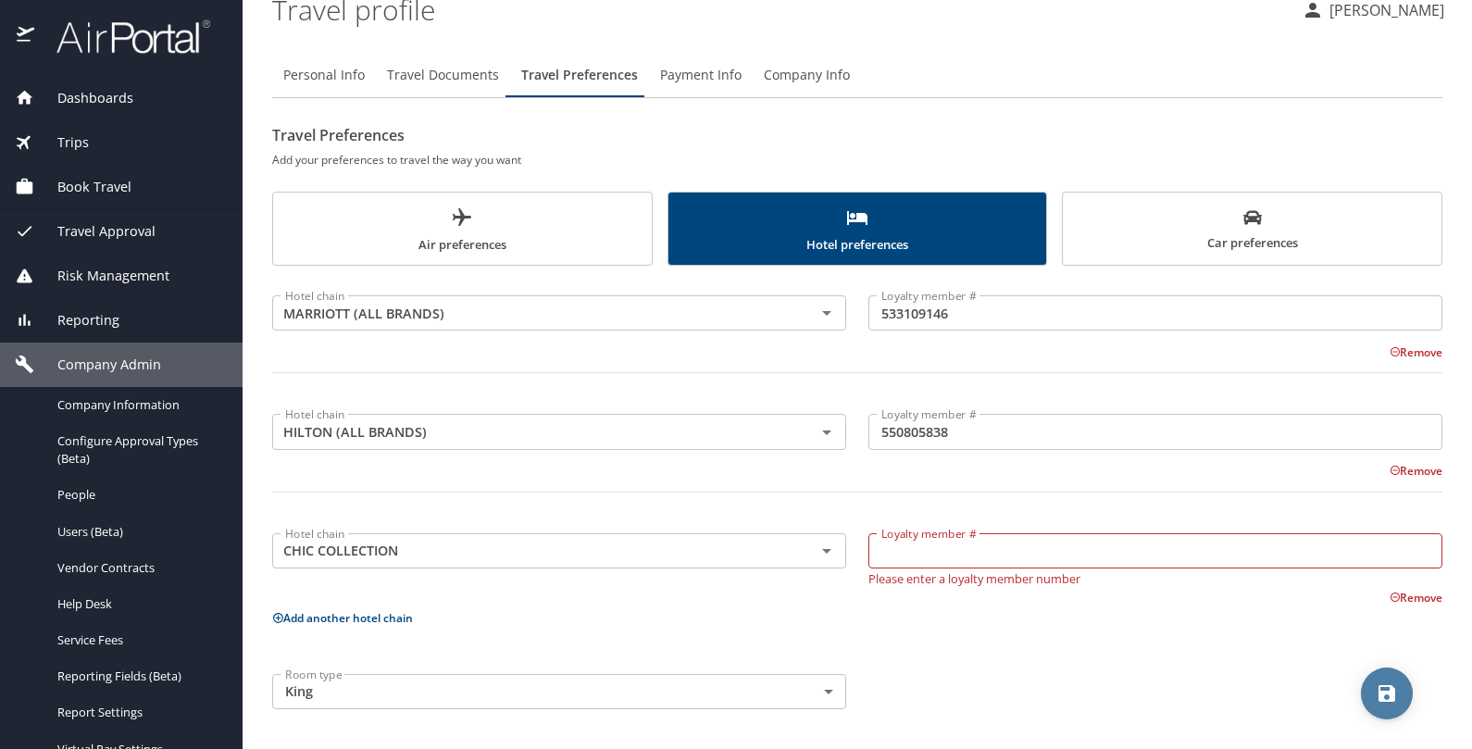
click at [1373, 685] on span "save" at bounding box center [1387, 693] width 52 height 22
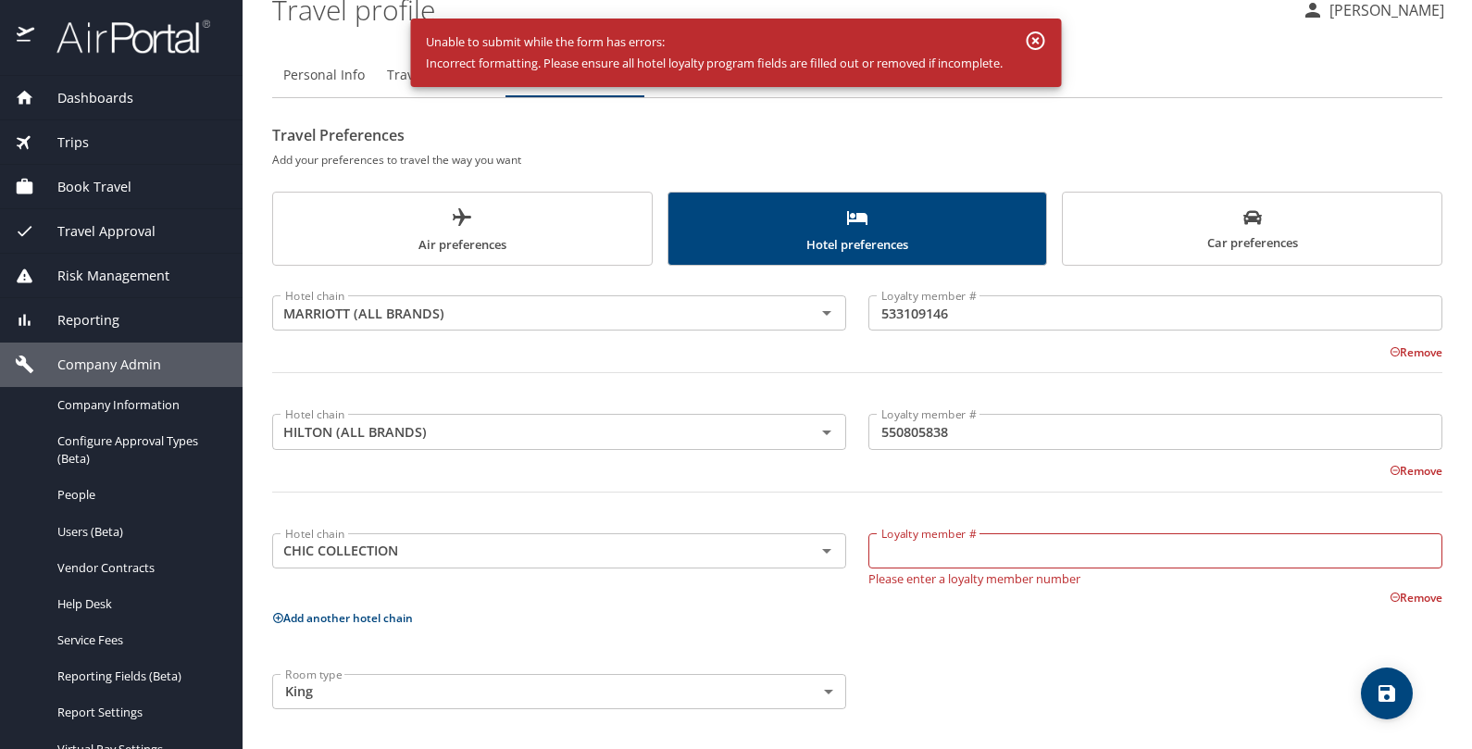
click at [1034, 41] on icon "button" at bounding box center [1036, 41] width 22 height 22
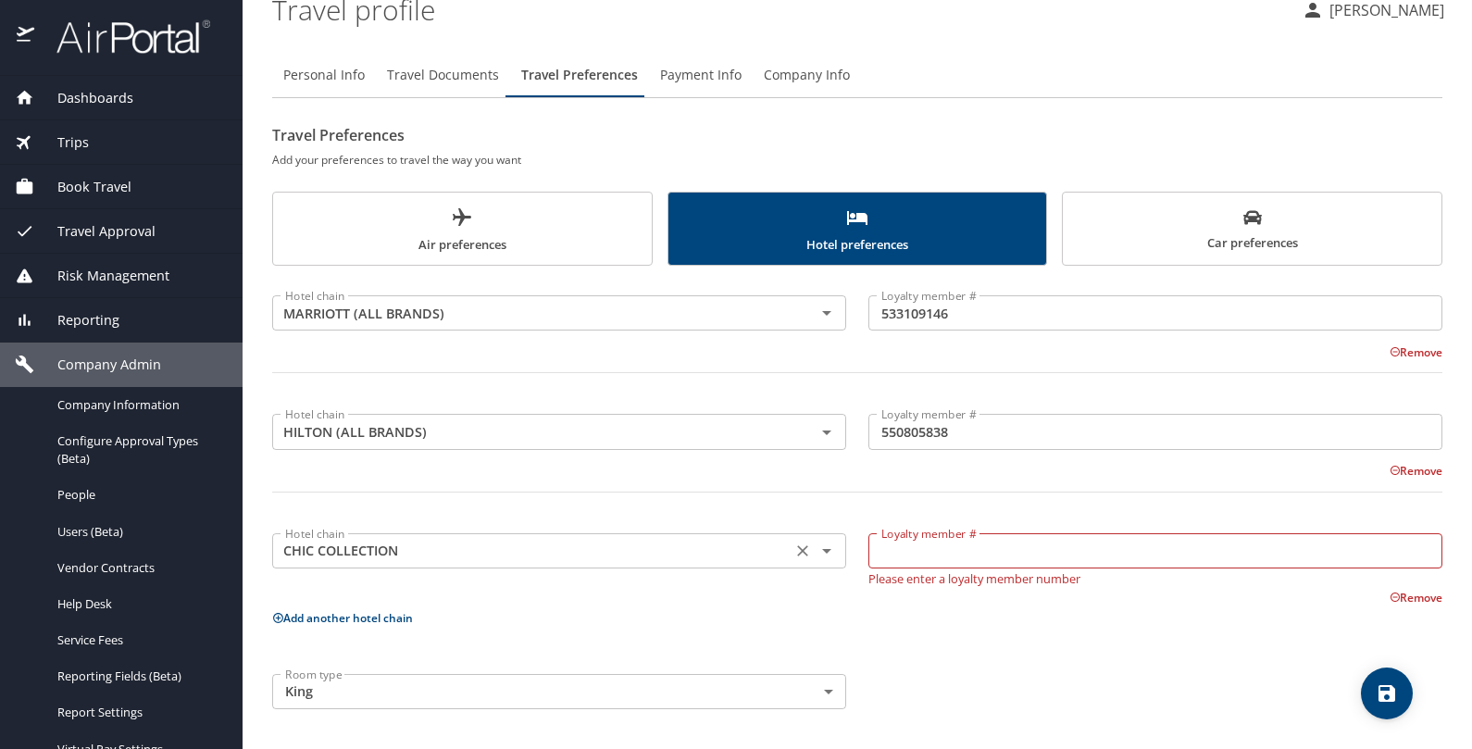
click at [819, 545] on icon "Open" at bounding box center [826, 551] width 22 height 22
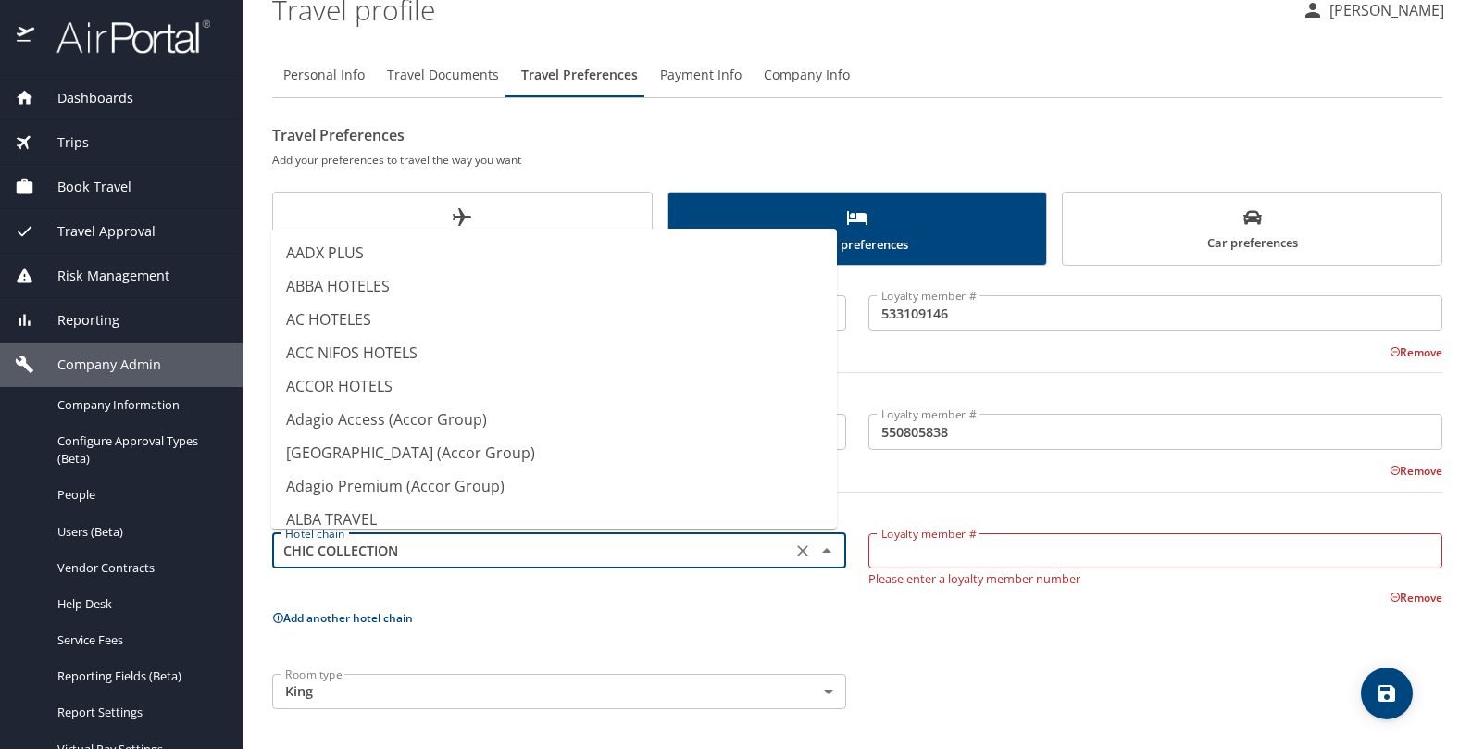
scroll to position [1243, 0]
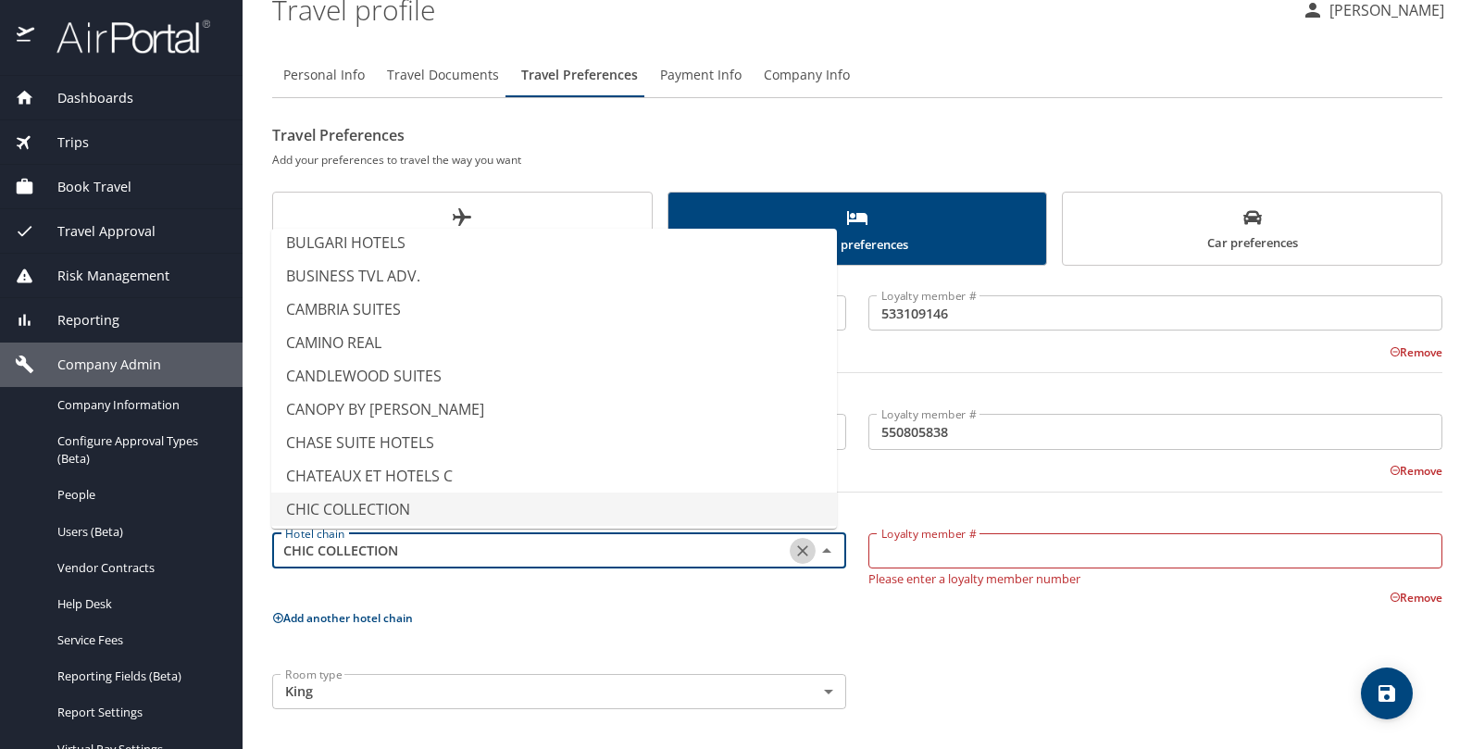
click at [793, 545] on icon "Clear" at bounding box center [802, 550] width 19 height 19
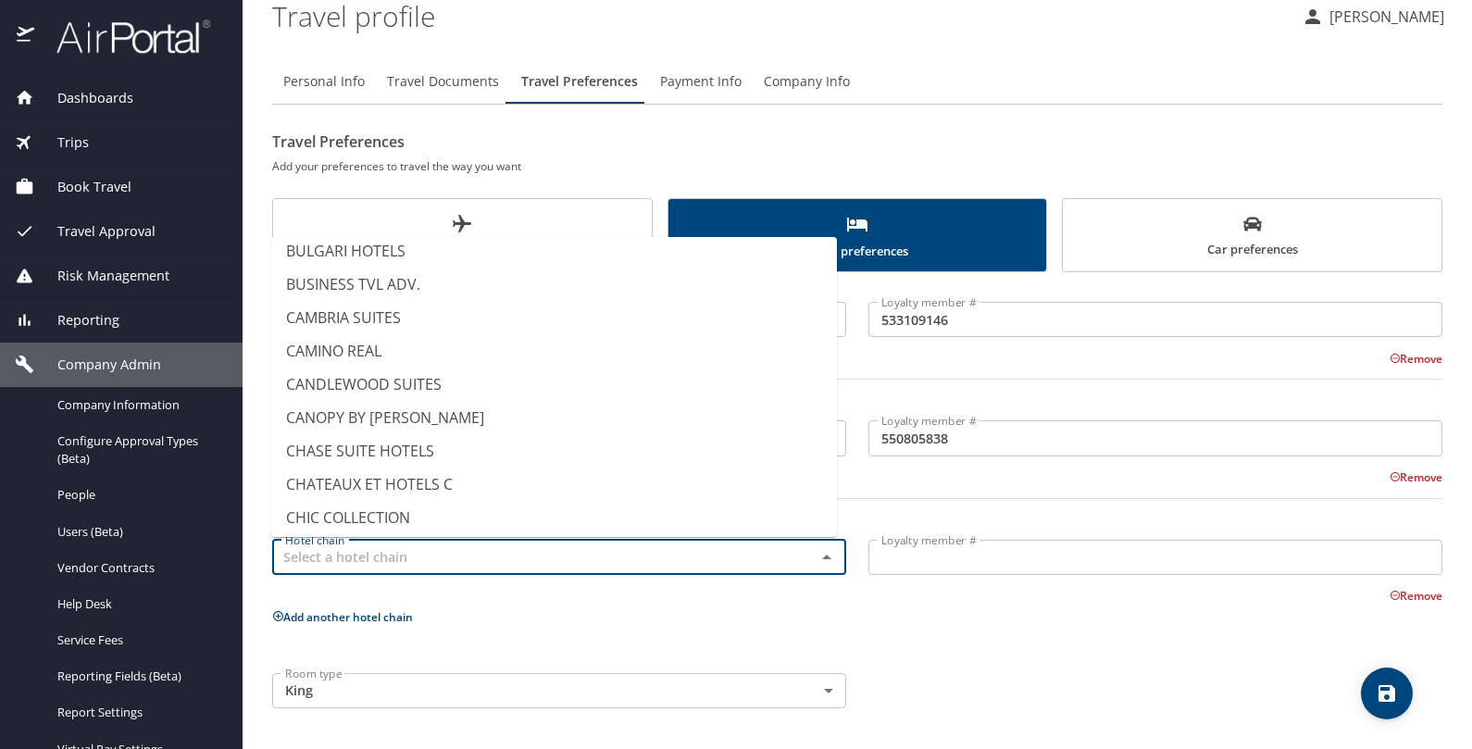
scroll to position [60, 0]
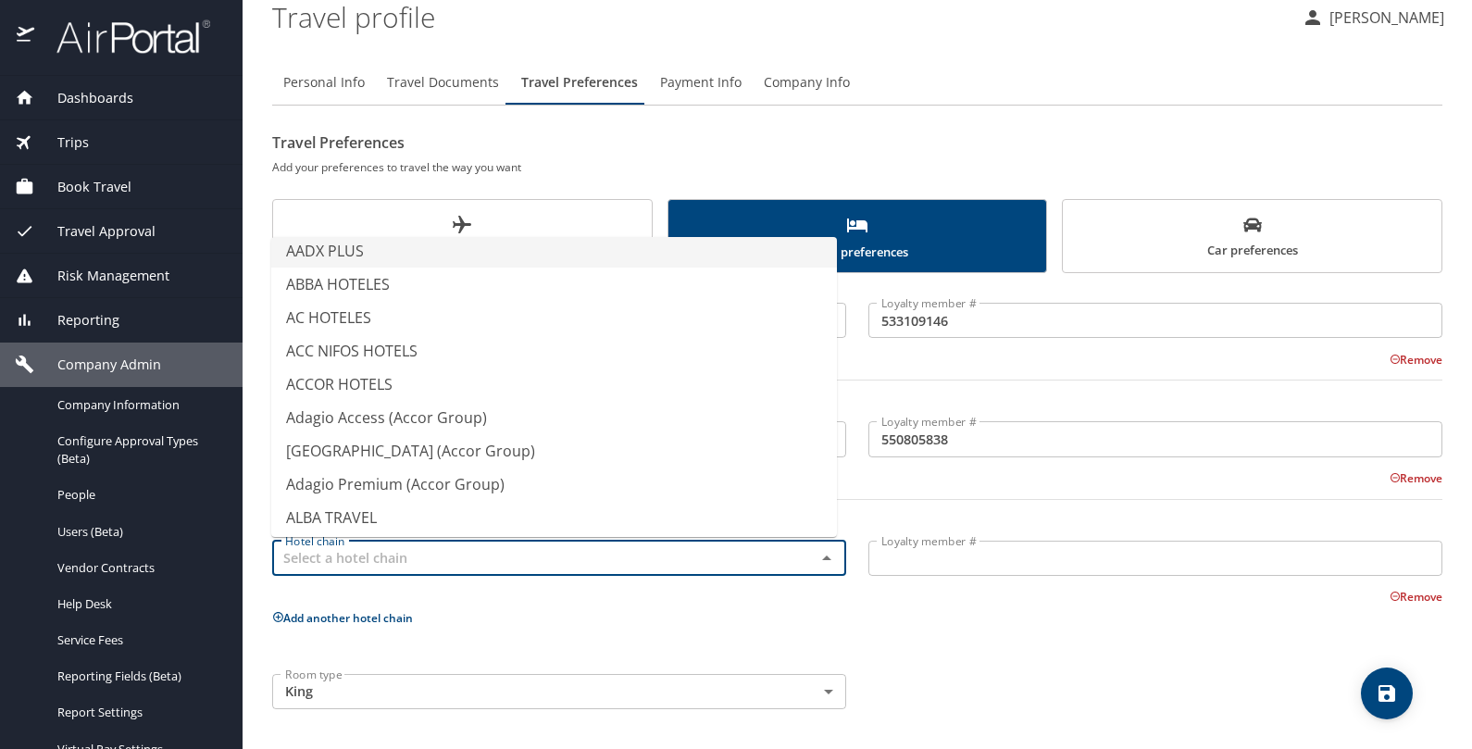
type input "AADX PLUS"
click at [805, 617] on p "Add another hotel chain" at bounding box center [857, 617] width 1170 height 23
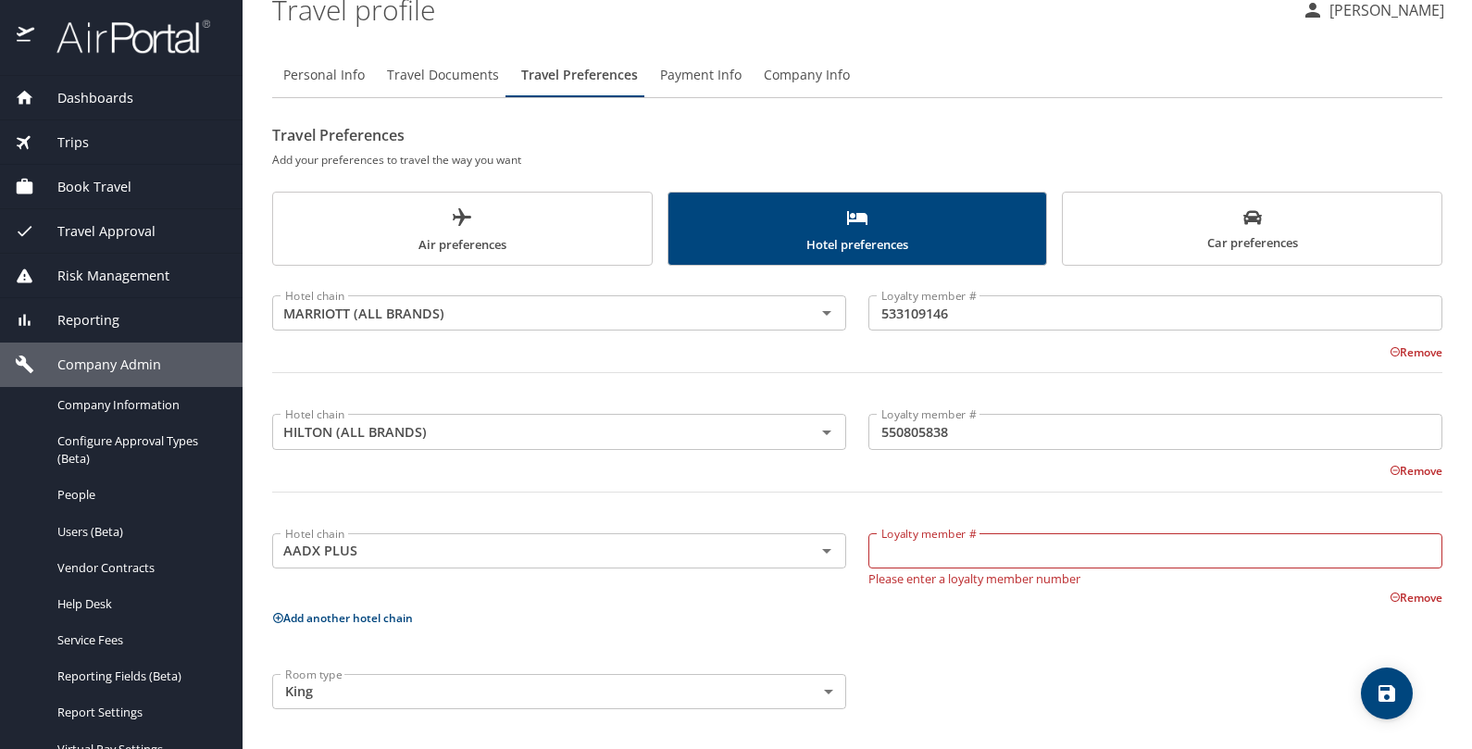
click at [1389, 590] on button "Remove" at bounding box center [1415, 598] width 53 height 16
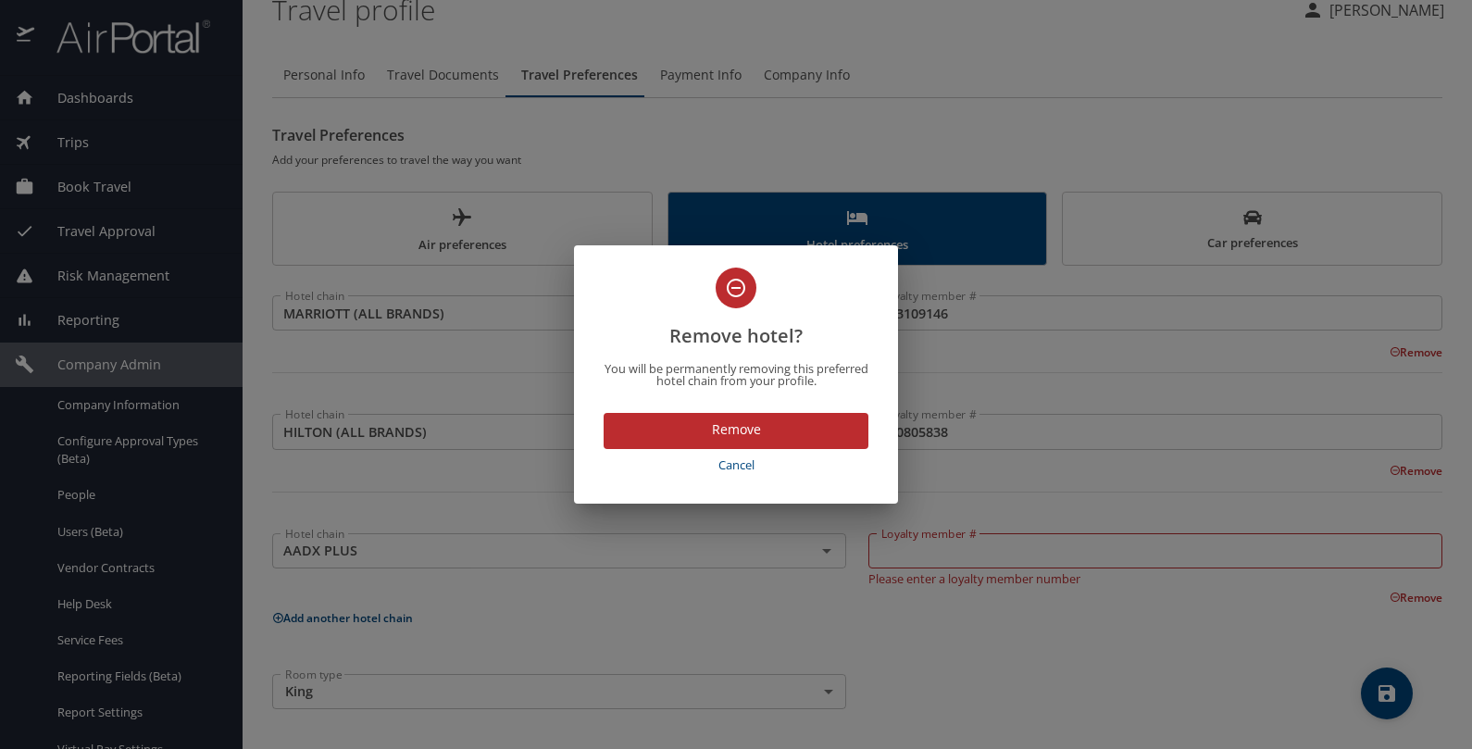
click at [810, 437] on span "Remove" at bounding box center [735, 429] width 235 height 23
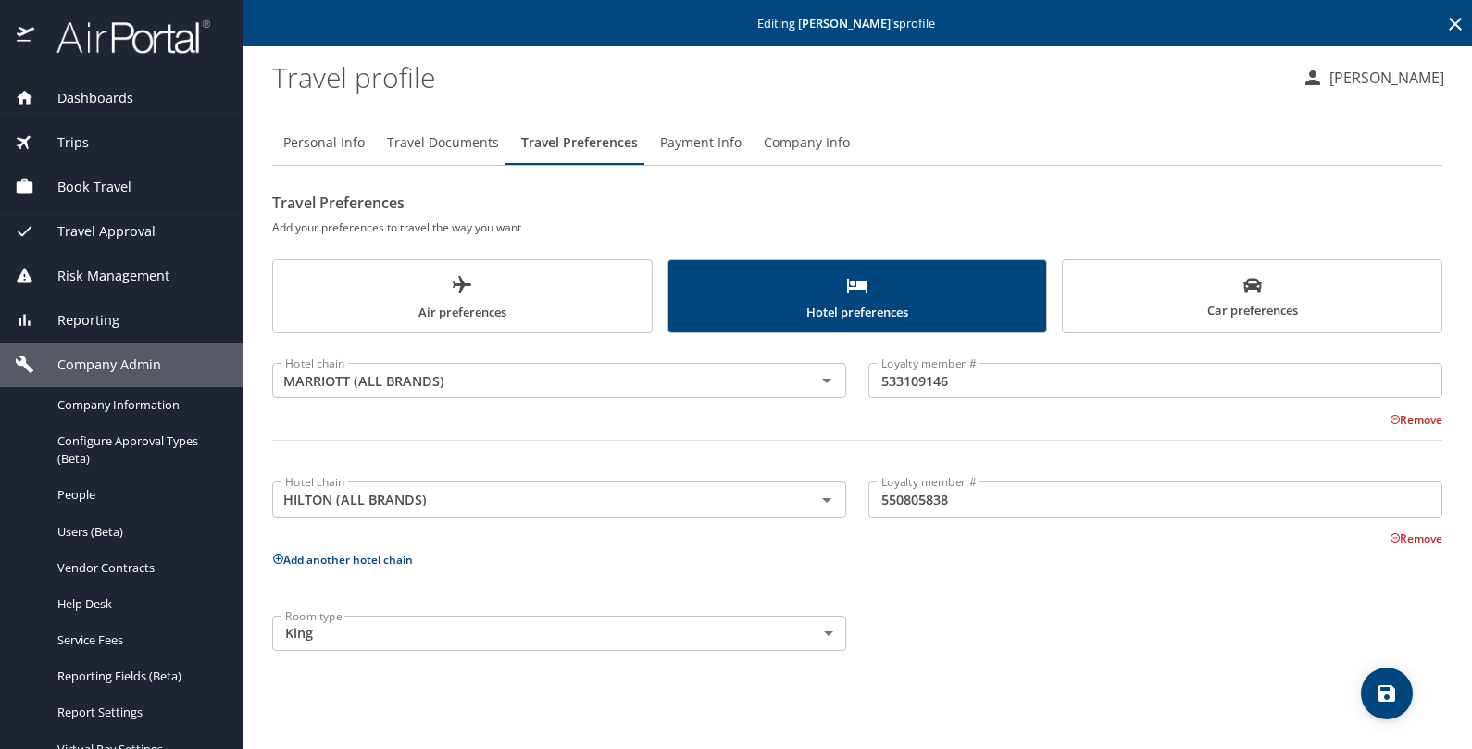
click at [1394, 696] on icon "save" at bounding box center [1386, 693] width 17 height 17
